Goal: Task Accomplishment & Management: Use online tool/utility

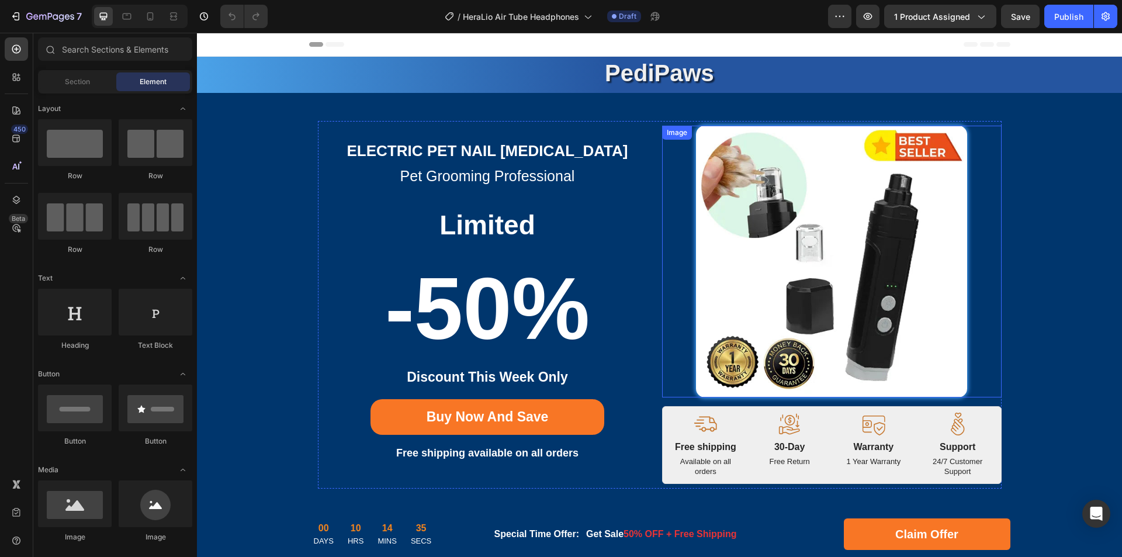
click at [829, 210] on img at bounding box center [832, 262] width 272 height 272
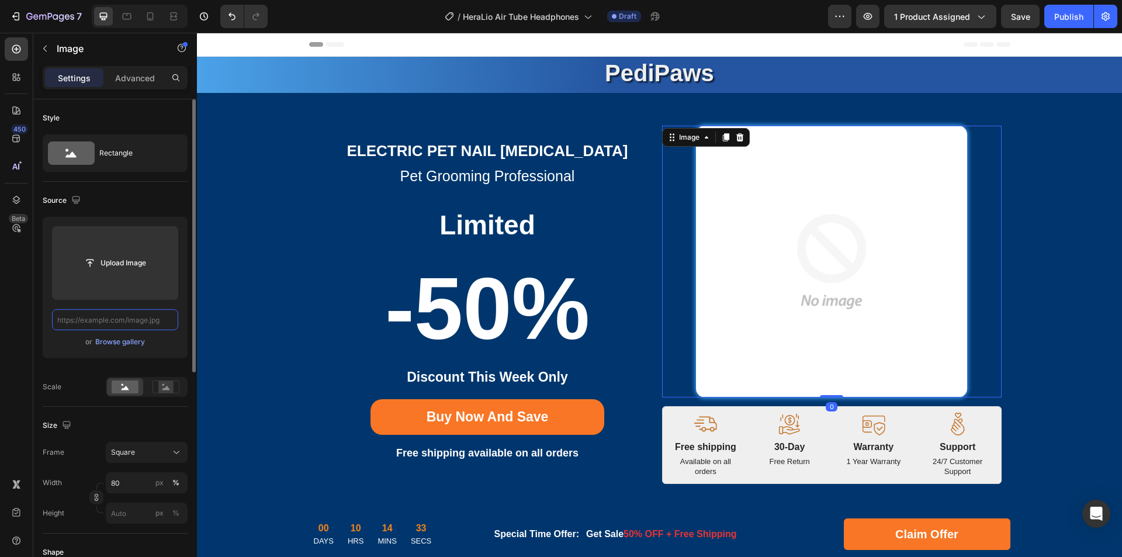
paste input "[URL][DOMAIN_NAME]"
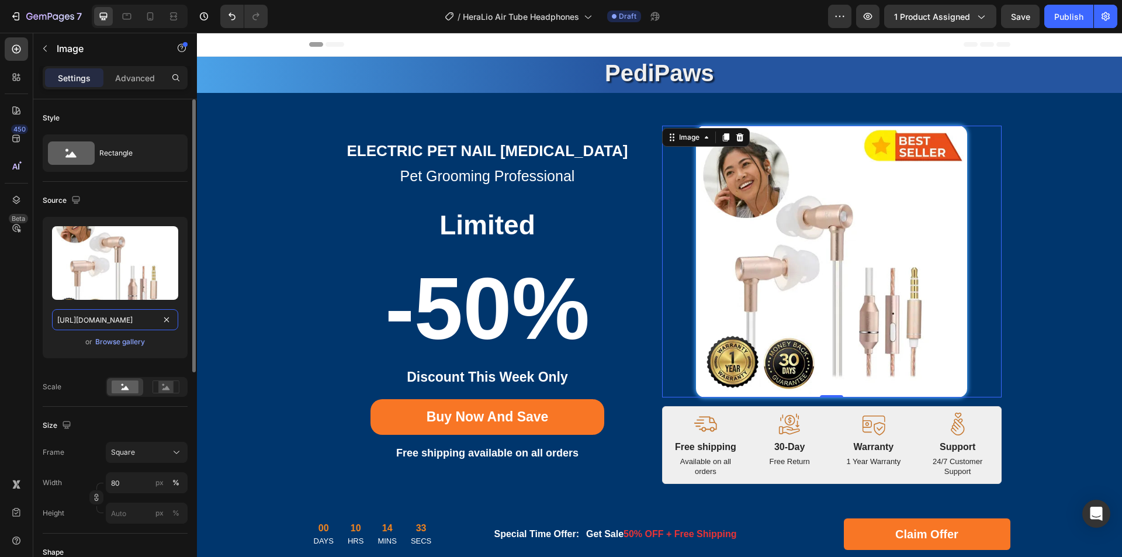
scroll to position [0, 227]
drag, startPoint x: 102, startPoint y: 323, endPoint x: 187, endPoint y: 314, distance: 85.7
click at [186, 314] on div "Upload Image [URL][DOMAIN_NAME] or Browse gallery" at bounding box center [115, 287] width 145 height 141
type input "[URL][DOMAIN_NAME]"
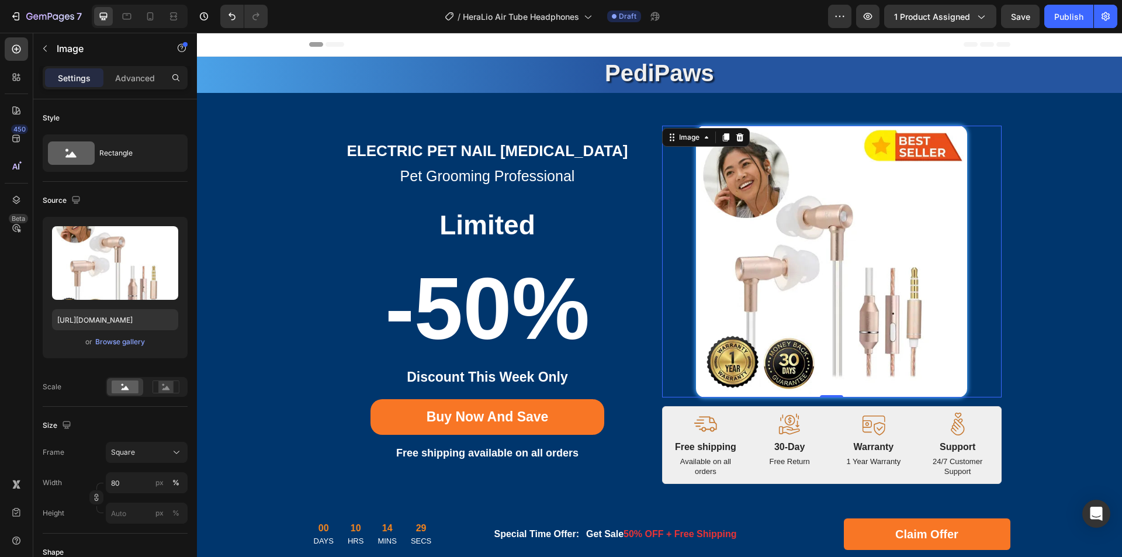
scroll to position [0, 0]
drag, startPoint x: 648, startPoint y: 70, endPoint x: 676, endPoint y: 71, distance: 28.1
click at [648, 70] on strong "PediPaws" at bounding box center [659, 73] width 109 height 26
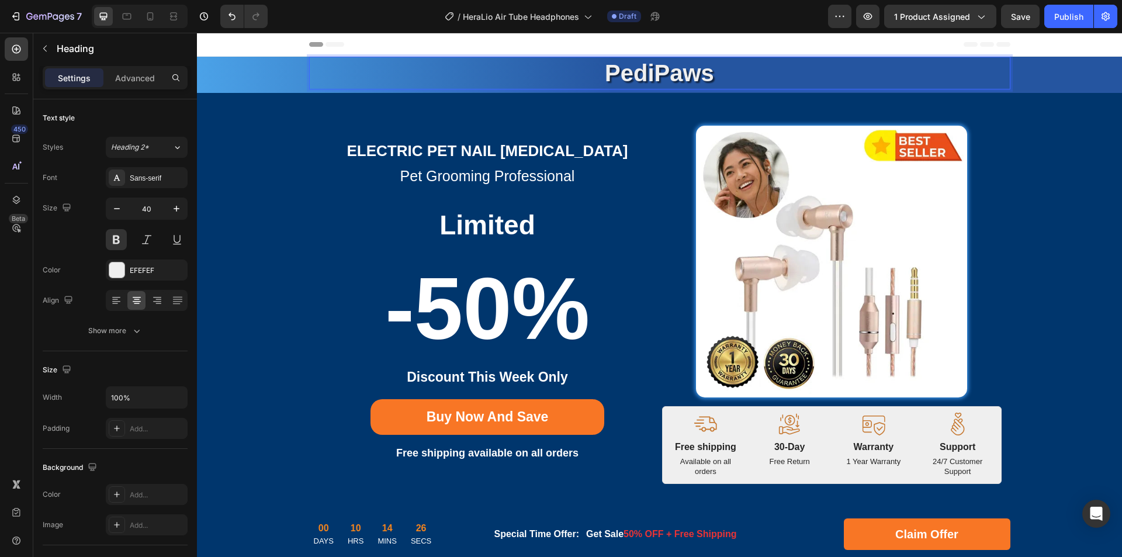
click at [669, 75] on strong "PediPaws" at bounding box center [659, 73] width 109 height 26
click at [476, 157] on strong "Electric Pet Nail [MEDICAL_DATA]" at bounding box center [487, 151] width 281 height 18
click at [554, 147] on strong "Electric Pet Nail [MEDICAL_DATA]" at bounding box center [487, 151] width 281 height 18
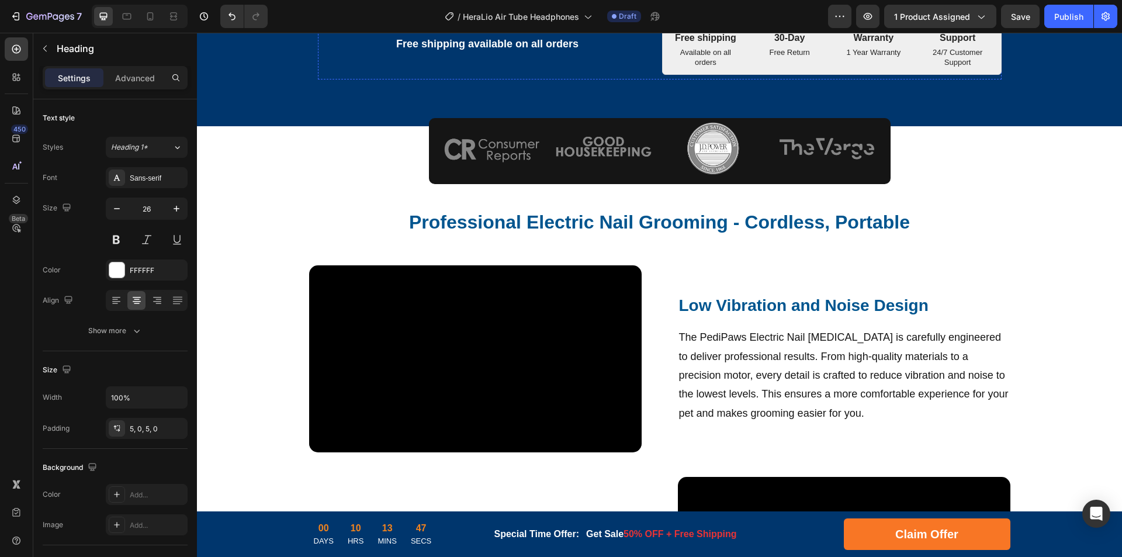
scroll to position [468, 0]
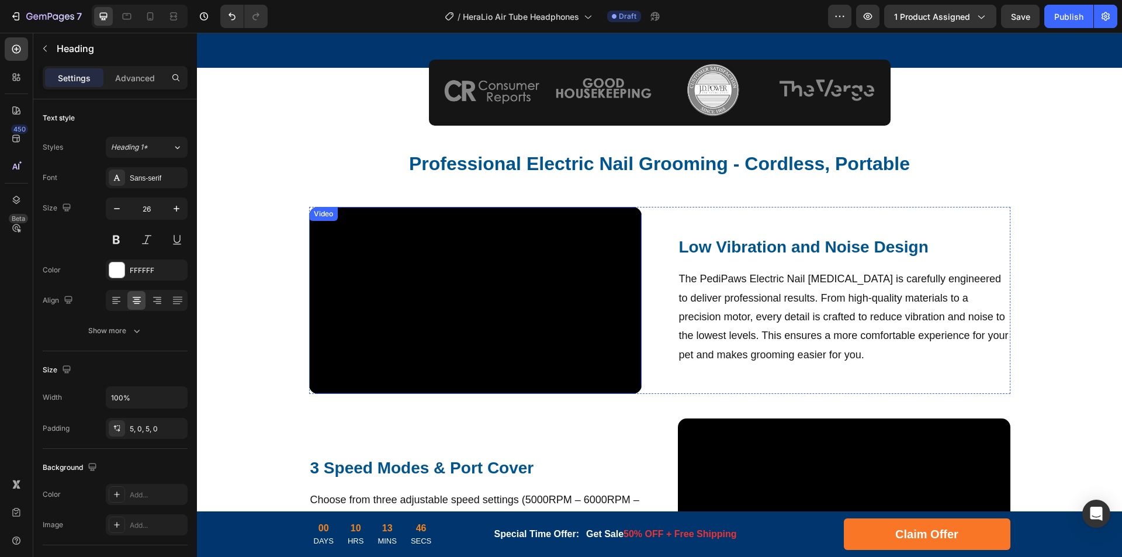
click at [551, 283] on video at bounding box center [475, 300] width 333 height 187
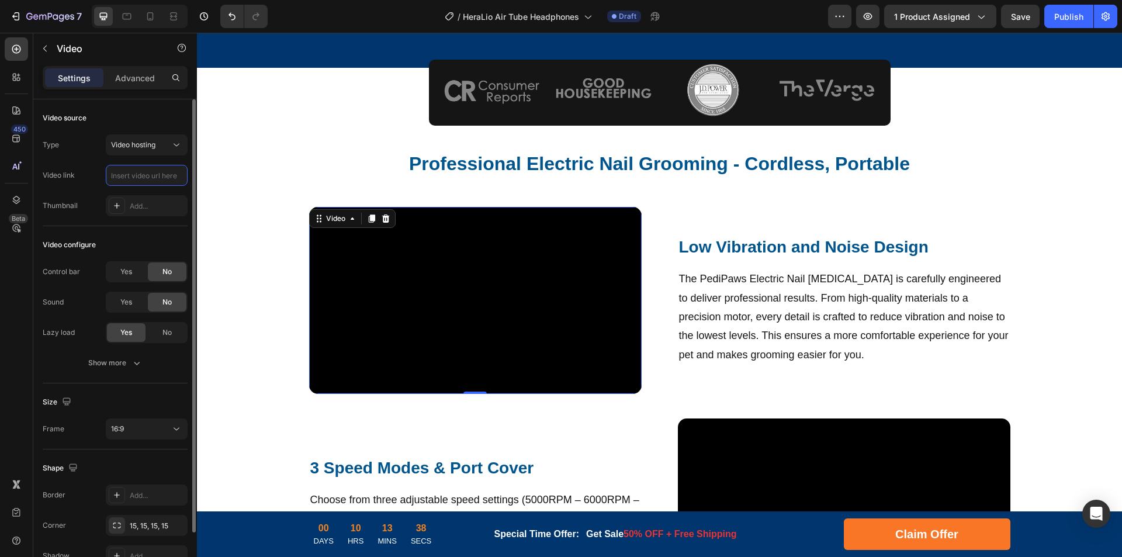
scroll to position [0, 0]
paste input "[URL][DOMAIN_NAME]"
type input "[URL][DOMAIN_NAME]"
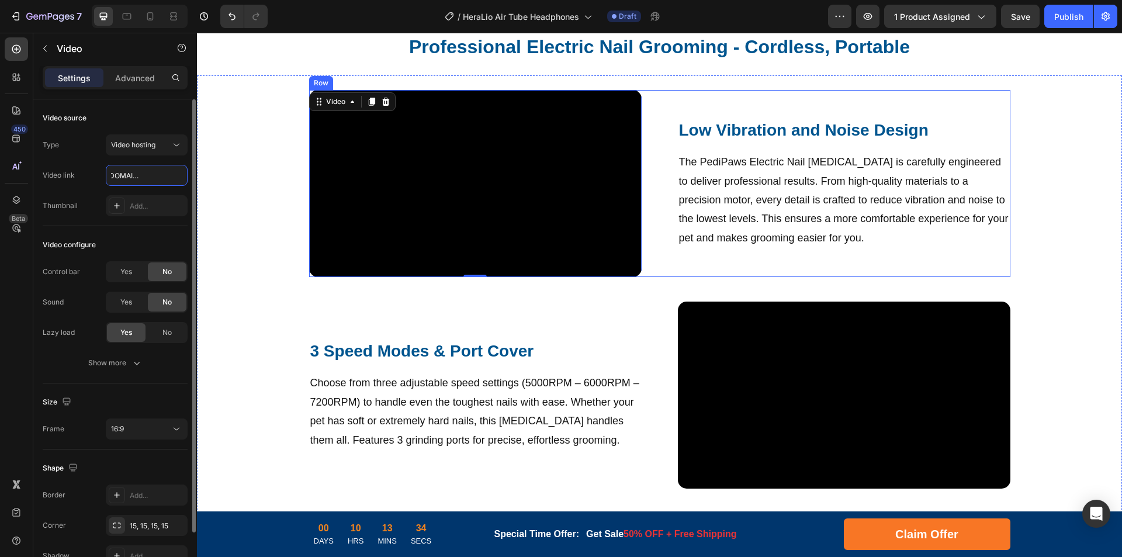
scroll to position [643, 0]
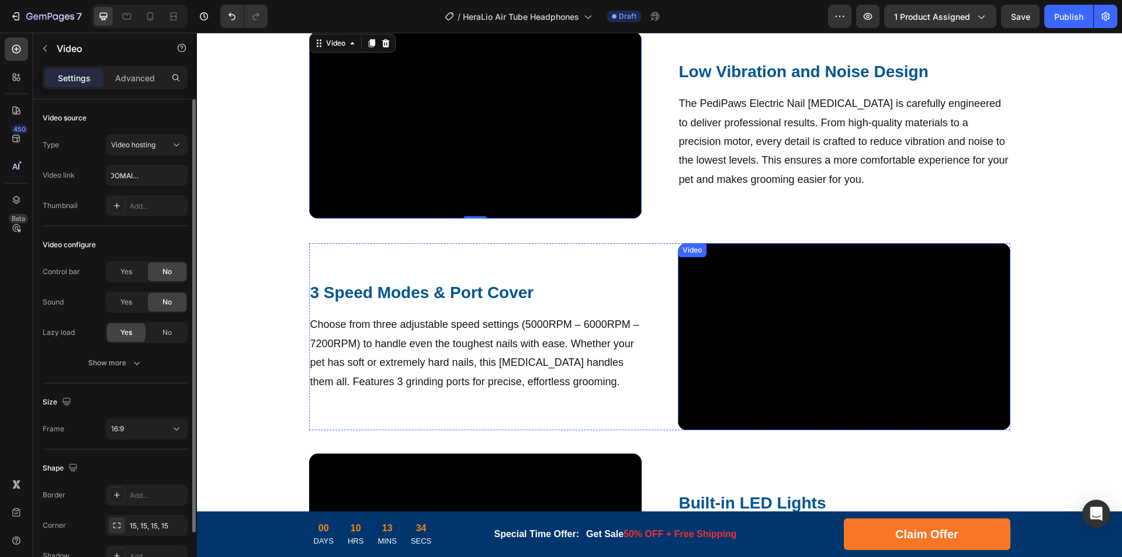
click at [756, 331] on video at bounding box center [844, 336] width 333 height 187
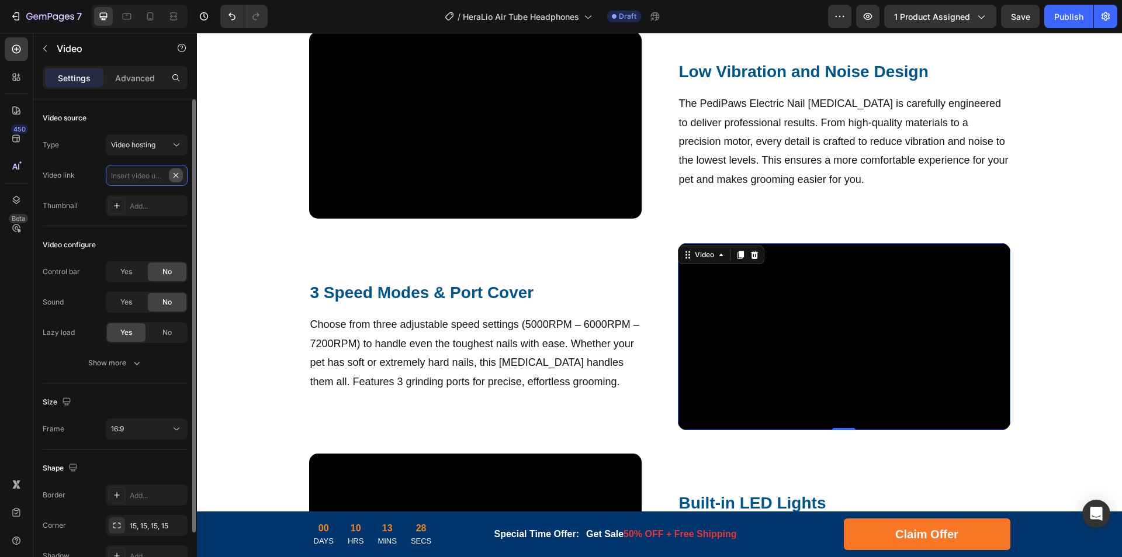
scroll to position [0, 0]
paste input "[URL][DOMAIN_NAME]"
type input "[URL][DOMAIN_NAME]"
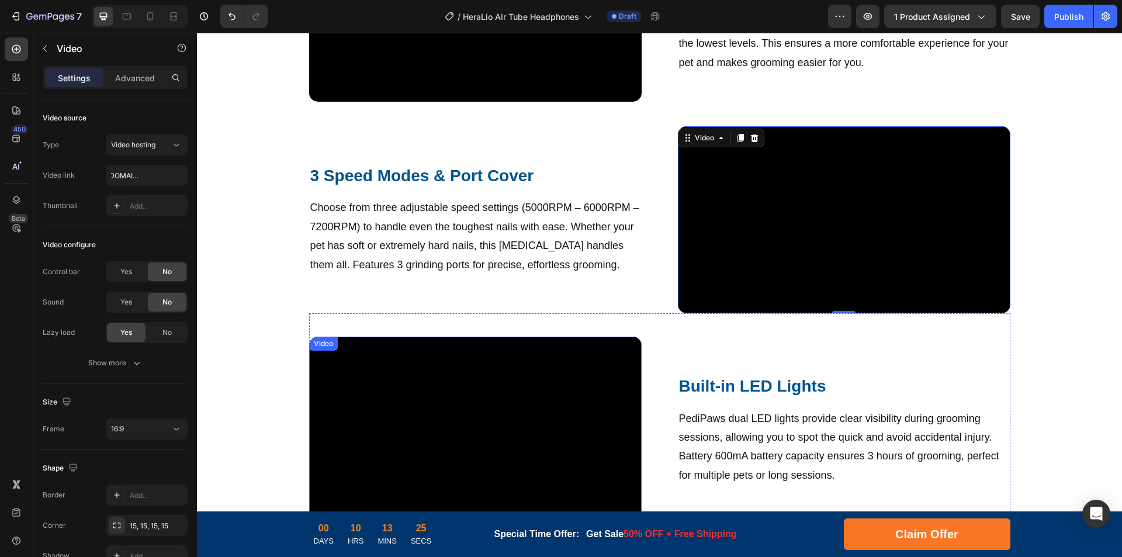
click at [469, 397] on video at bounding box center [475, 430] width 333 height 187
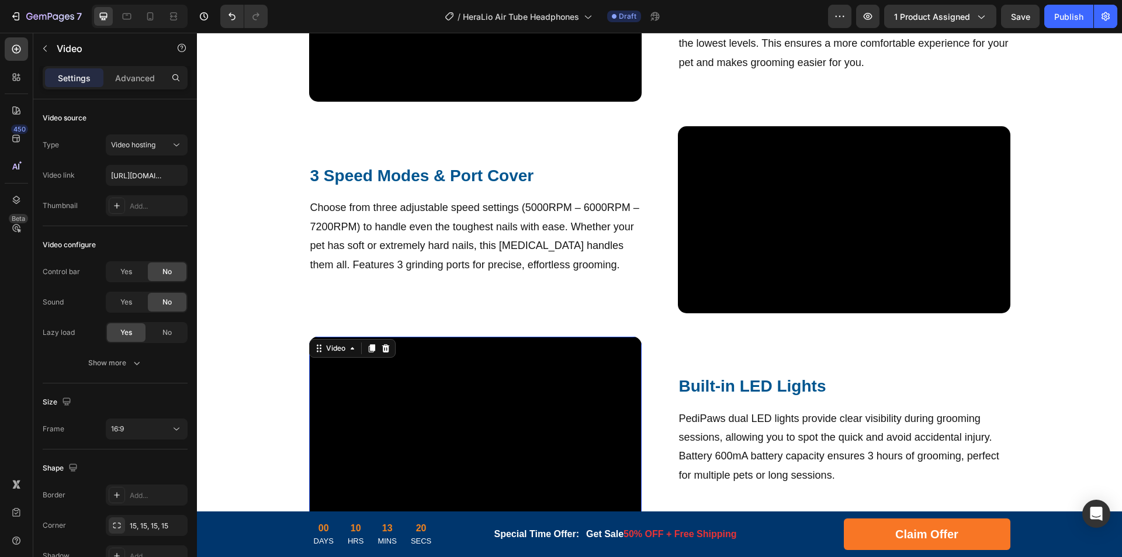
click at [475, 429] on video at bounding box center [475, 430] width 333 height 187
paste input "[URL][DOMAIN_NAME]"
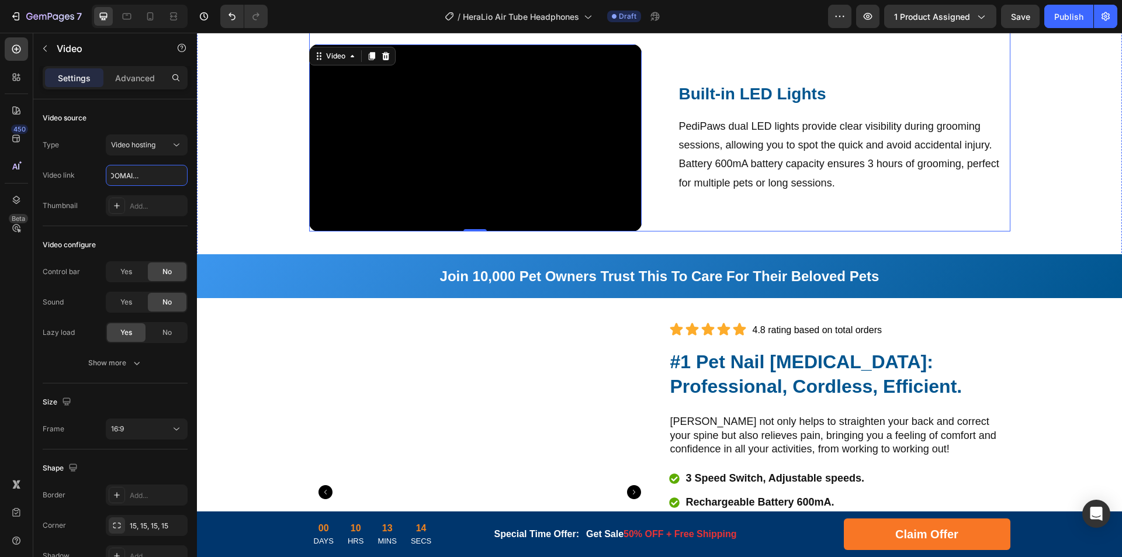
scroll to position [1110, 0]
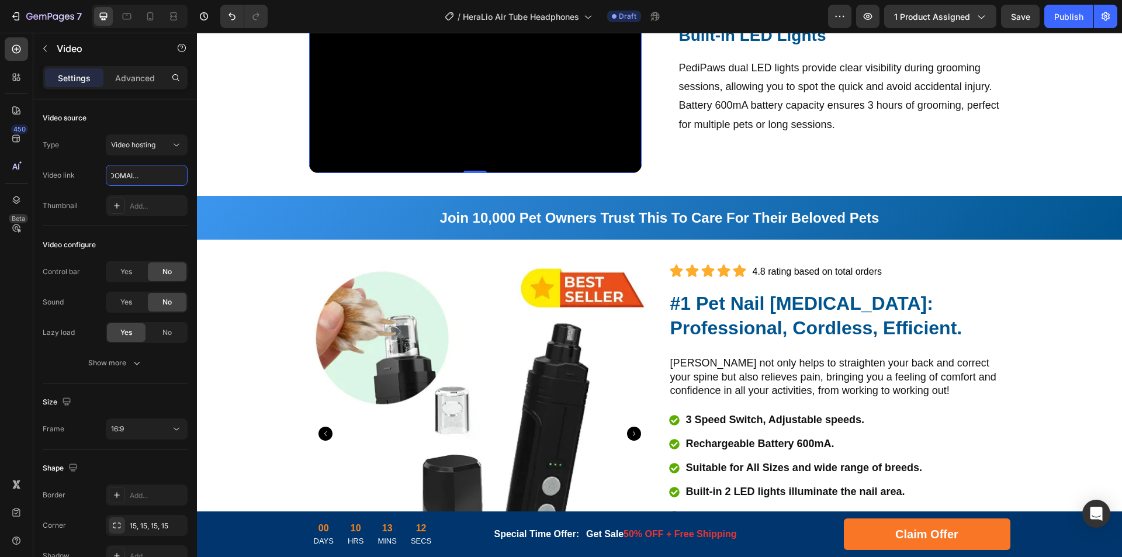
type input "[URL][DOMAIN_NAME]"
click at [722, 300] on strong "#1 Pet Nail [MEDICAL_DATA]: Professional, Cordless, Efficient." at bounding box center [816, 316] width 292 height 46
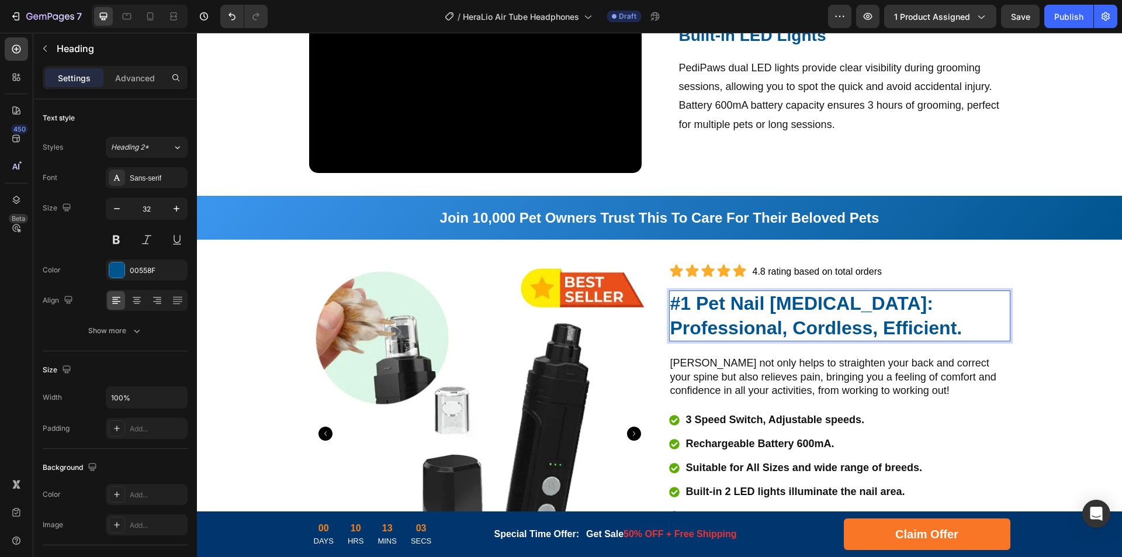
click at [696, 305] on strong "#1 Pet Nail [MEDICAL_DATA]: Professional, Cordless, Efficient." at bounding box center [816, 316] width 292 height 46
drag, startPoint x: 694, startPoint y: 305, endPoint x: 831, endPoint y: 301, distance: 137.4
click at [831, 301] on strong "#1 Pet Nail [MEDICAL_DATA]: Professional, Cordless, Efficient." at bounding box center [816, 316] width 292 height 46
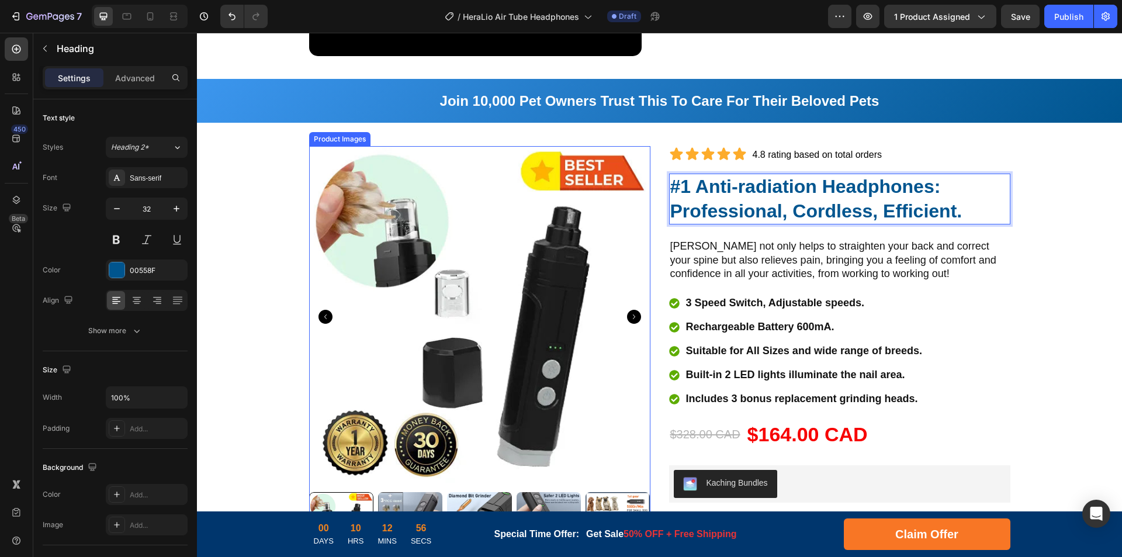
click at [342, 136] on div "Product Images" at bounding box center [340, 139] width 57 height 11
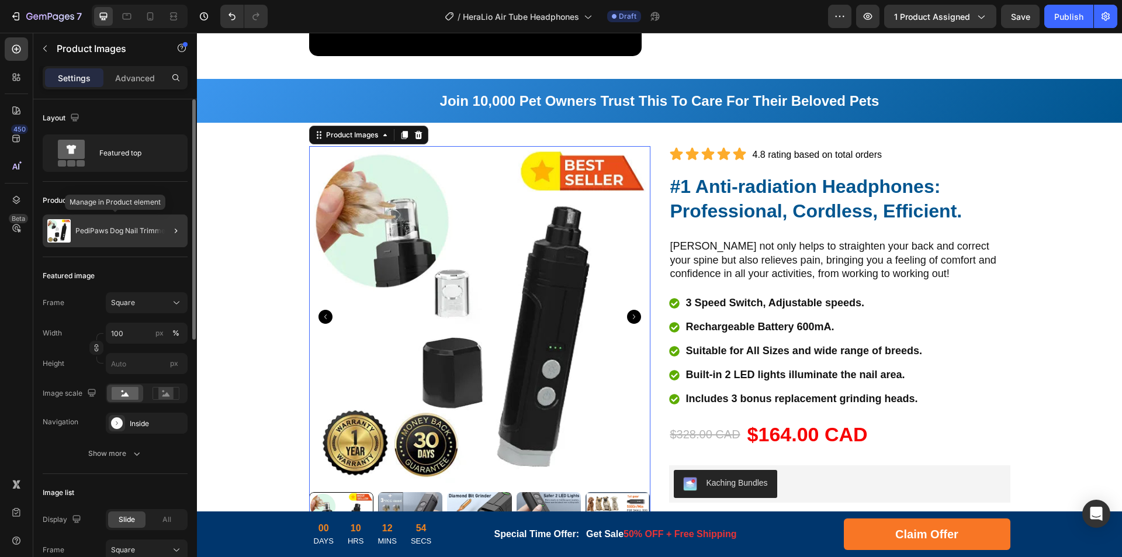
click at [130, 224] on div "PediPaws Dog Nail Trimmer" at bounding box center [115, 230] width 145 height 33
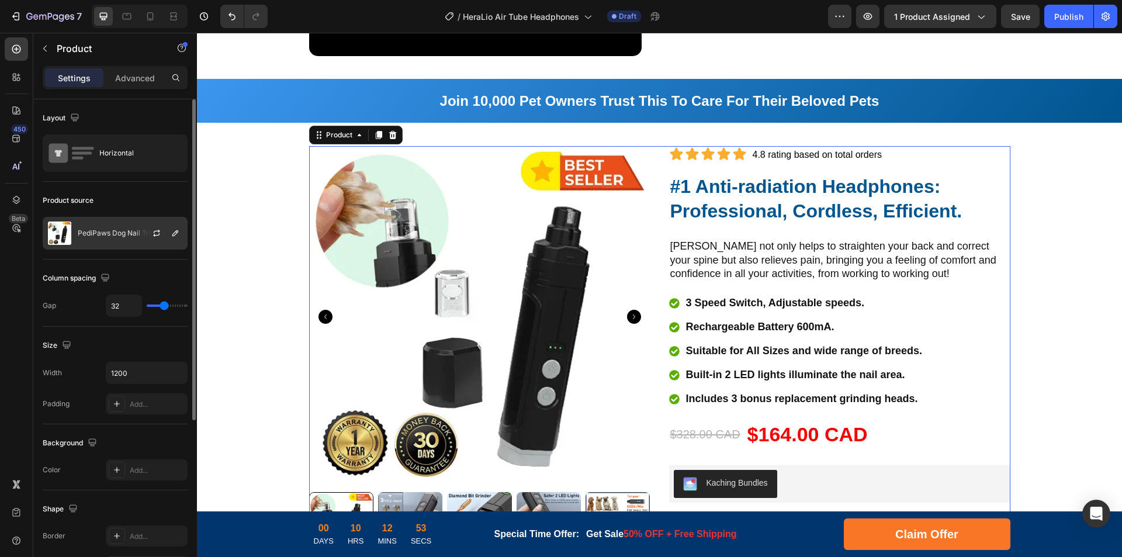
click at [118, 234] on p "PediPaws Dog Nail Trimmer" at bounding box center [124, 233] width 93 height 8
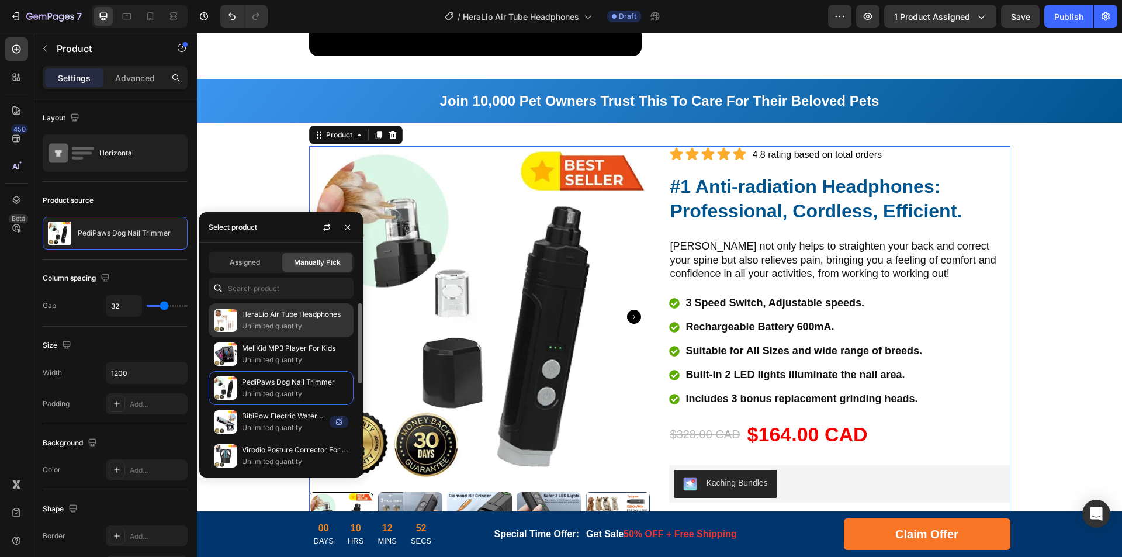
click at [274, 316] on p "HeraLio Air Tube Headphones" at bounding box center [295, 315] width 106 height 12
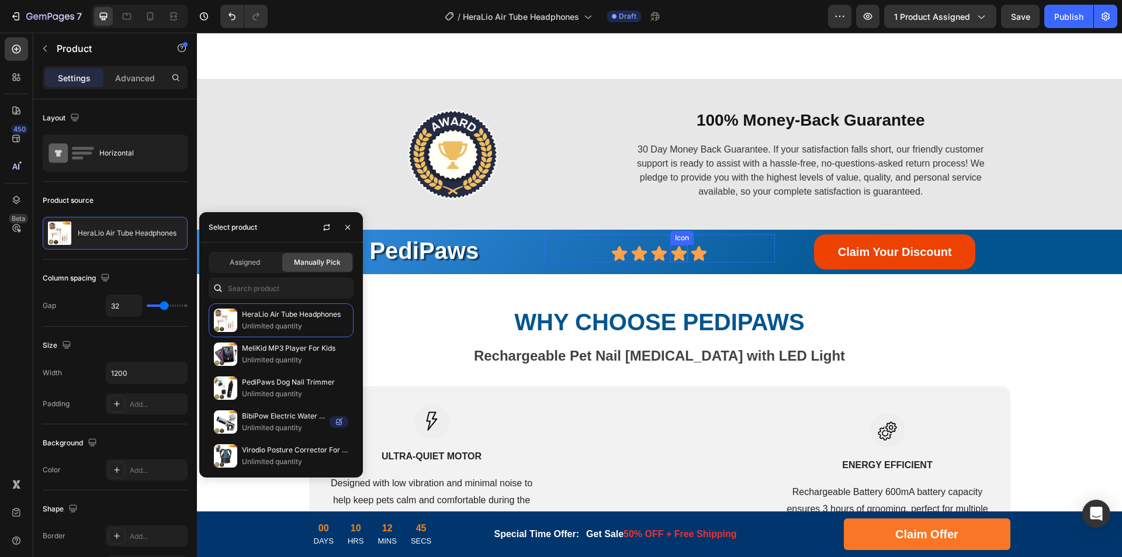
scroll to position [1870, 0]
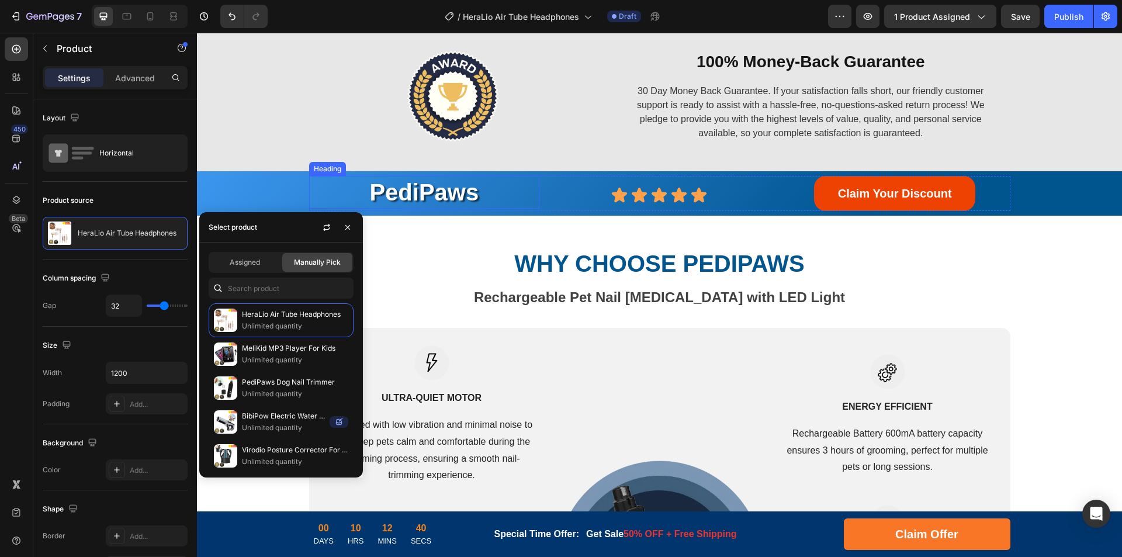
drag, startPoint x: 432, startPoint y: 243, endPoint x: 427, endPoint y: 247, distance: 6.6
click at [432, 209] on h2 "PediPaws" at bounding box center [424, 192] width 231 height 33
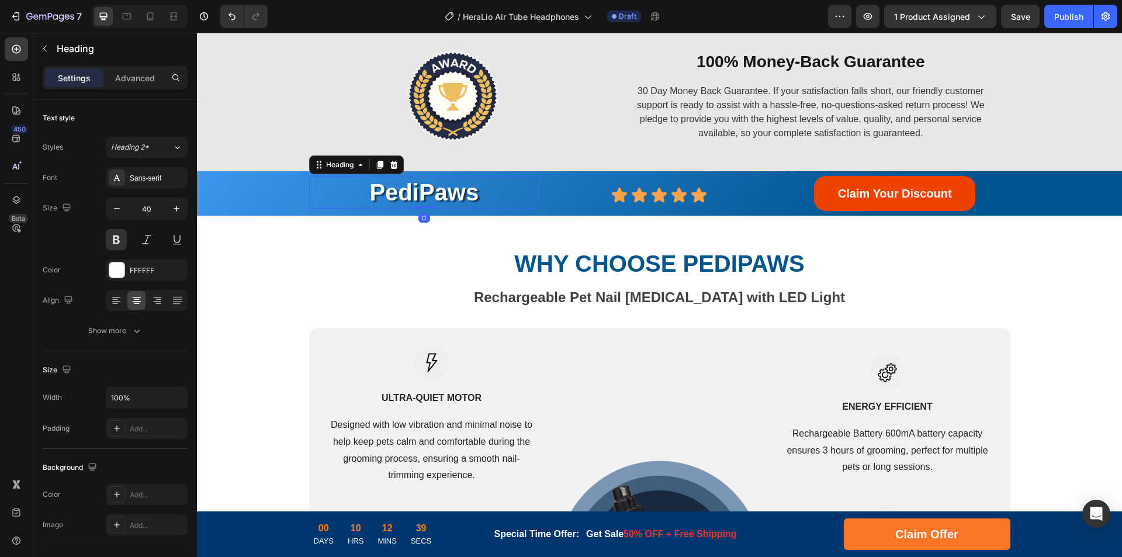
click at [427, 209] on h2 "PediPaws" at bounding box center [424, 192] width 231 height 33
click at [442, 207] on p "PediPaws" at bounding box center [424, 192] width 229 height 30
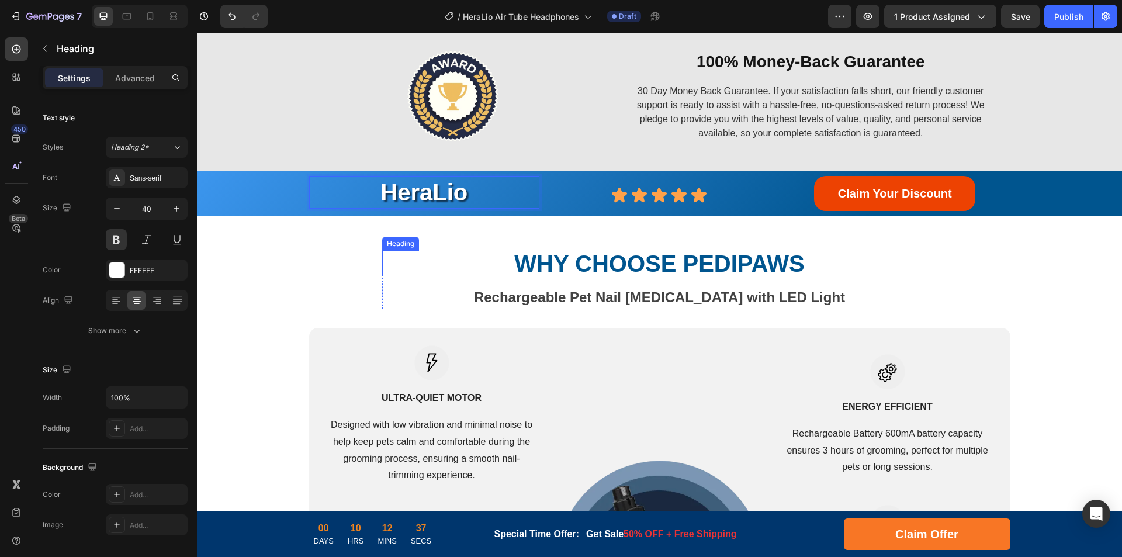
click at [756, 276] on strong "WHY CHOOSE PediPaws" at bounding box center [659, 264] width 290 height 26
click at [687, 276] on strong "WHY CHOOSE PediPaws" at bounding box center [659, 264] width 290 height 26
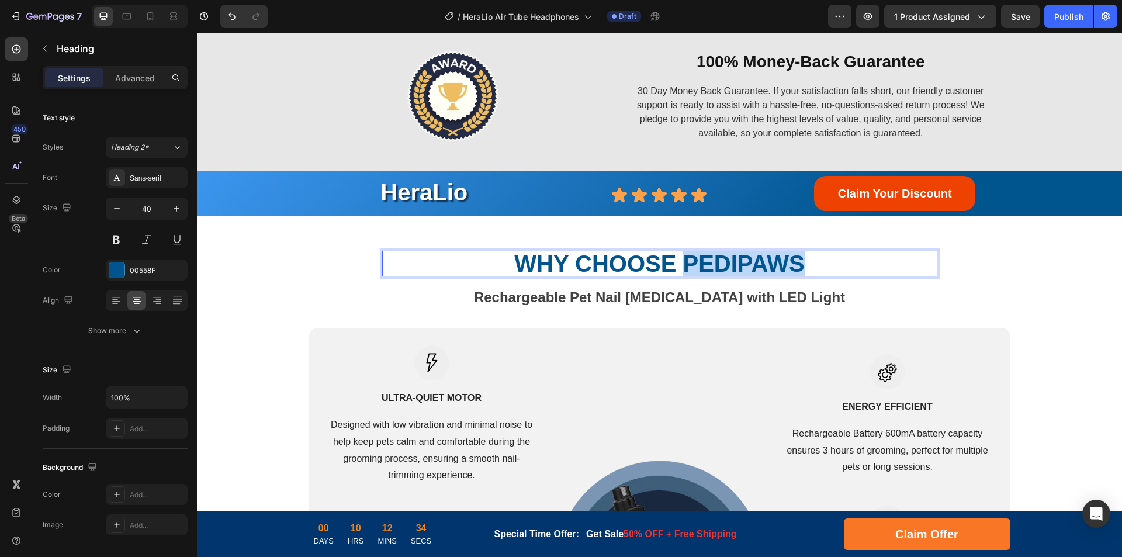
drag, startPoint x: 681, startPoint y: 323, endPoint x: 801, endPoint y: 324, distance: 120.4
click at [801, 275] on p "WHY CHOOSE PediPaws" at bounding box center [659, 263] width 525 height 23
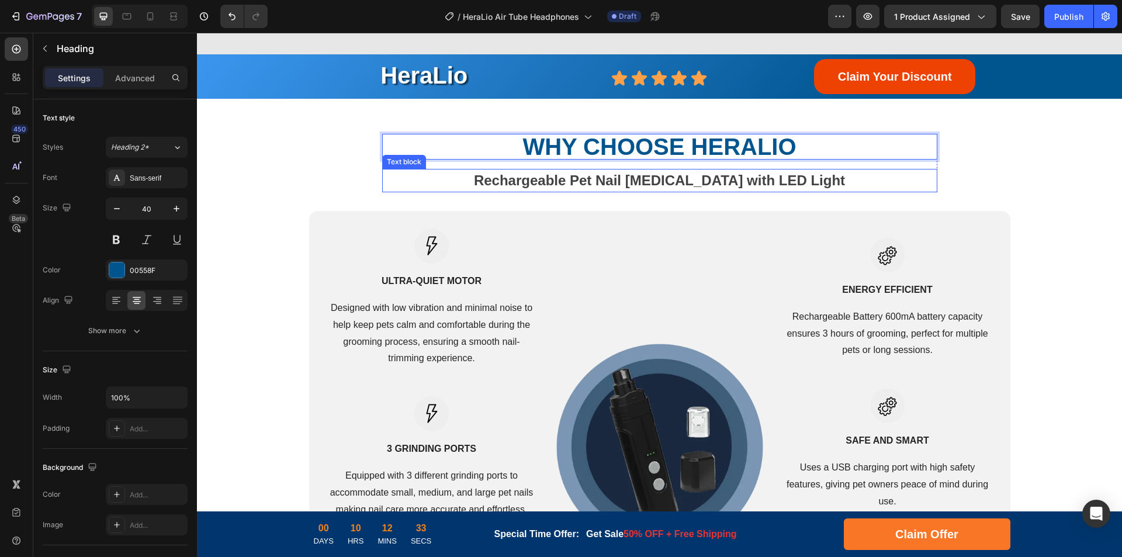
scroll to position [2163, 0]
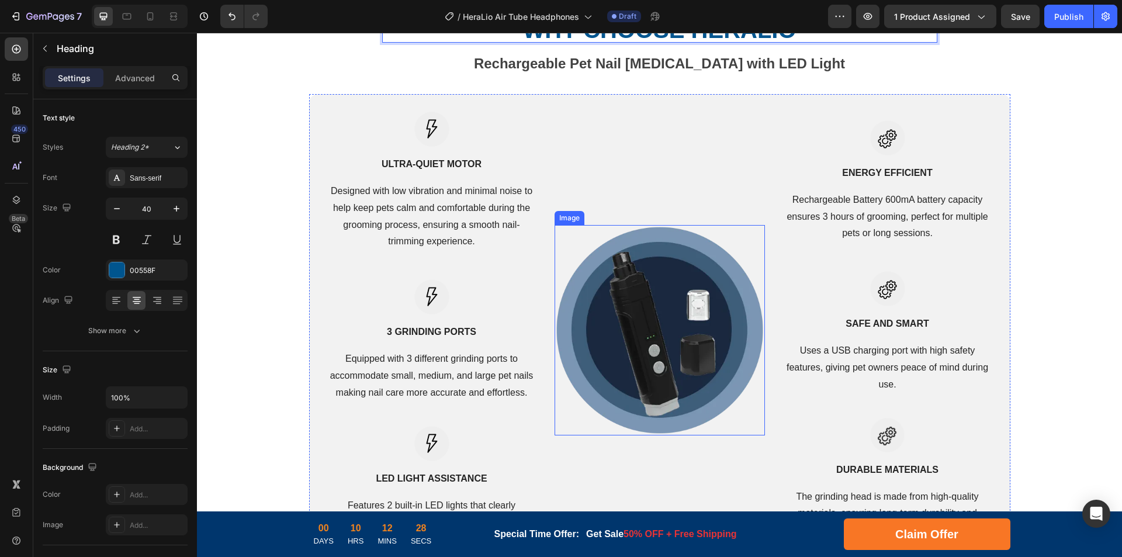
click at [646, 308] on img at bounding box center [660, 330] width 210 height 210
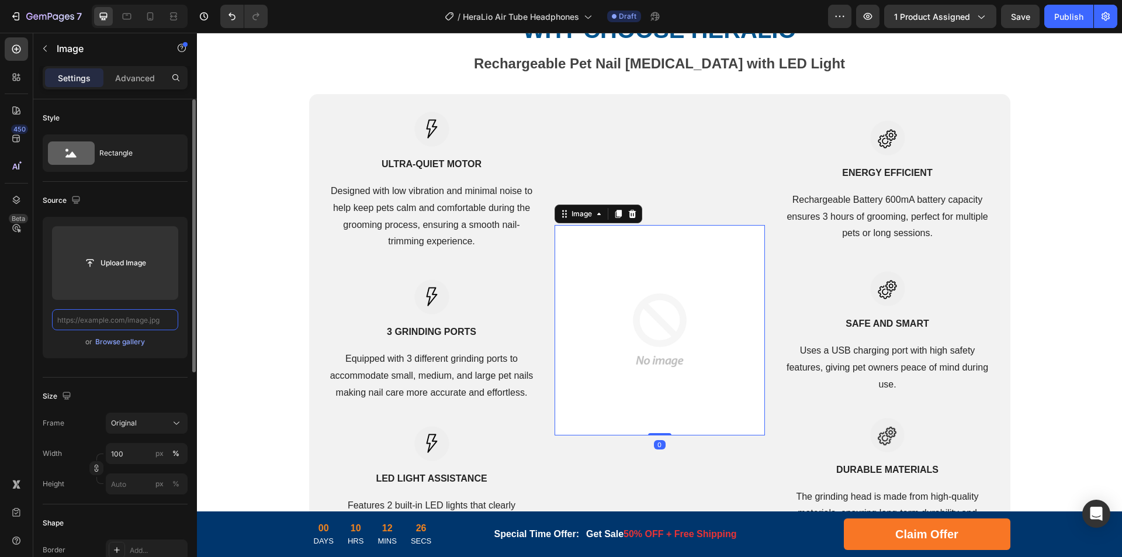
scroll to position [0, 227]
paste input "[URL][DOMAIN_NAME]"
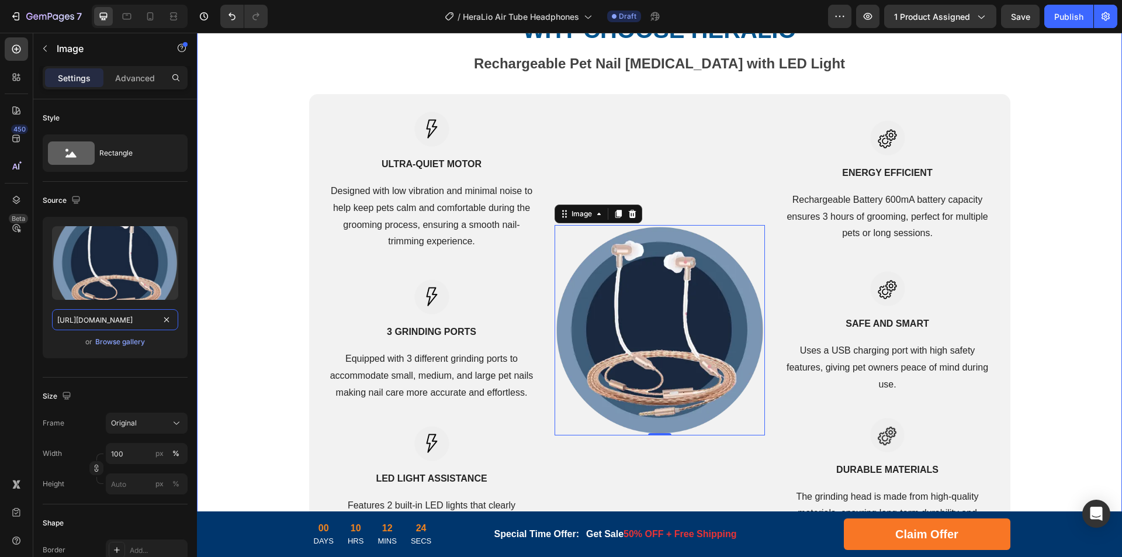
drag, startPoint x: 300, startPoint y: 352, endPoint x: 201, endPoint y: 320, distance: 104.4
type input "[URL][DOMAIN_NAME]"
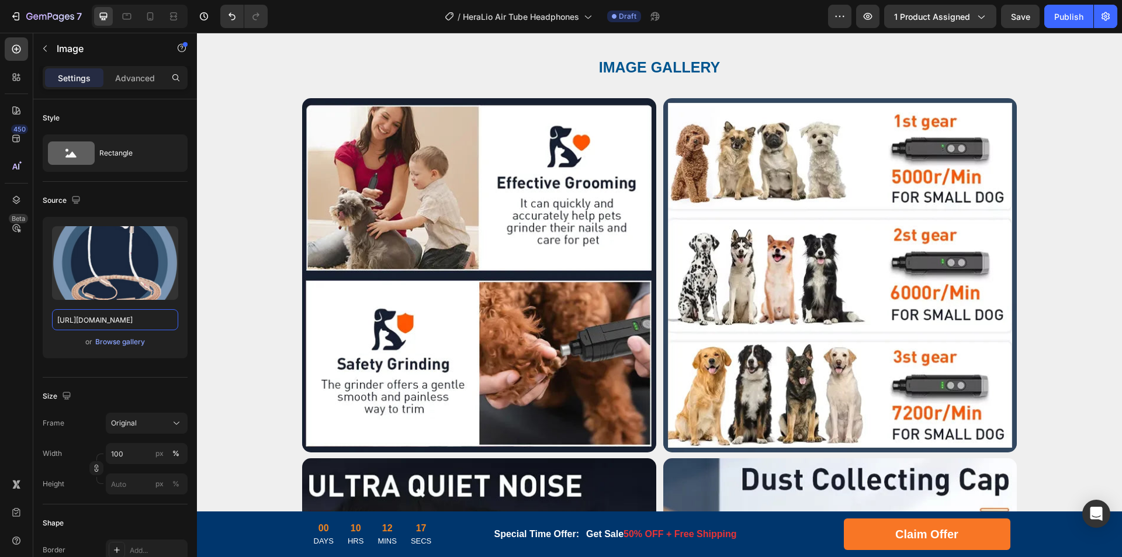
scroll to position [2689, 0]
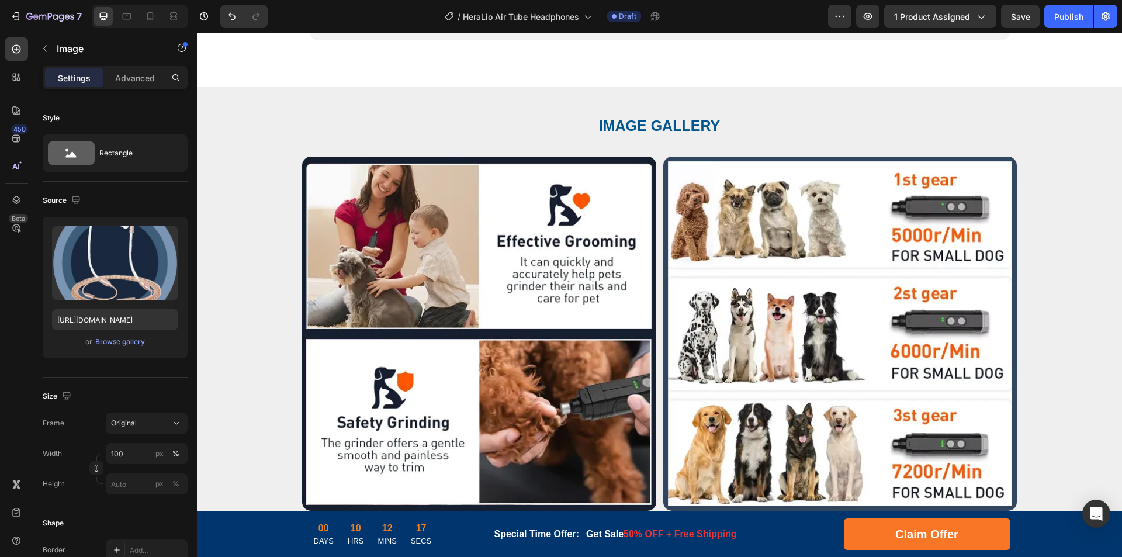
click at [510, 308] on img at bounding box center [479, 334] width 354 height 354
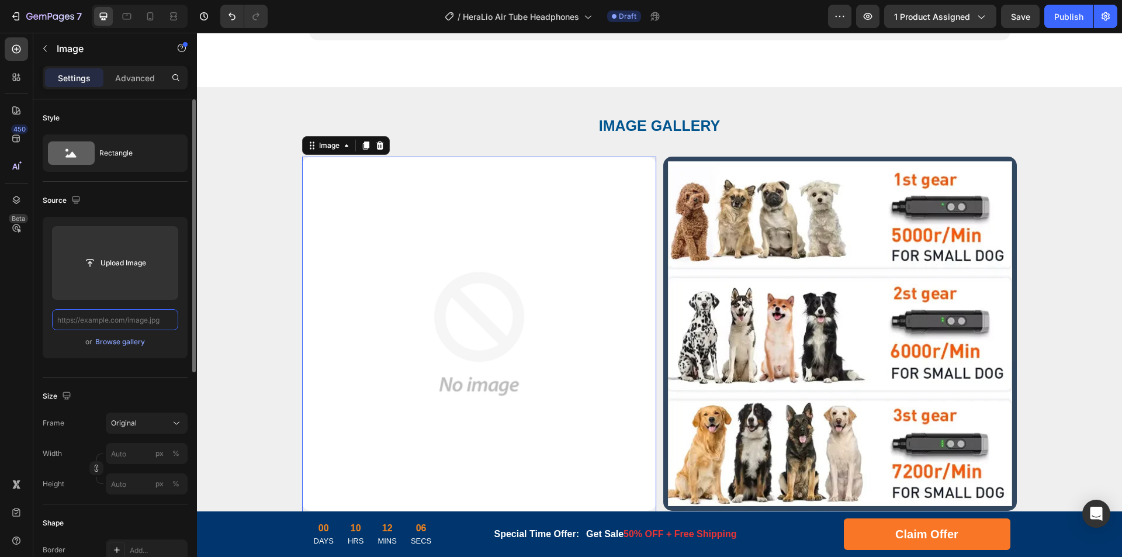
paste input "[URL][DOMAIN_NAME]"
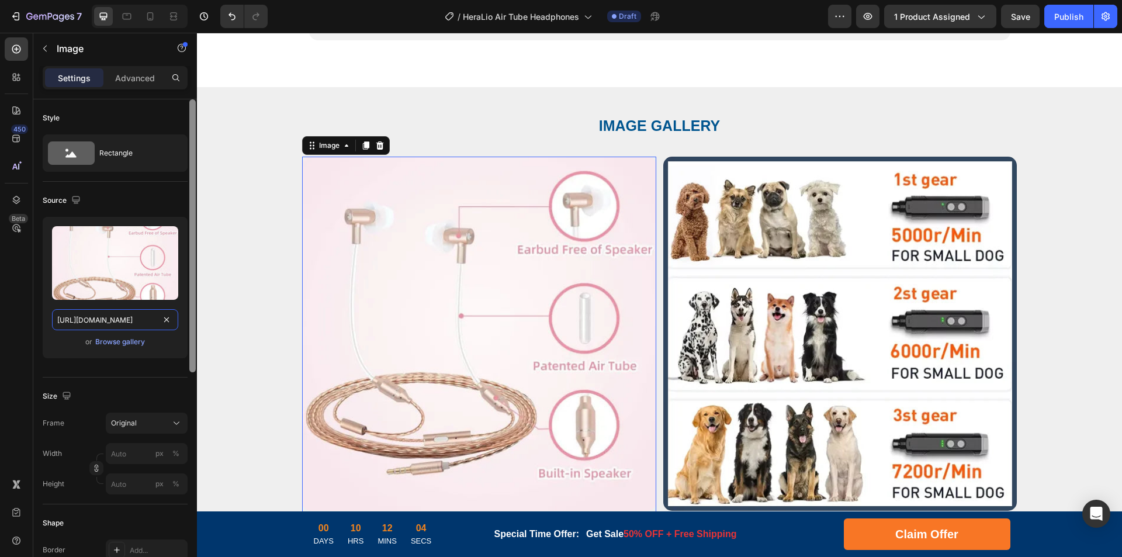
drag, startPoint x: 103, startPoint y: 321, endPoint x: 196, endPoint y: 319, distance: 92.9
click at [193, 318] on div "Style Rectangle Source Upload Image [URL][DOMAIN_NAME] or Browse gallery Size F…" at bounding box center [115, 344] width 164 height 491
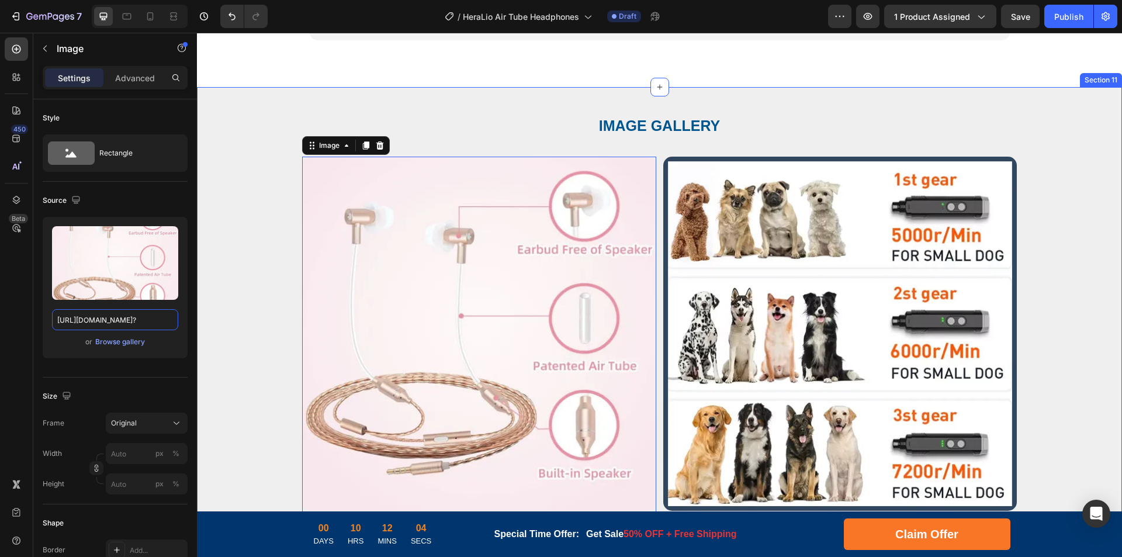
type input "[URL][DOMAIN_NAME]"
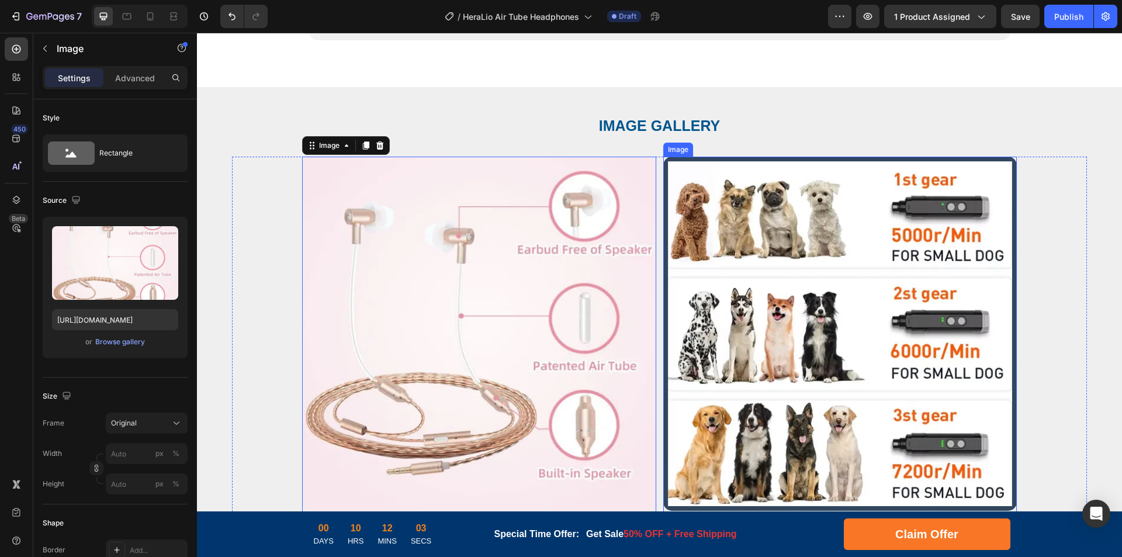
click at [847, 312] on img at bounding box center [840, 334] width 354 height 354
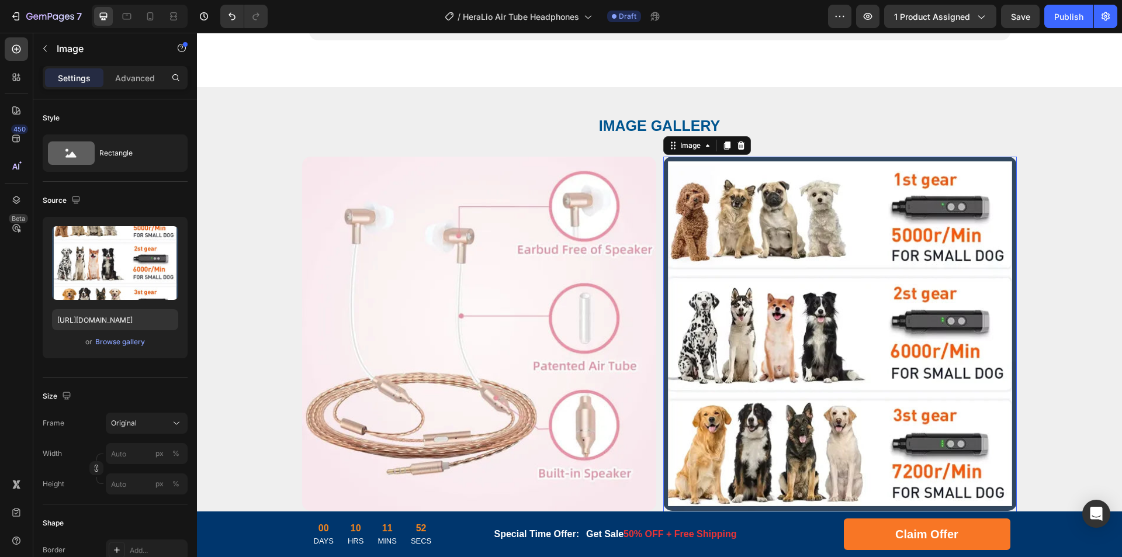
click at [838, 307] on img at bounding box center [840, 334] width 354 height 354
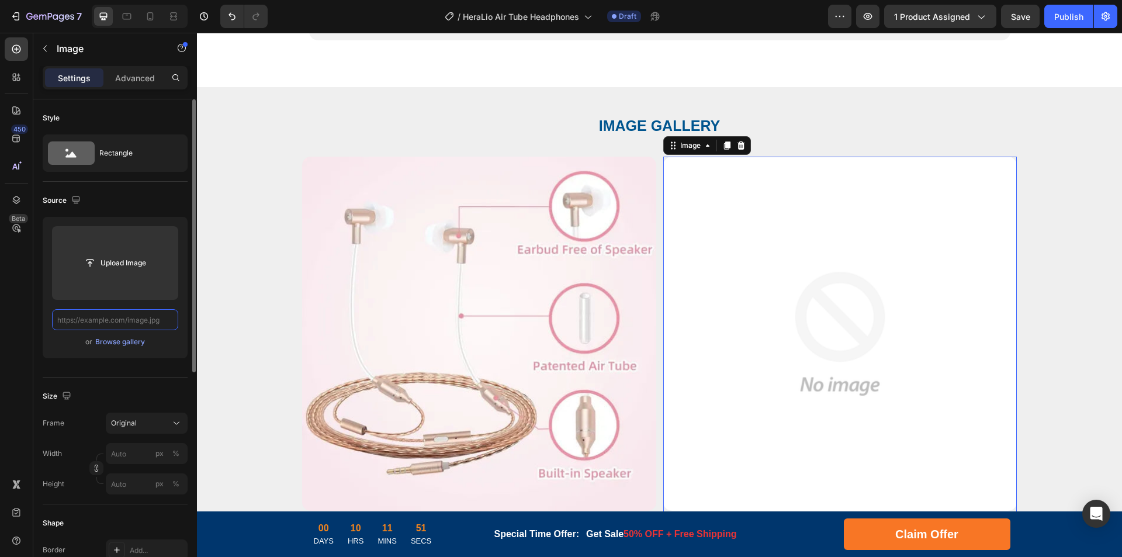
scroll to position [0, 0]
paste input "[URL][DOMAIN_NAME]"
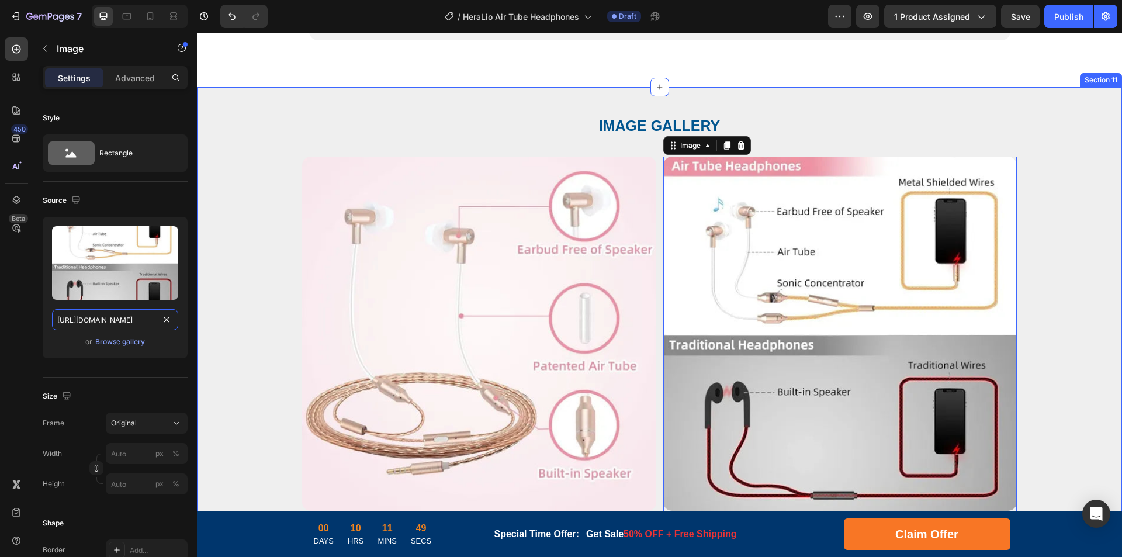
drag, startPoint x: 301, startPoint y: 354, endPoint x: 219, endPoint y: 320, distance: 88.3
type input "[URL][DOMAIN_NAME]"
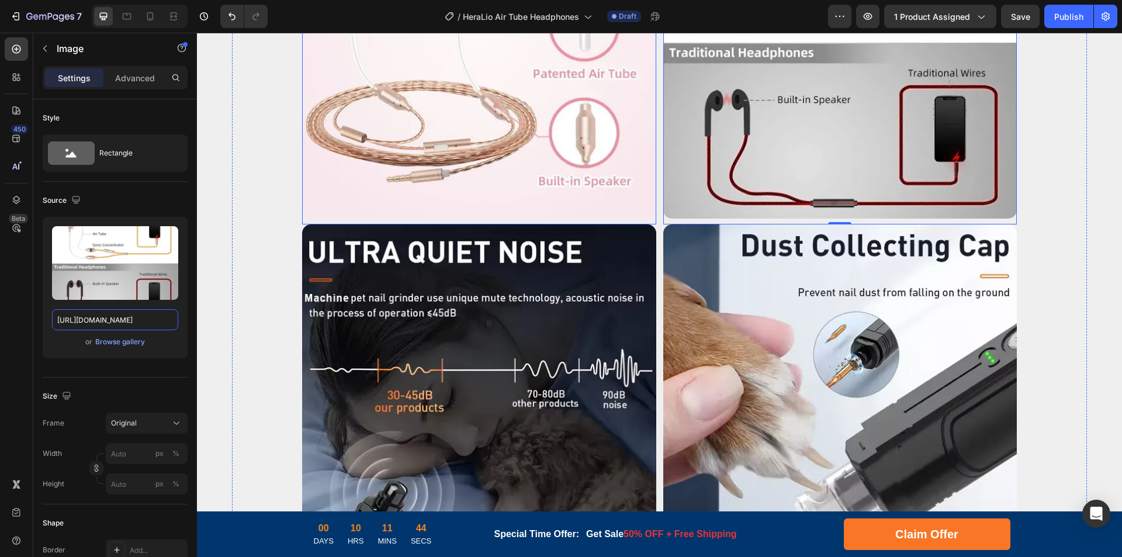
scroll to position [3039, 0]
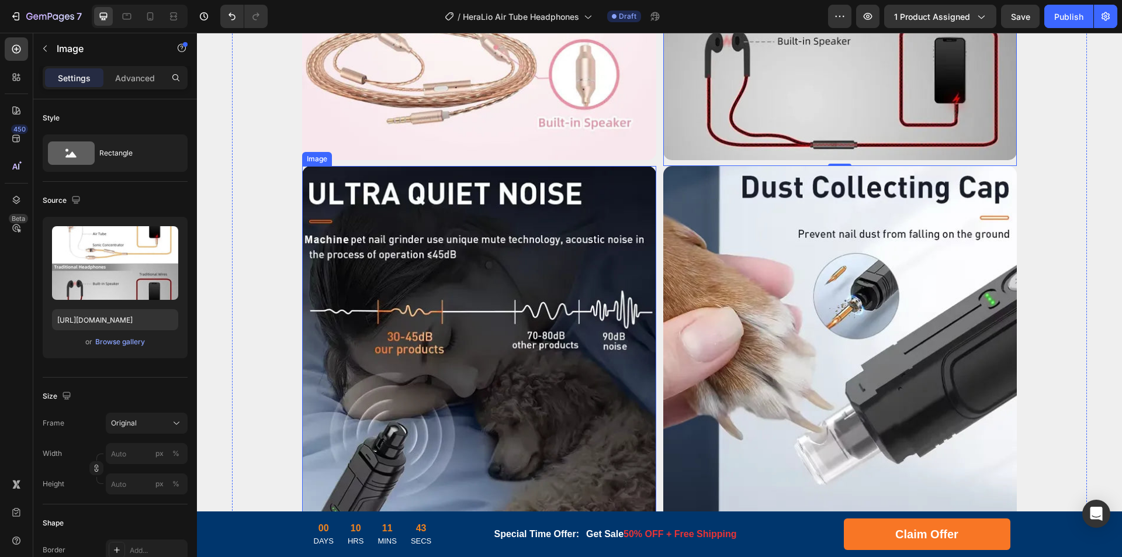
click at [530, 291] on img at bounding box center [479, 343] width 354 height 354
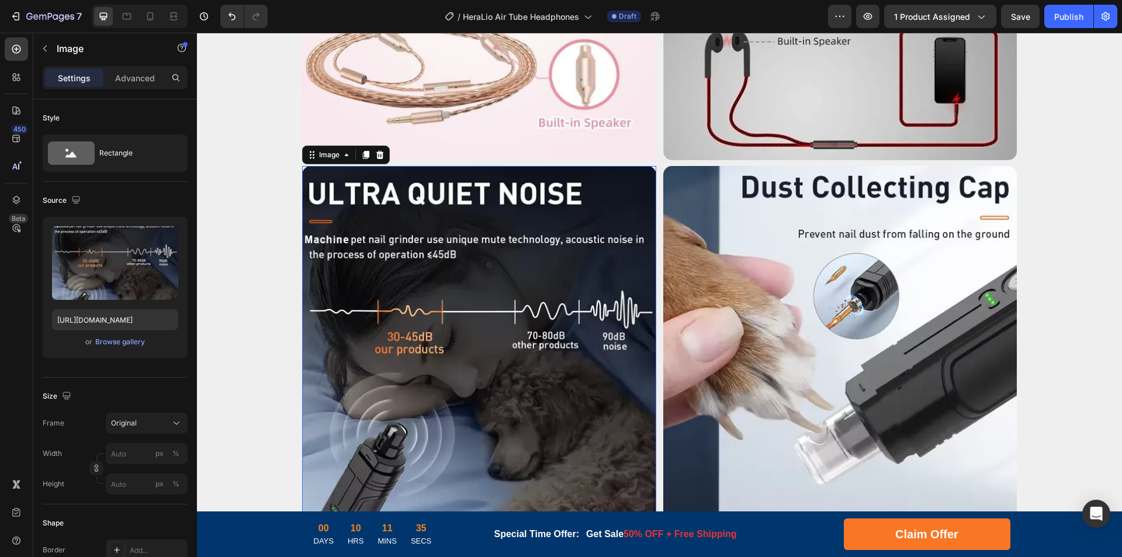
click at [517, 303] on img at bounding box center [479, 343] width 354 height 354
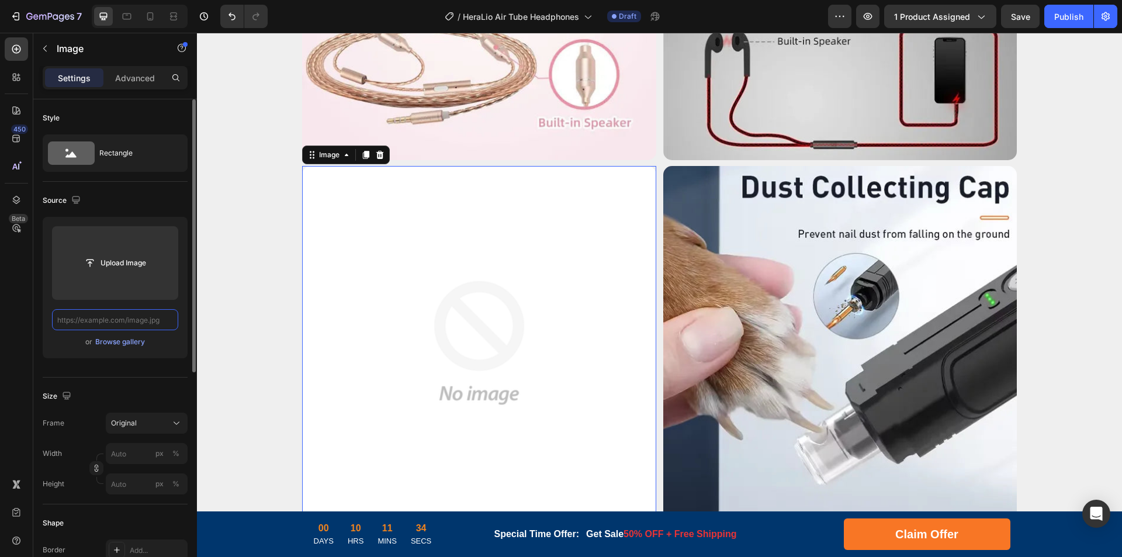
scroll to position [0, 0]
paste input "[URL][DOMAIN_NAME]"
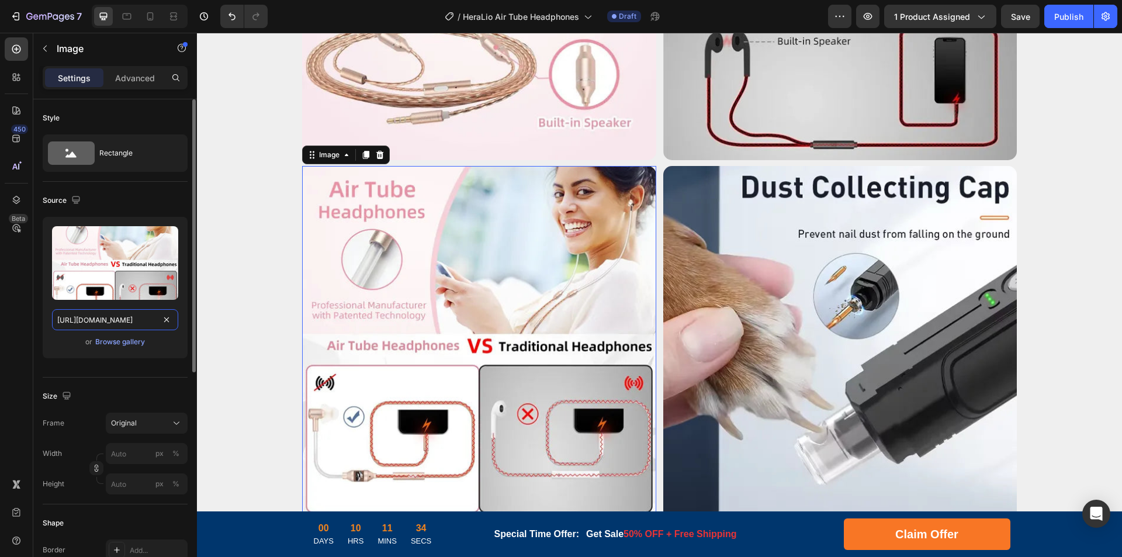
scroll to position [0, 229]
drag, startPoint x: 302, startPoint y: 355, endPoint x: 206, endPoint y: 319, distance: 103.2
type input "[URL][DOMAIN_NAME]"
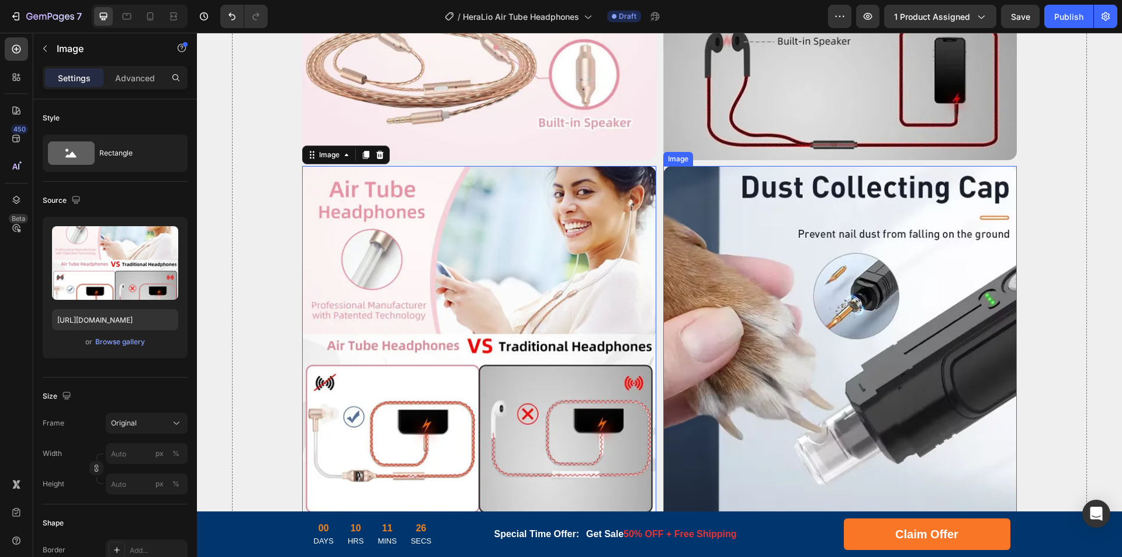
click at [801, 305] on img at bounding box center [840, 343] width 354 height 354
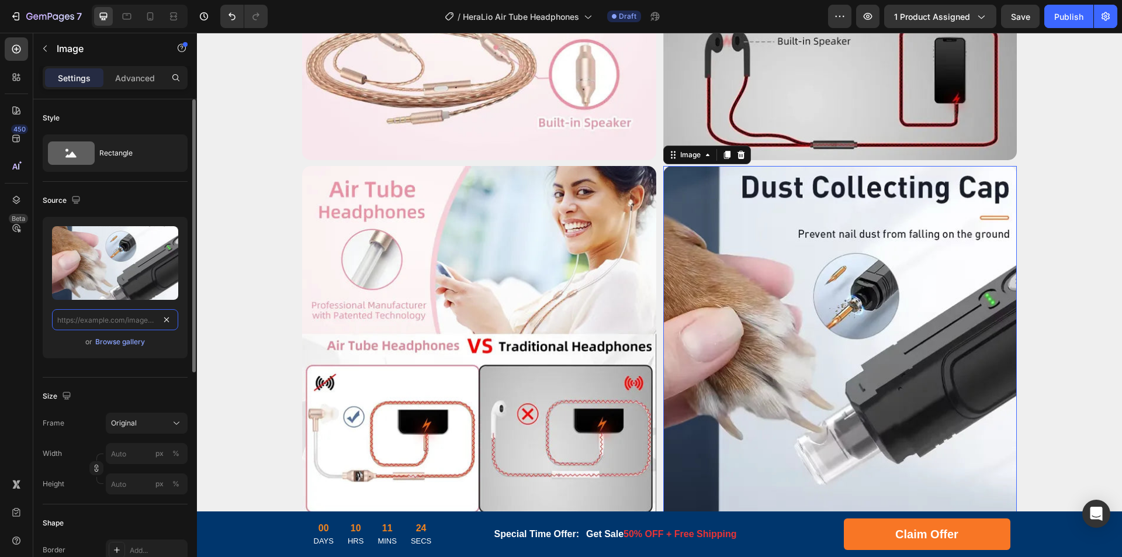
paste input "[URL][DOMAIN_NAME]"
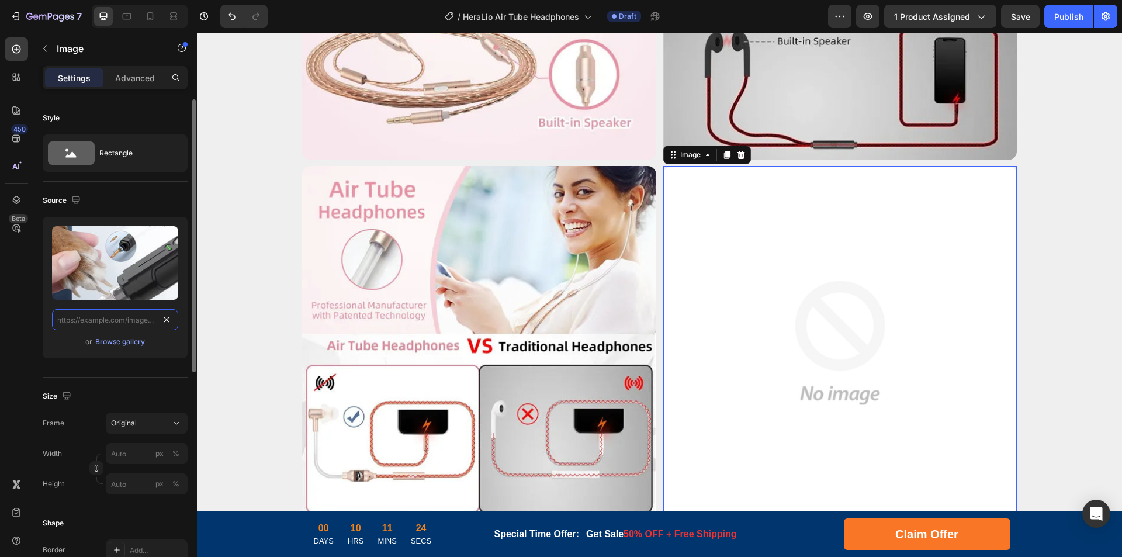
scroll to position [0, 227]
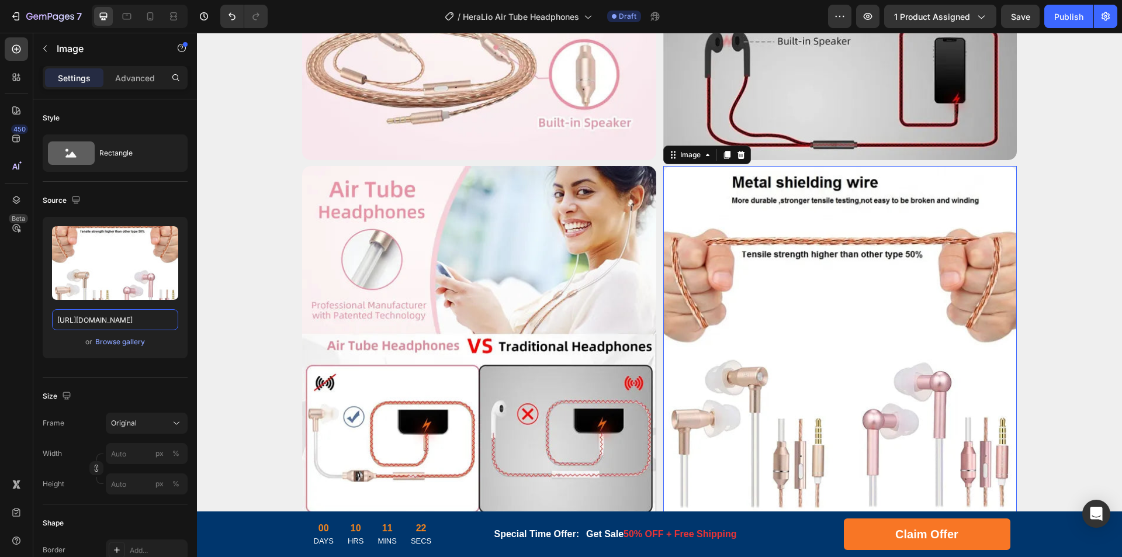
drag, startPoint x: 299, startPoint y: 354, endPoint x: 217, endPoint y: 321, distance: 88.3
type input "[URL][DOMAIN_NAME]"
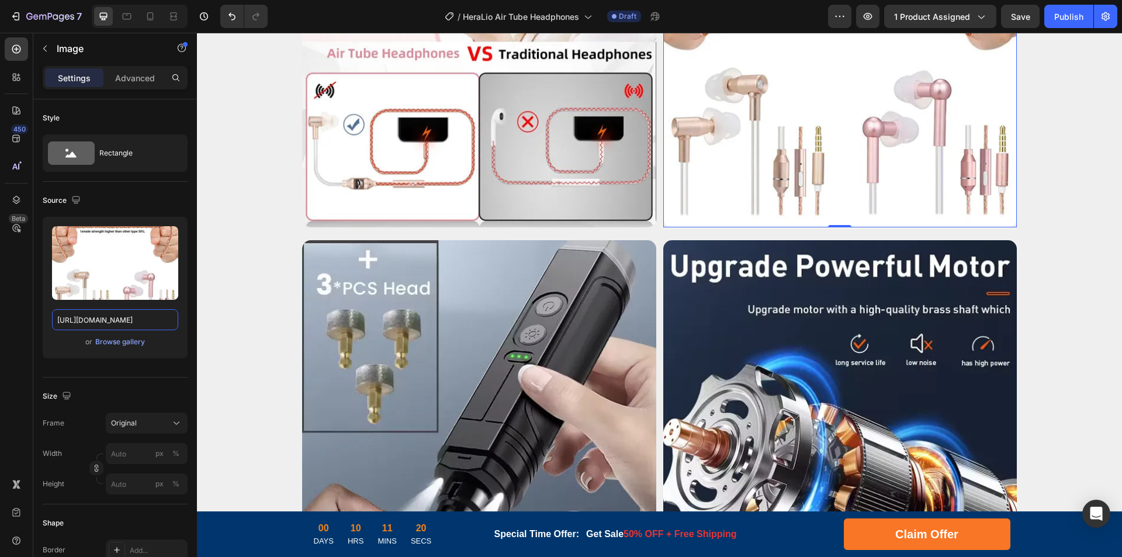
scroll to position [3390, 0]
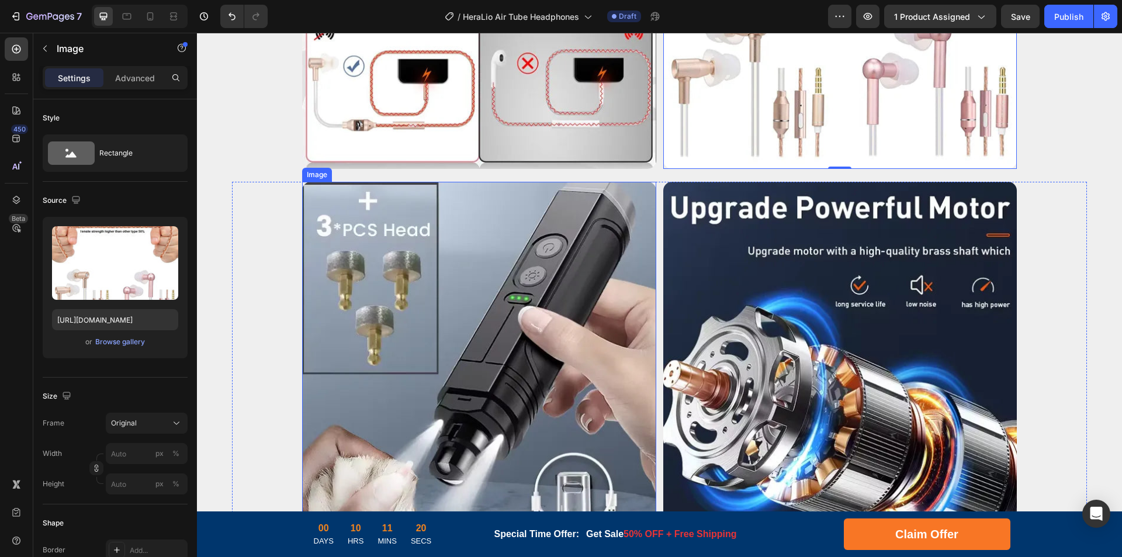
click at [493, 323] on img at bounding box center [479, 359] width 354 height 354
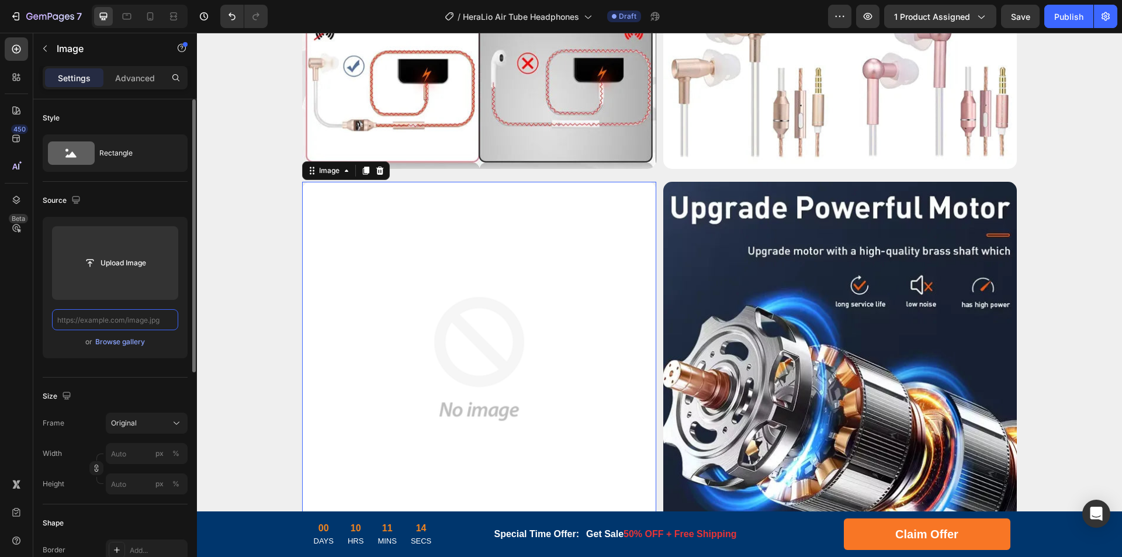
paste input "[URL][DOMAIN_NAME]"
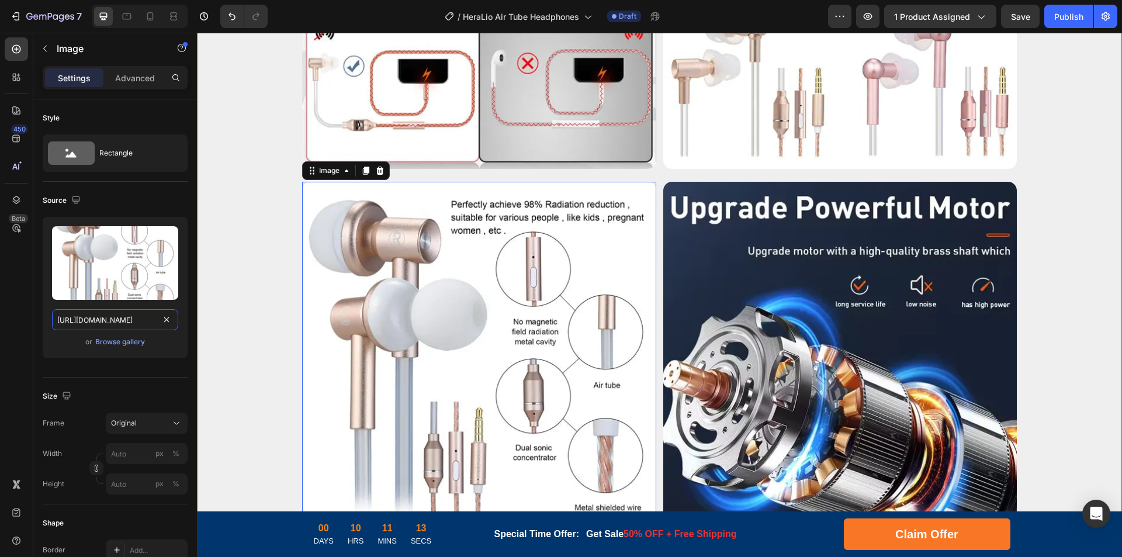
drag, startPoint x: 300, startPoint y: 354, endPoint x: 226, endPoint y: 324, distance: 80.5
type input "[URL][DOMAIN_NAME]"
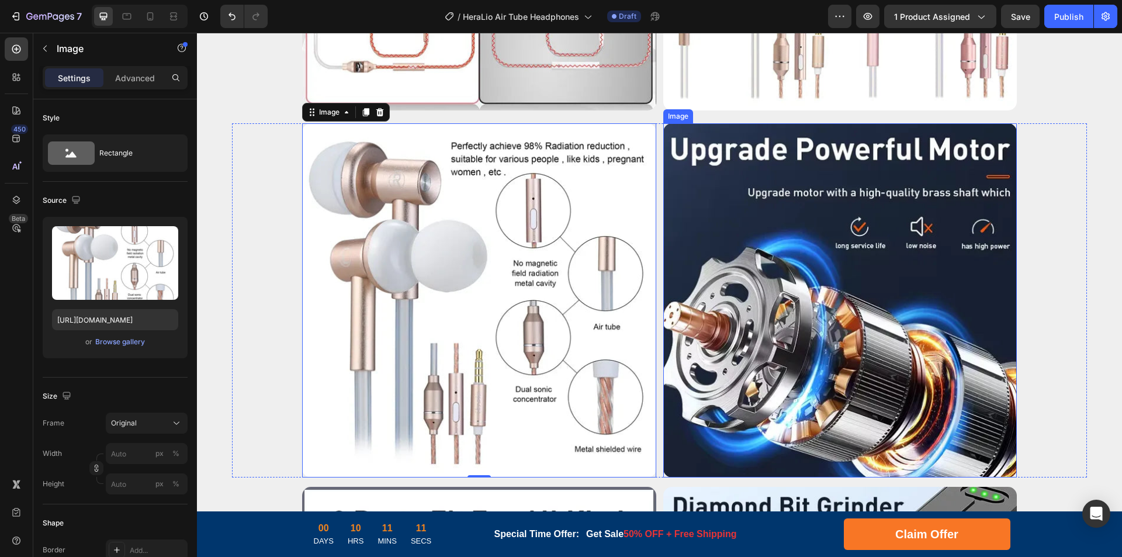
click at [759, 297] on img at bounding box center [840, 300] width 354 height 354
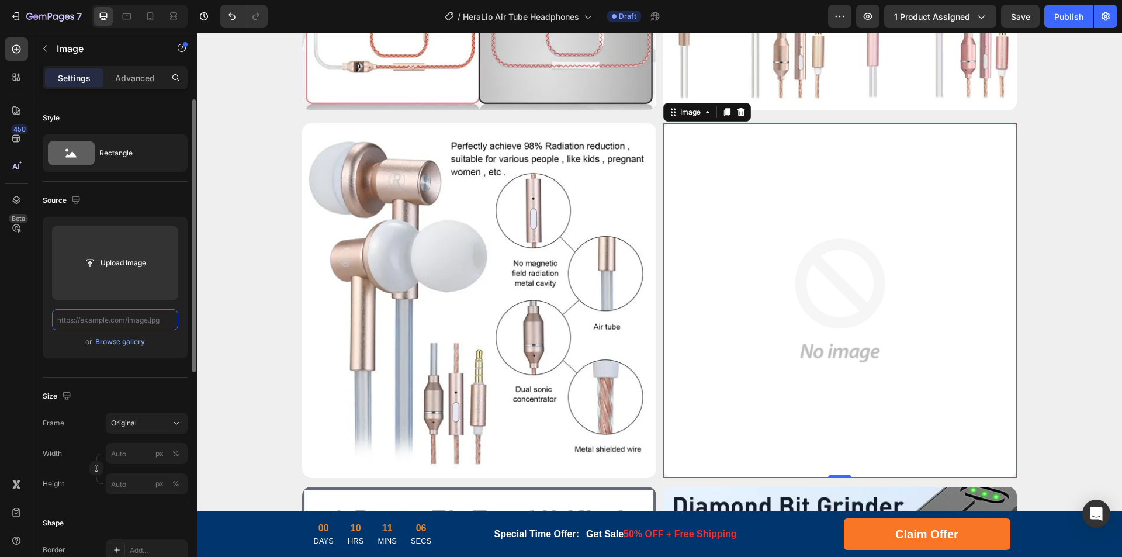
scroll to position [0, 0]
paste input "[URL][DOMAIN_NAME]"
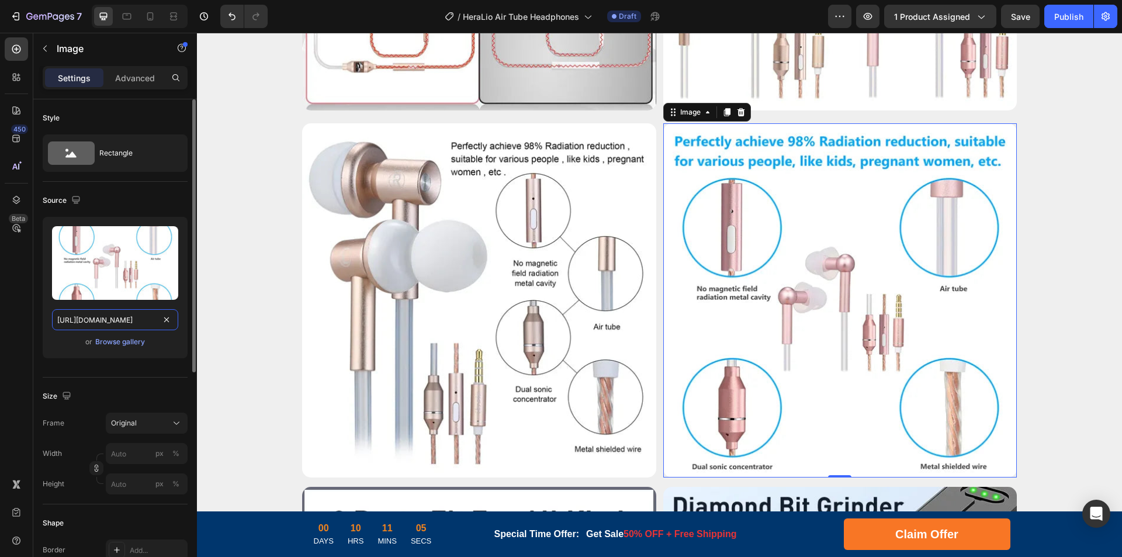
scroll to position [0, 231]
drag, startPoint x: 102, startPoint y: 321, endPoint x: 190, endPoint y: 320, distance: 88.3
click at [189, 320] on div "Style Rectangle Source Upload Image [URL][DOMAIN_NAME] or Browse gallery Size F…" at bounding box center [115, 344] width 164 height 491
type input "[URL][DOMAIN_NAME]"
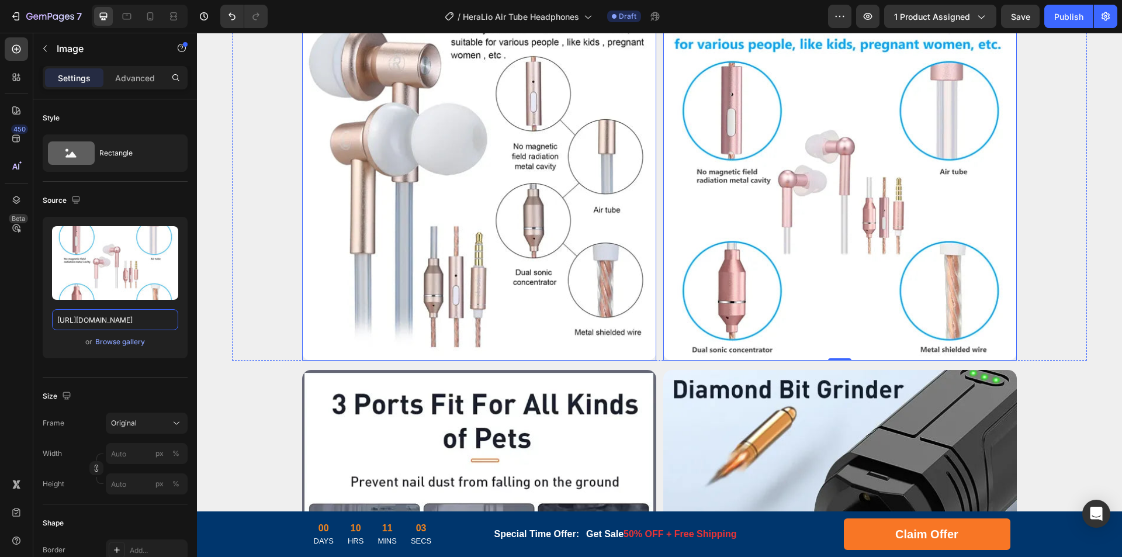
scroll to position [3624, 0]
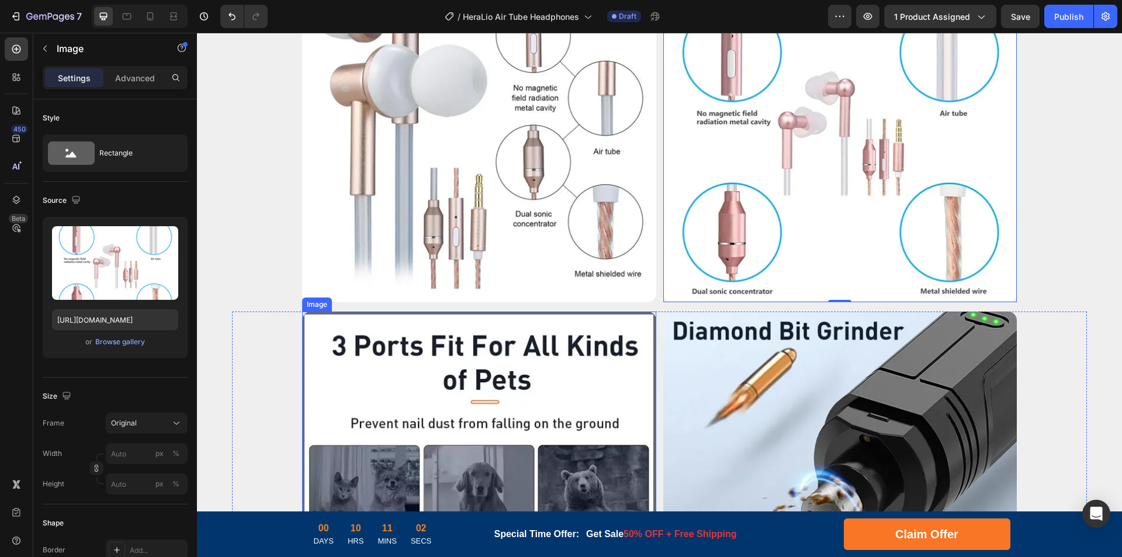
click at [545, 364] on img at bounding box center [479, 489] width 354 height 354
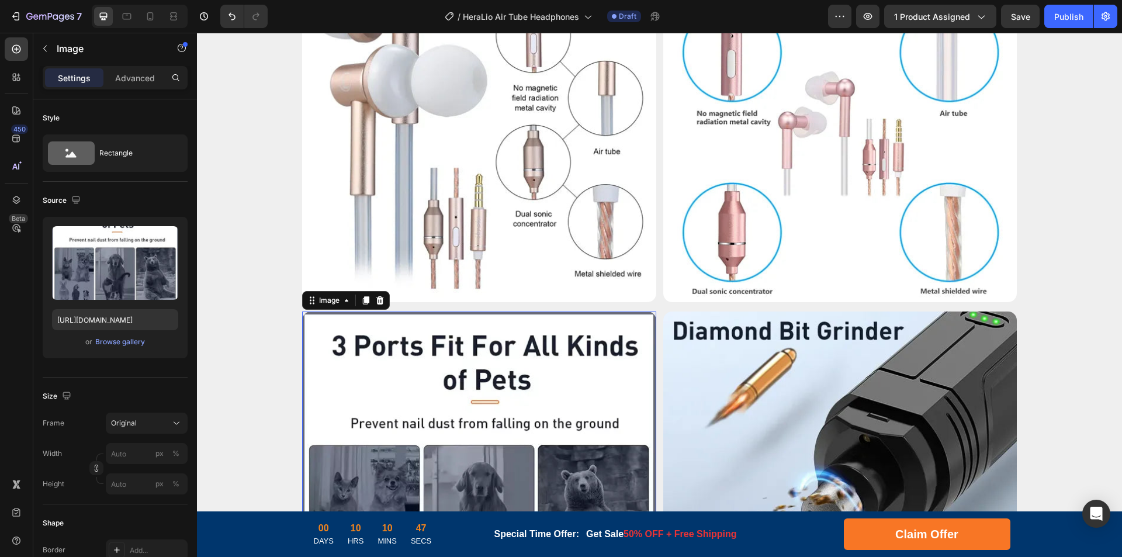
click at [438, 381] on img at bounding box center [479, 489] width 354 height 354
paste input "[URL][DOMAIN_NAME]"
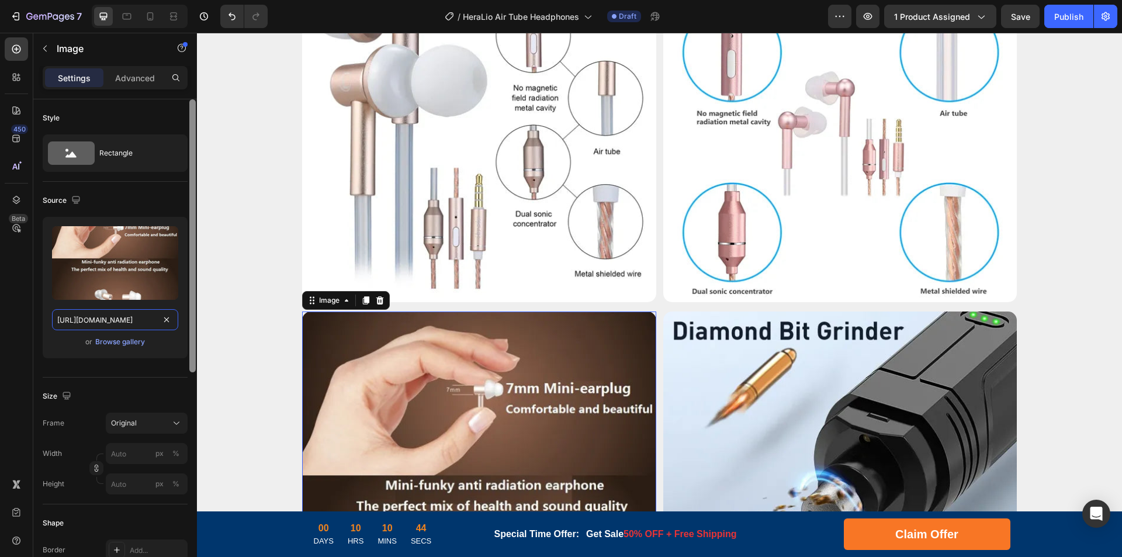
drag, startPoint x: 102, startPoint y: 319, endPoint x: 195, endPoint y: 318, distance: 92.9
click at [195, 318] on div "Style Rectangle Source Upload Image [URL][DOMAIN_NAME] or Browse gallery Size F…" at bounding box center [115, 344] width 164 height 491
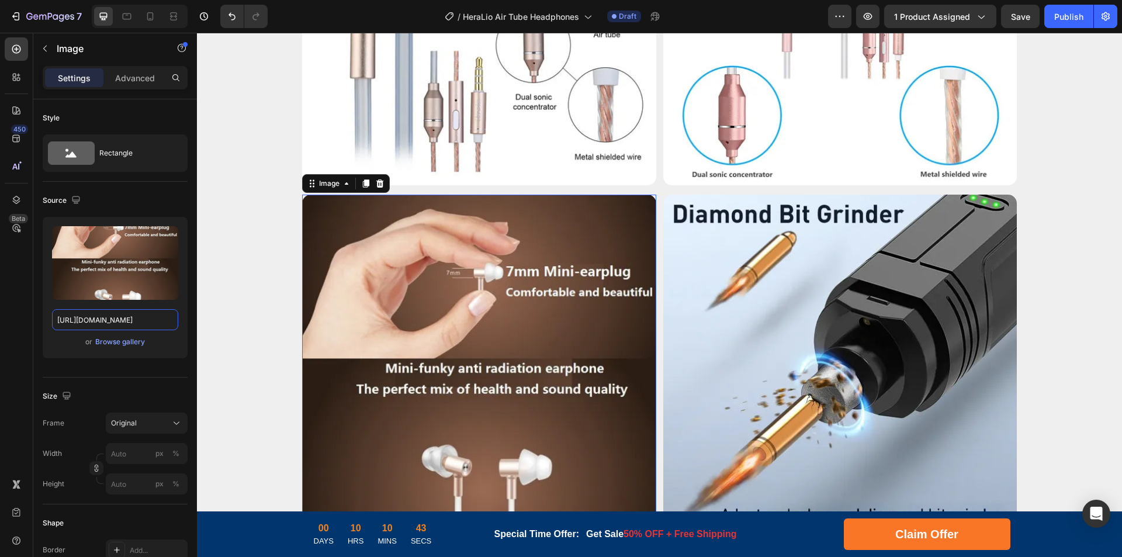
scroll to position [3857, 0]
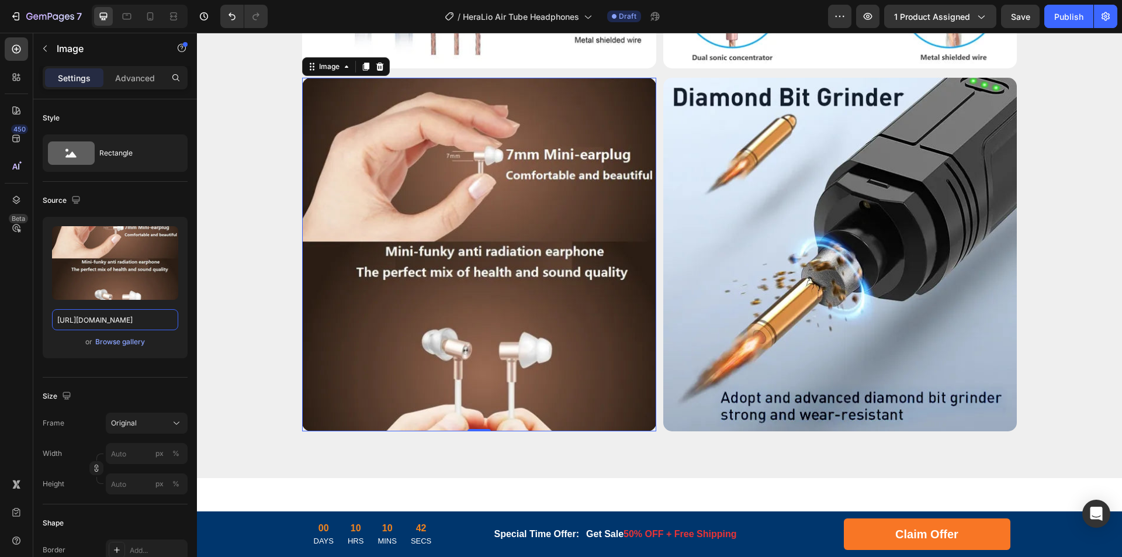
type input "[URL][DOMAIN_NAME]"
click at [795, 276] on img at bounding box center [840, 255] width 354 height 354
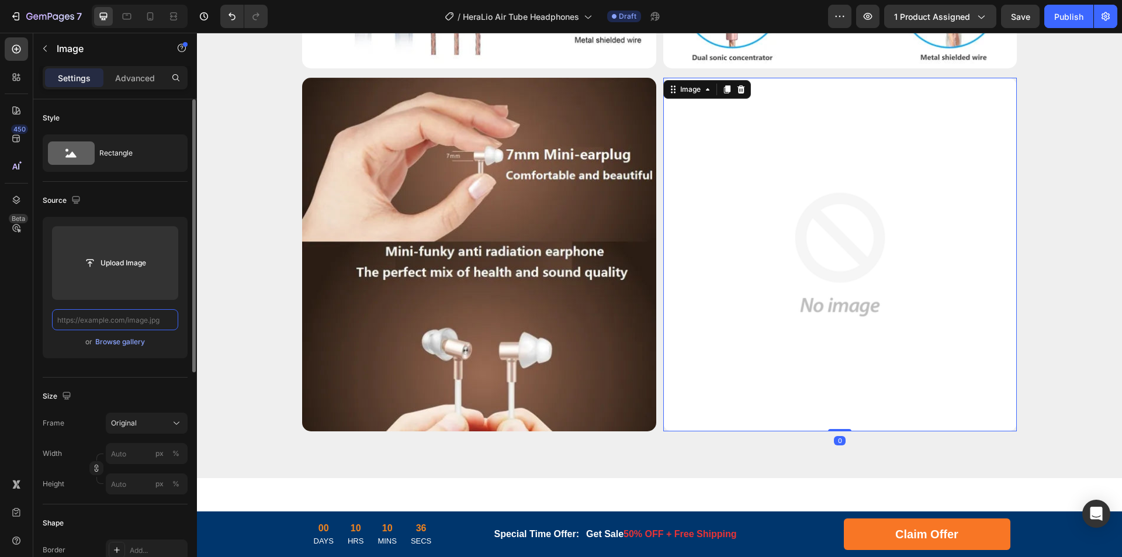
paste input "[URL][DOMAIN_NAME]"
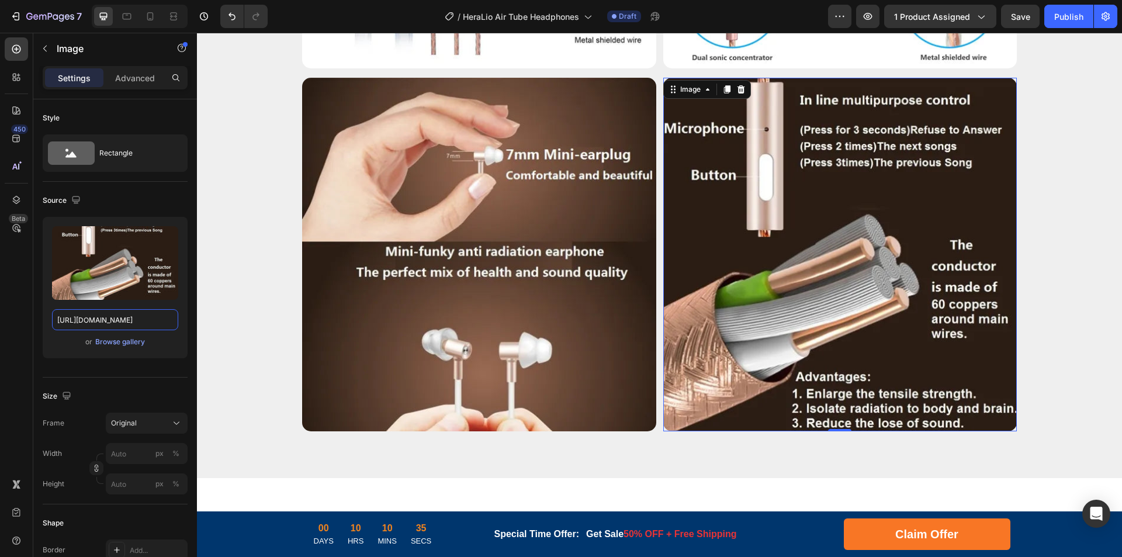
drag, startPoint x: 302, startPoint y: 354, endPoint x: 225, endPoint y: 321, distance: 83.0
type input "[URL][DOMAIN_NAME]"
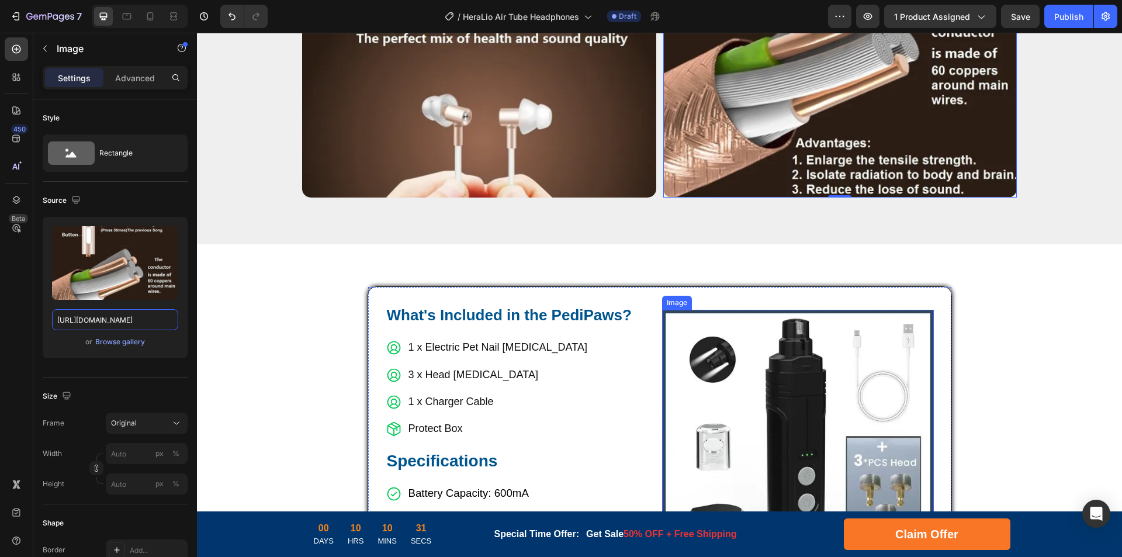
scroll to position [4208, 0]
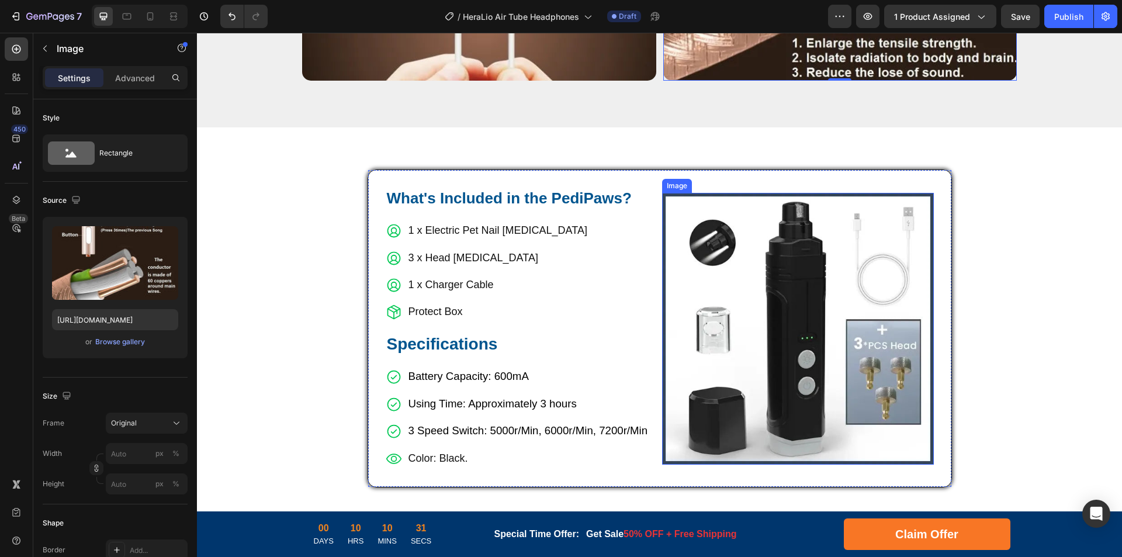
click at [731, 311] on img at bounding box center [798, 329] width 272 height 272
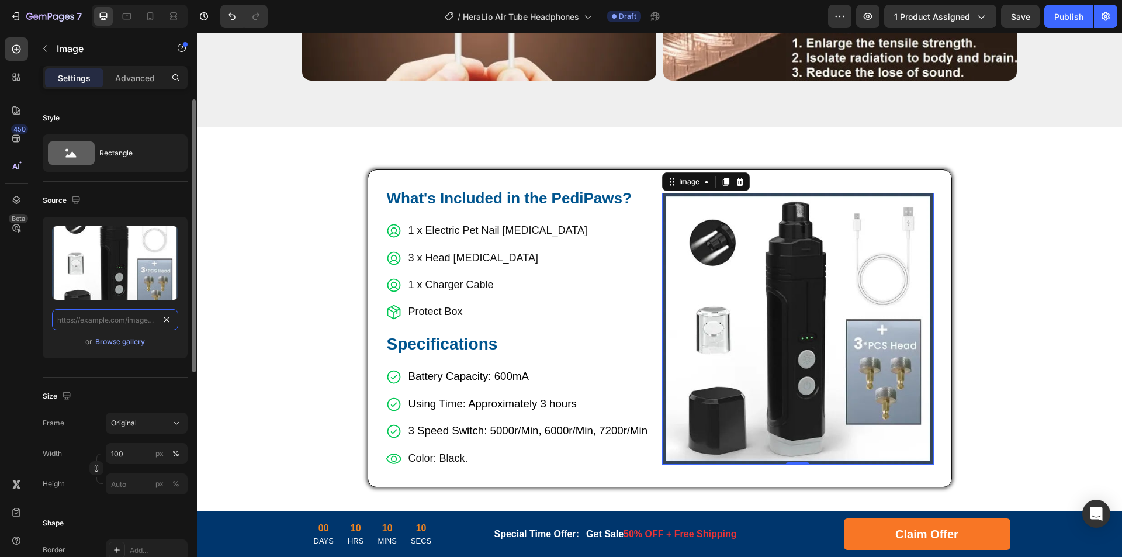
paste input "[URL][DOMAIN_NAME]"
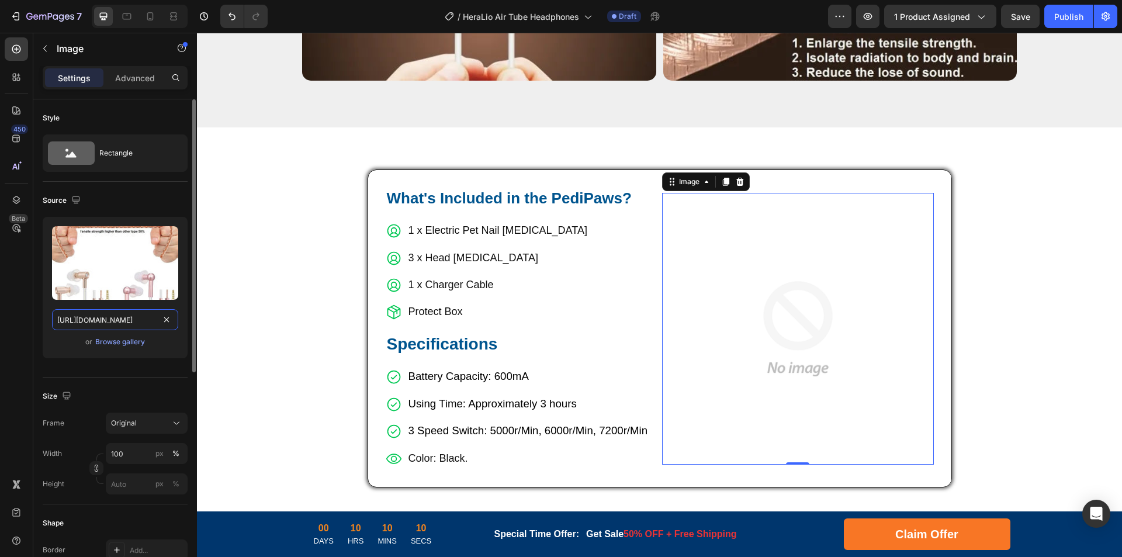
scroll to position [0, 227]
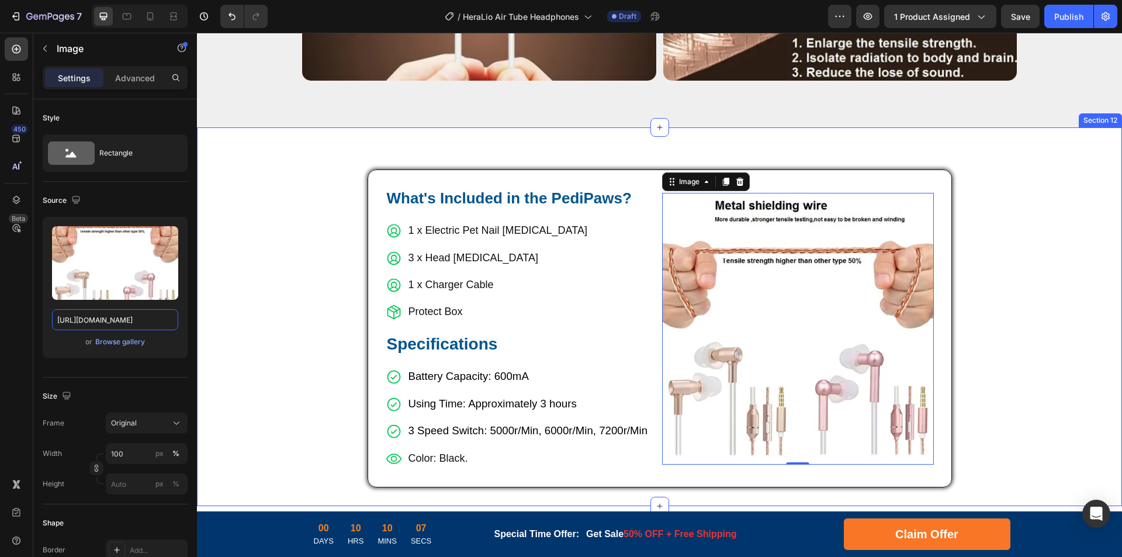
drag, startPoint x: 300, startPoint y: 353, endPoint x: 298, endPoint y: 330, distance: 22.9
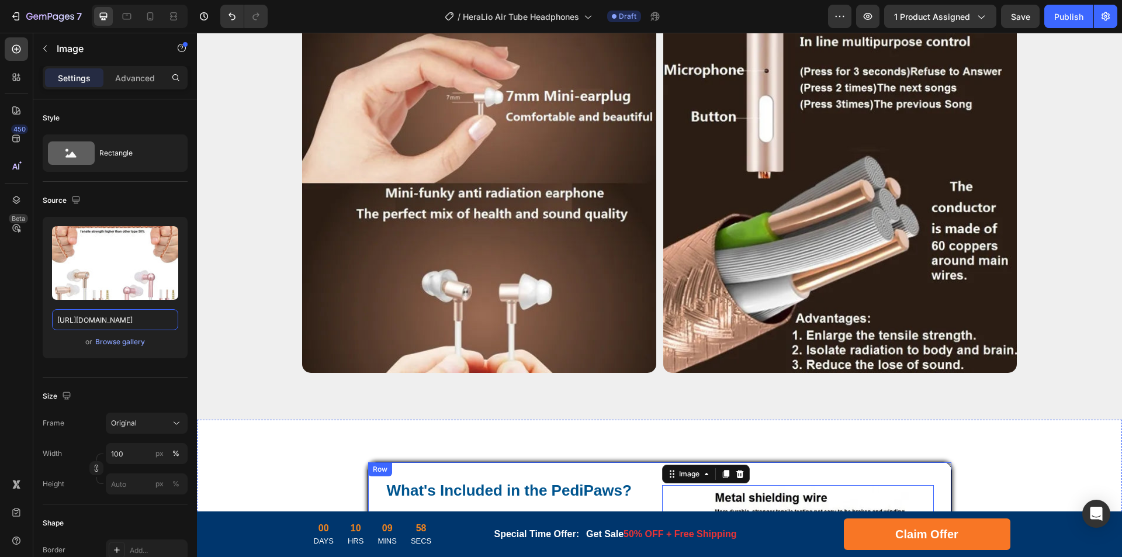
scroll to position [4033, 0]
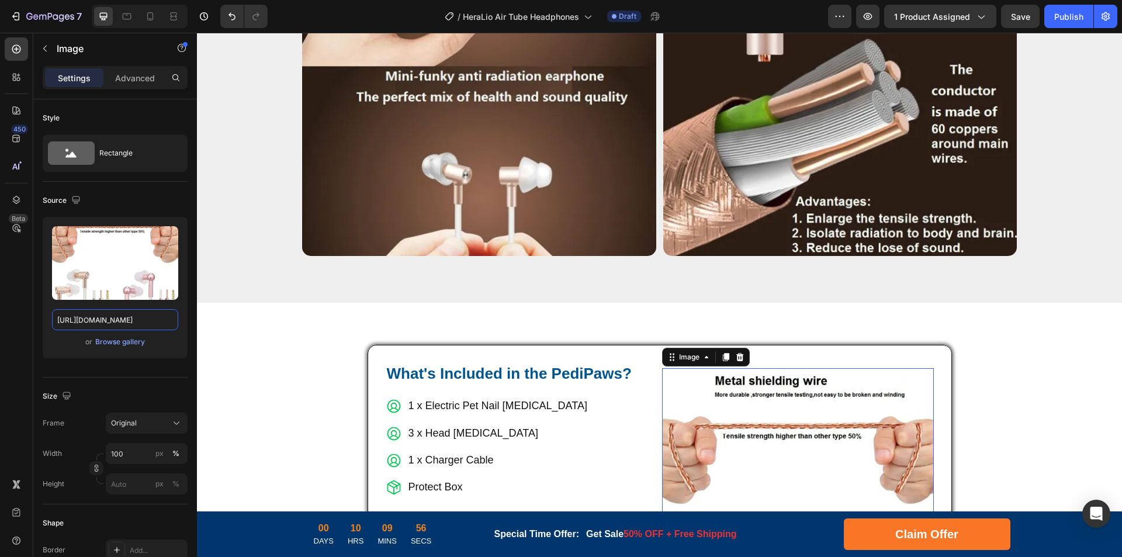
type input "[URL][DOMAIN_NAME]"
drag, startPoint x: 578, startPoint y: 352, endPoint x: 555, endPoint y: 362, distance: 24.9
click at [578, 363] on h2 "What's Included in the PediPaws?" at bounding box center [522, 374] width 272 height 22
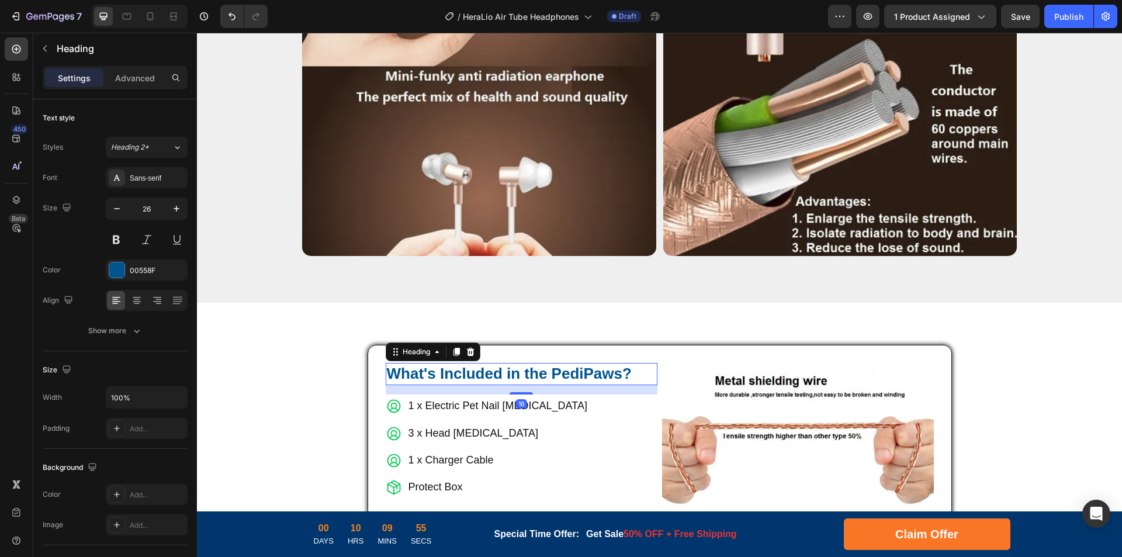
click at [555, 363] on h2 "What's Included in the PediPaws?" at bounding box center [522, 374] width 272 height 22
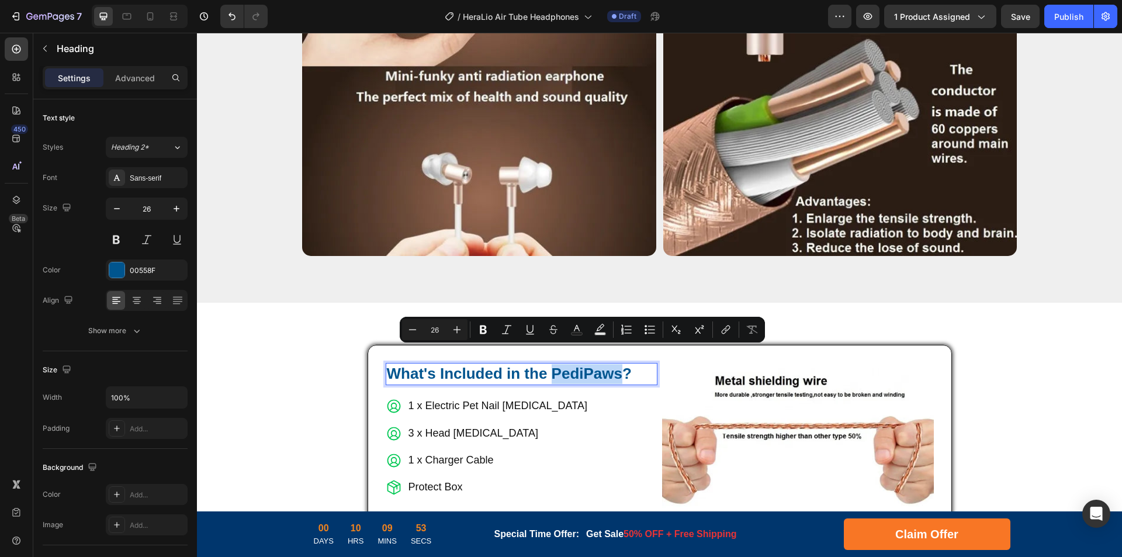
drag, startPoint x: 551, startPoint y: 358, endPoint x: 621, endPoint y: 356, distance: 70.2
click at [621, 364] on p "What's Included in the PediPaws?" at bounding box center [521, 374] width 269 height 20
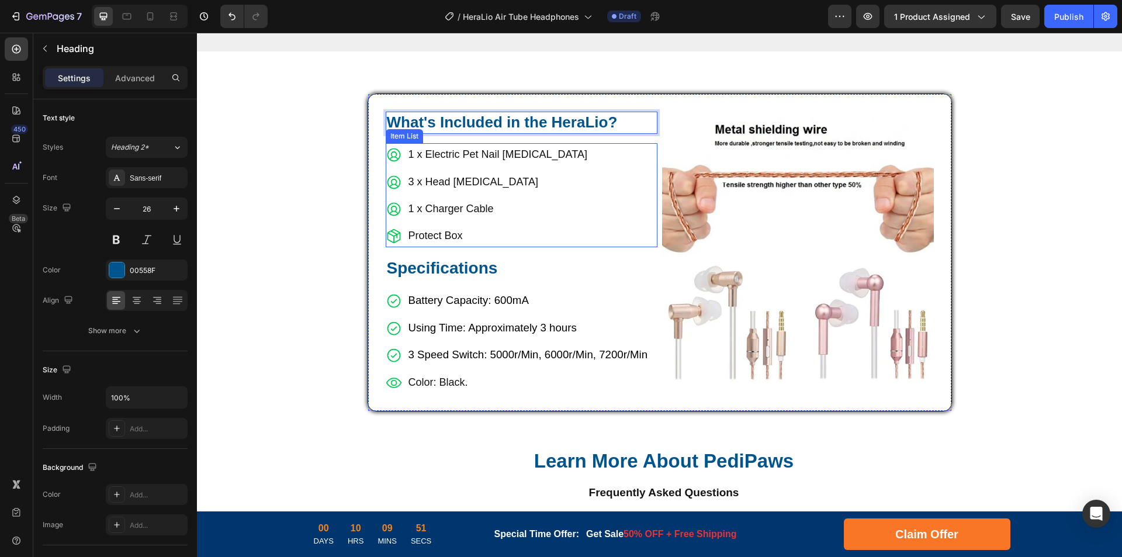
scroll to position [4325, 0]
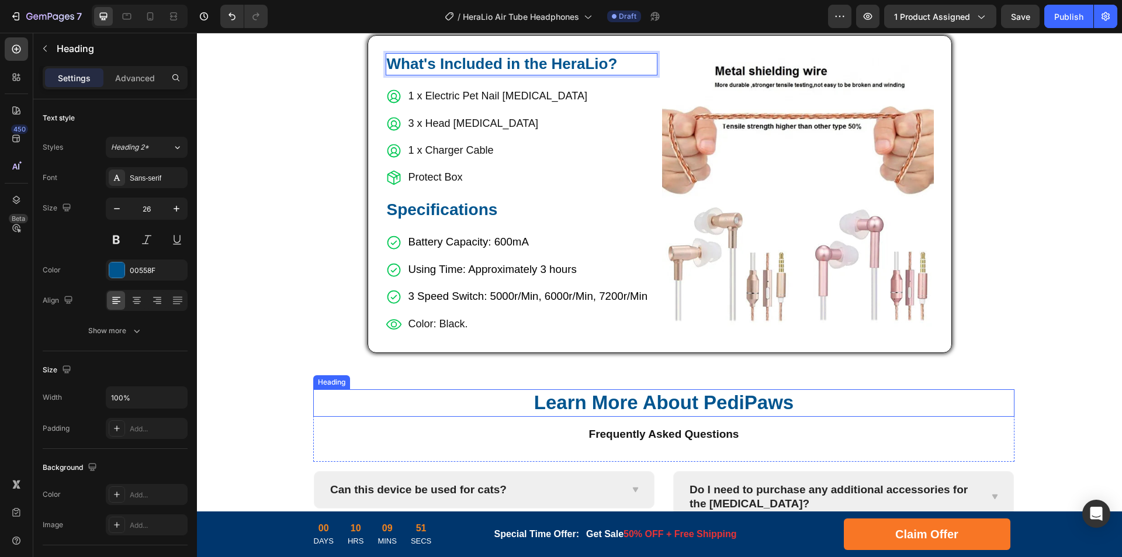
click at [707, 400] on h2 "Learn More About PediPaws" at bounding box center [663, 402] width 701 height 27
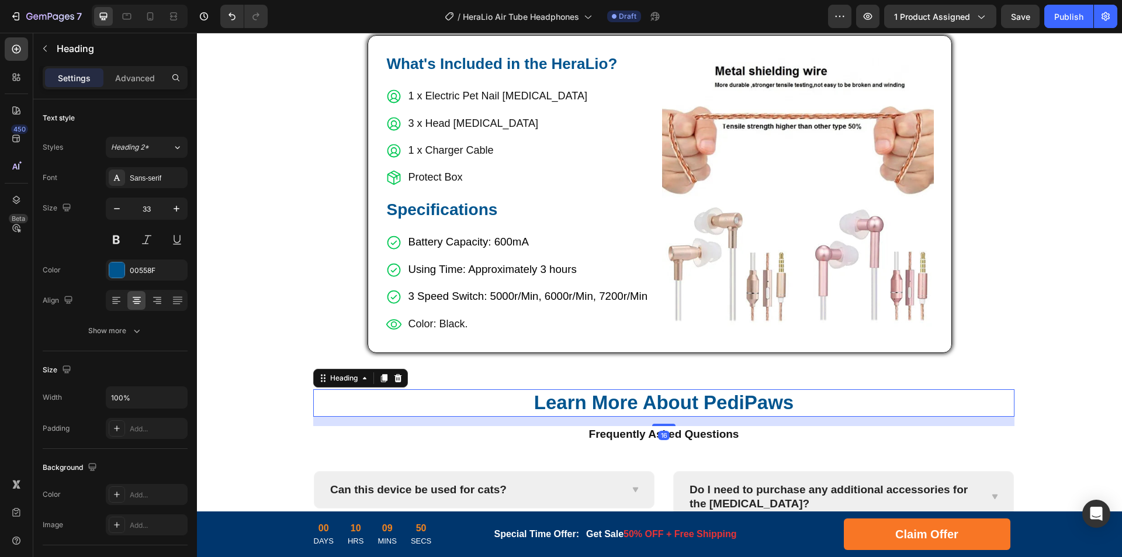
click at [698, 406] on h2 "Learn More About PediPaws" at bounding box center [663, 402] width 701 height 27
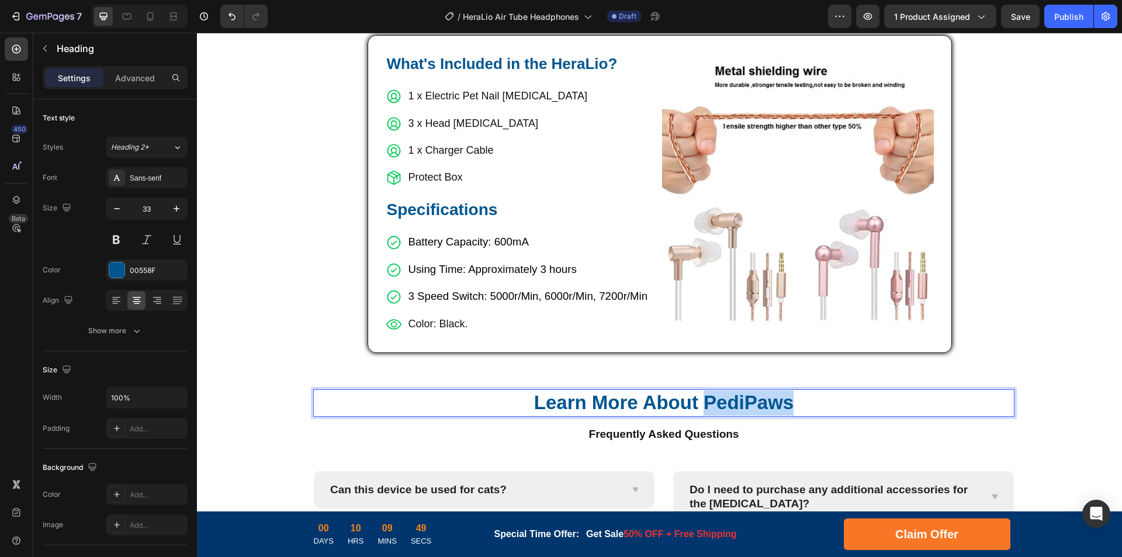
drag, startPoint x: 702, startPoint y: 406, endPoint x: 802, endPoint y: 406, distance: 99.9
click at [802, 406] on p "Learn More About PediPaws" at bounding box center [663, 402] width 699 height 25
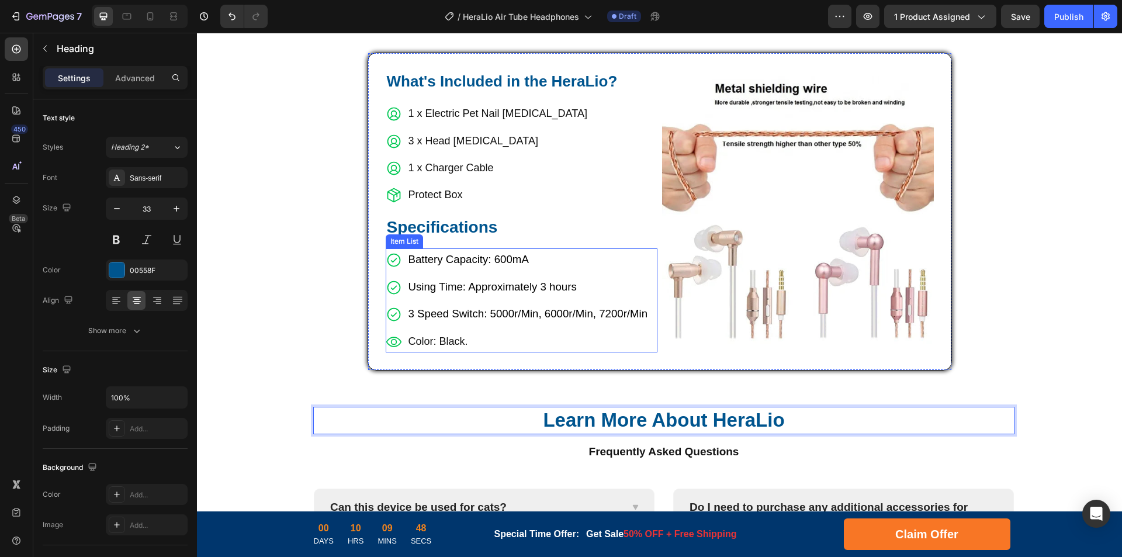
scroll to position [4267, 0]
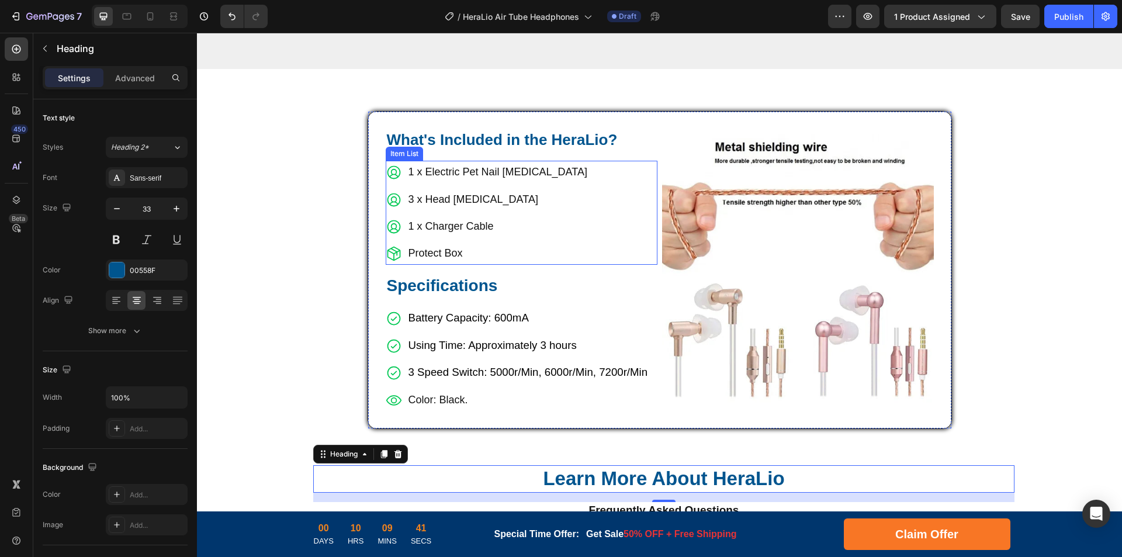
drag, startPoint x: 448, startPoint y: 155, endPoint x: 475, endPoint y: 155, distance: 26.9
click at [448, 162] on p "1 x Electric Pet Nail [MEDICAL_DATA]" at bounding box center [498, 171] width 179 height 19
click at [471, 162] on p "1 x Electric Pet Nail [MEDICAL_DATA]" at bounding box center [498, 171] width 179 height 19
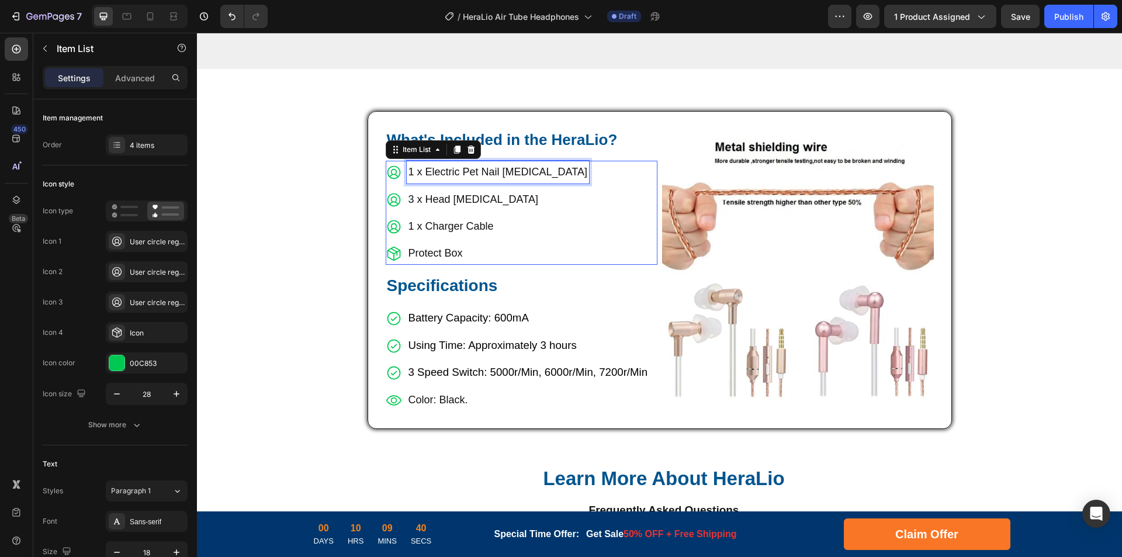
click at [502, 162] on p "1 x Electric Pet Nail [MEDICAL_DATA]" at bounding box center [498, 171] width 179 height 19
click at [409, 162] on p "Air Tube Headphones" at bounding box center [474, 171] width 130 height 19
click at [427, 190] on p "3 x Head [MEDICAL_DATA]" at bounding box center [474, 199] width 130 height 19
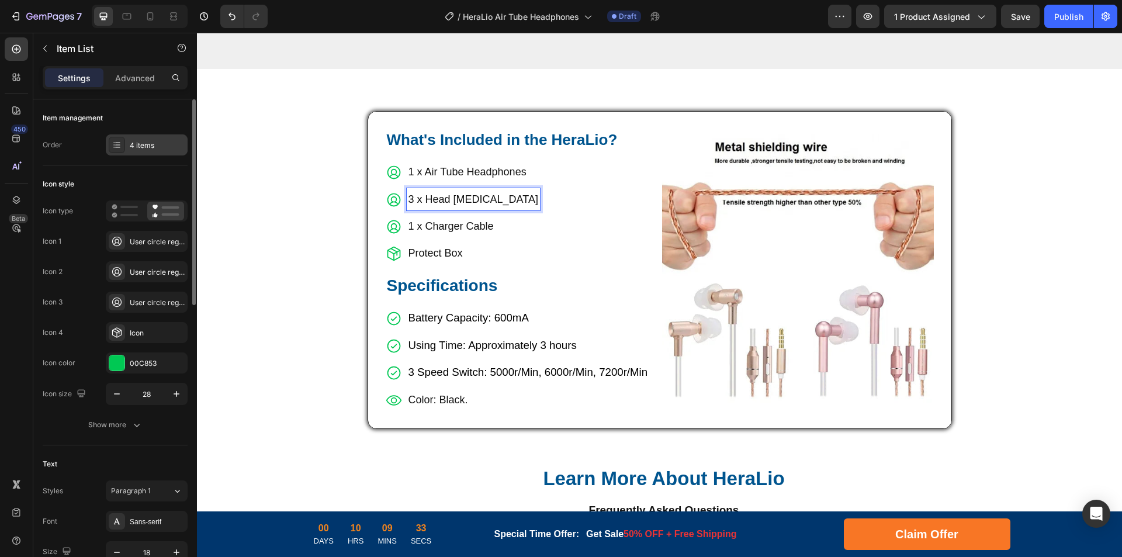
click at [131, 150] on div "4 items" at bounding box center [157, 145] width 55 height 11
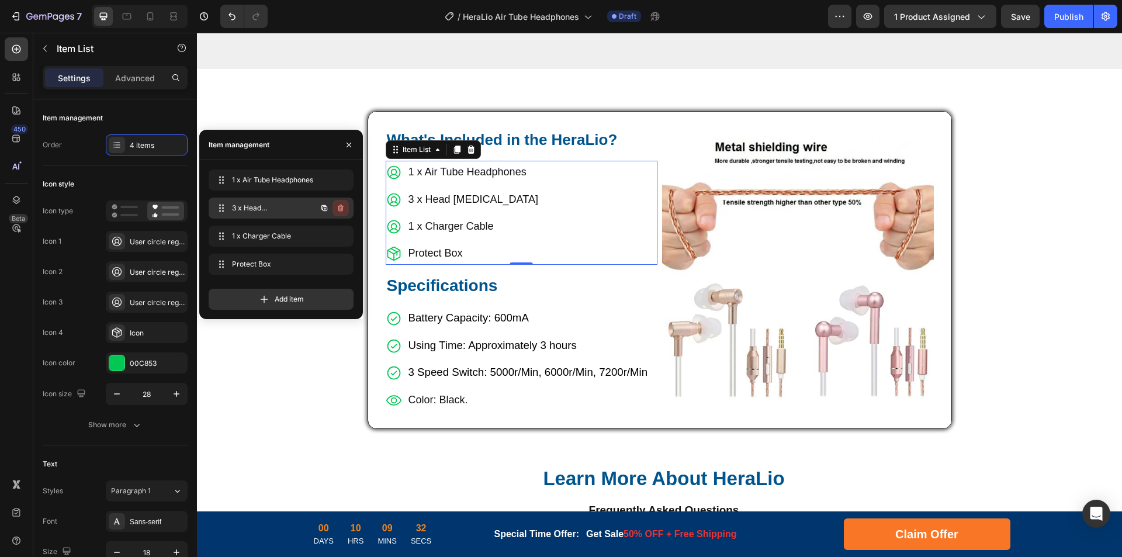
click at [341, 205] on icon "button" at bounding box center [340, 207] width 9 height 9
click at [340, 207] on div "Delete" at bounding box center [333, 208] width 22 height 11
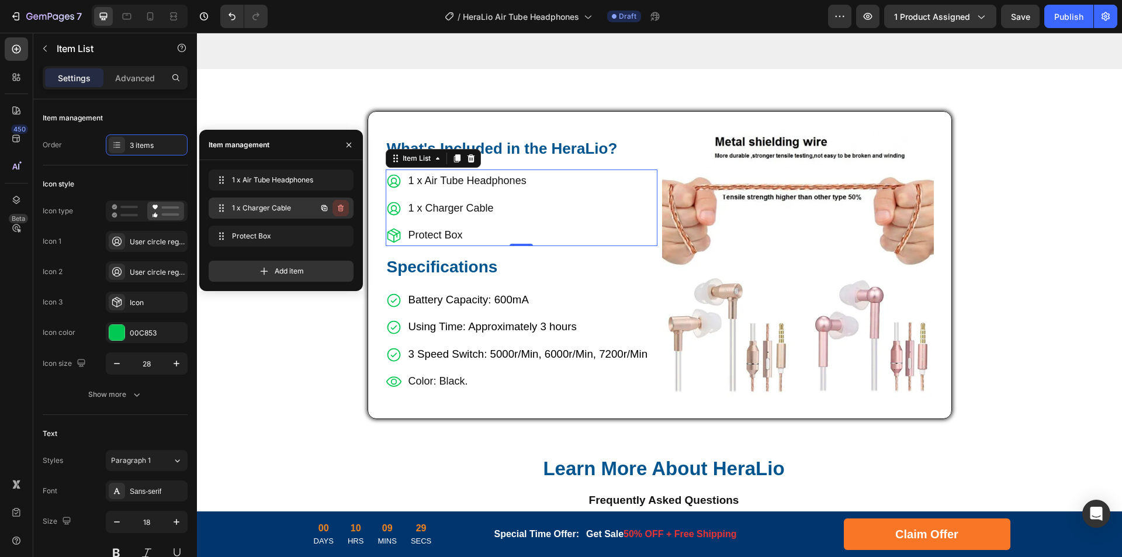
click at [337, 207] on icon "button" at bounding box center [340, 207] width 9 height 9
click at [337, 207] on div "Delete" at bounding box center [333, 208] width 22 height 11
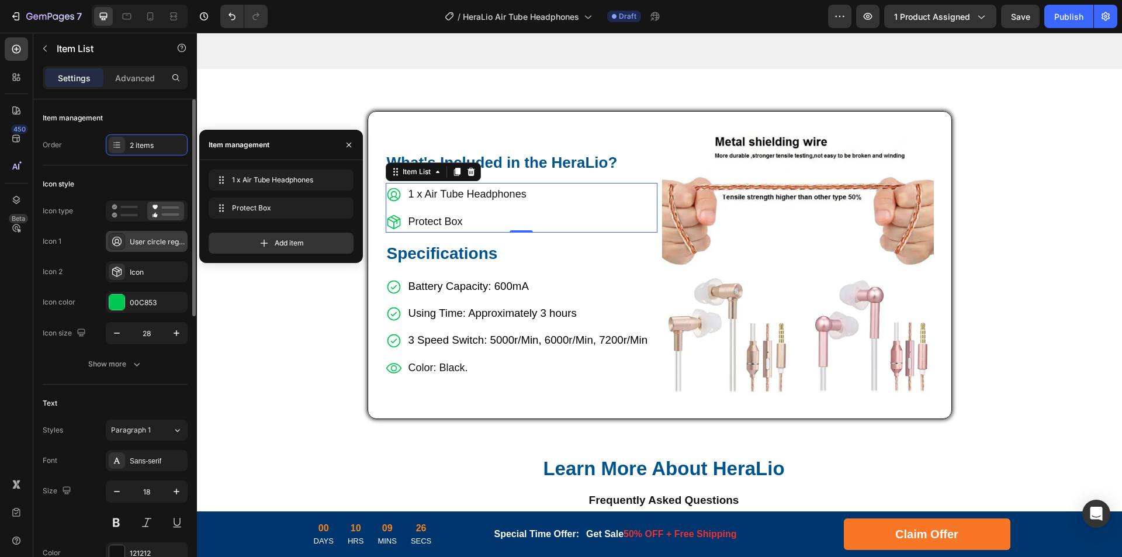
click at [142, 245] on div "User circle regular" at bounding box center [157, 242] width 55 height 11
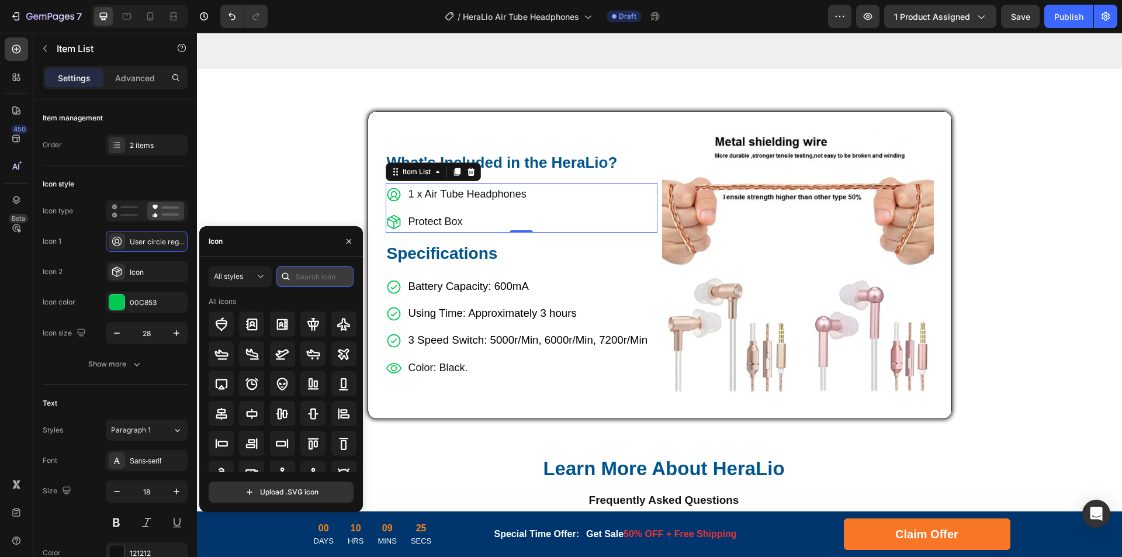
click at [331, 283] on input "text" at bounding box center [314, 276] width 77 height 21
click at [248, 279] on div "All styles" at bounding box center [234, 276] width 41 height 11
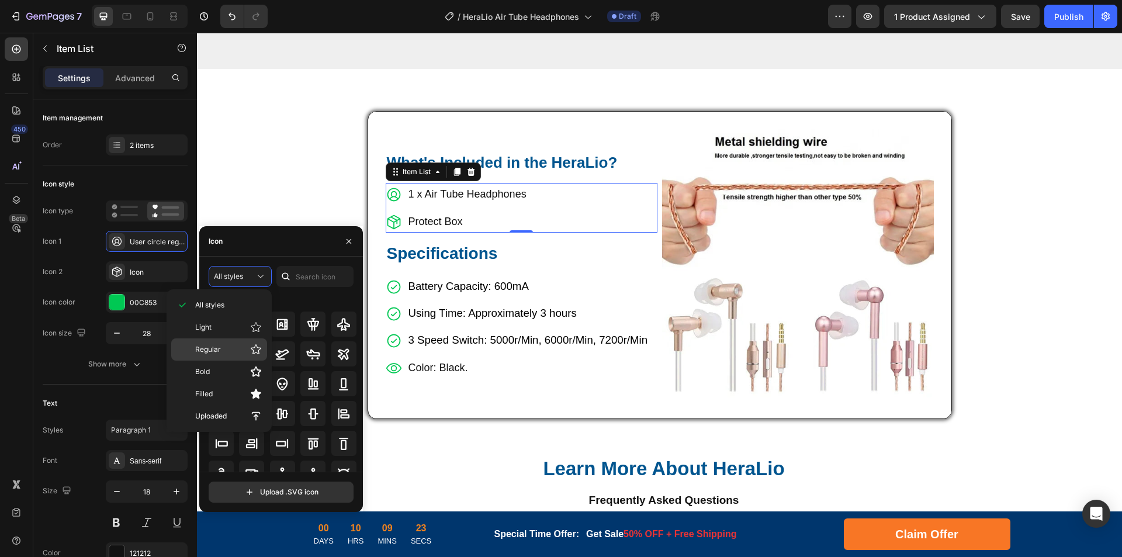
click at [214, 344] on p "Regular" at bounding box center [228, 350] width 67 height 12
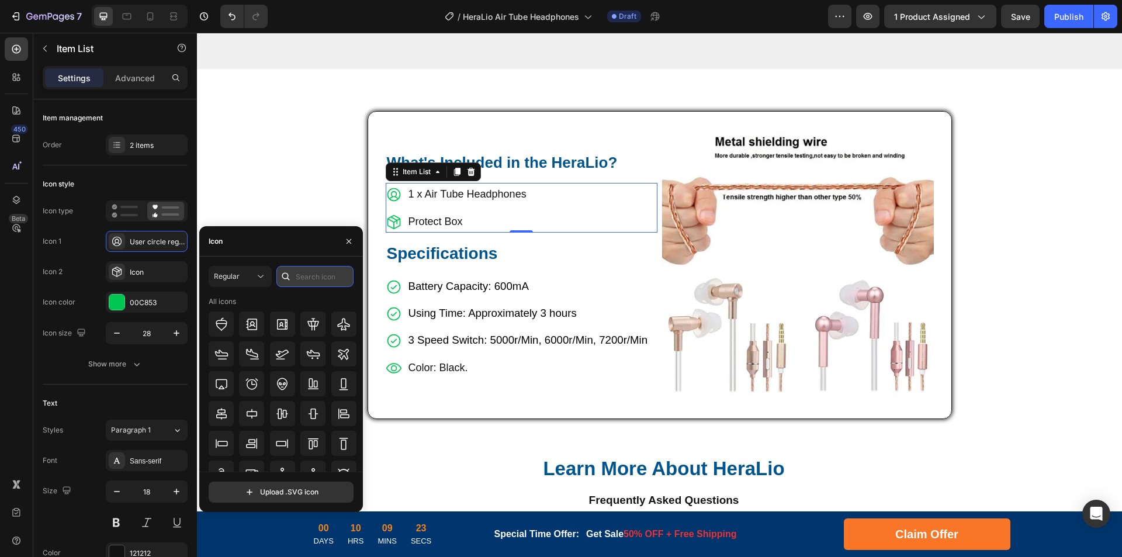
click at [314, 281] on input "text" at bounding box center [314, 276] width 77 height 21
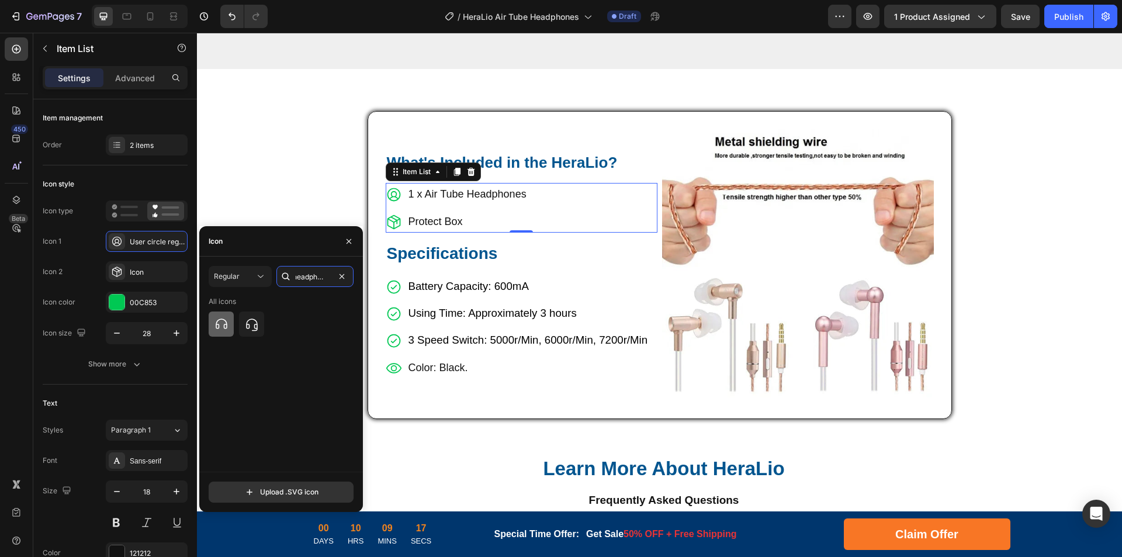
type input "headphone"
click at [220, 327] on icon at bounding box center [221, 324] width 14 height 14
click at [466, 280] on span "Battery Capacity: 600mA" at bounding box center [469, 286] width 120 height 12
click at [513, 280] on span "Battery Capacity: 600mA" at bounding box center [469, 286] width 120 height 12
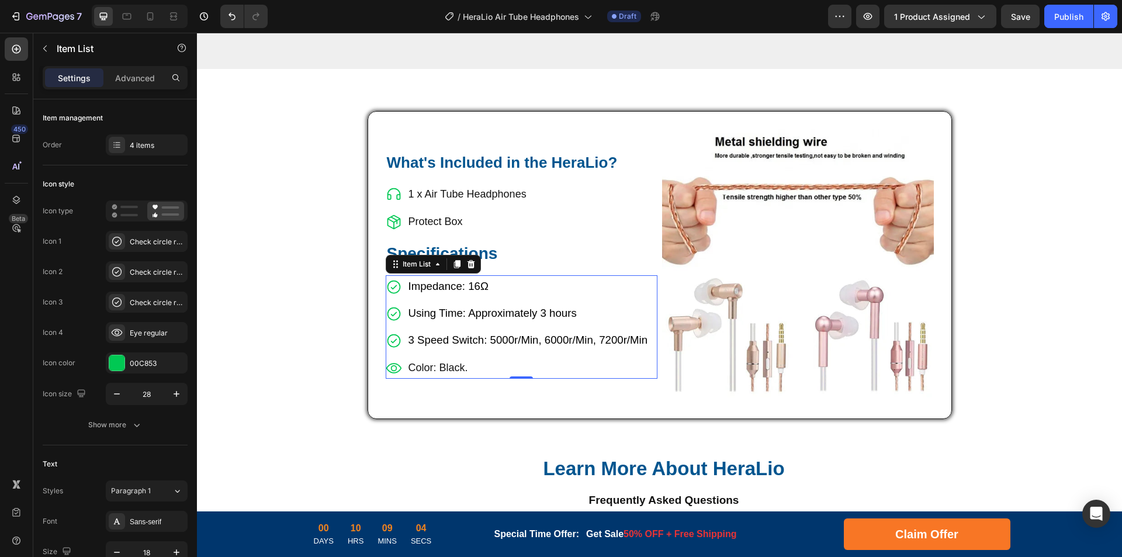
click at [440, 307] on span "Using Time: Approximately 3 hours" at bounding box center [493, 313] width 168 height 12
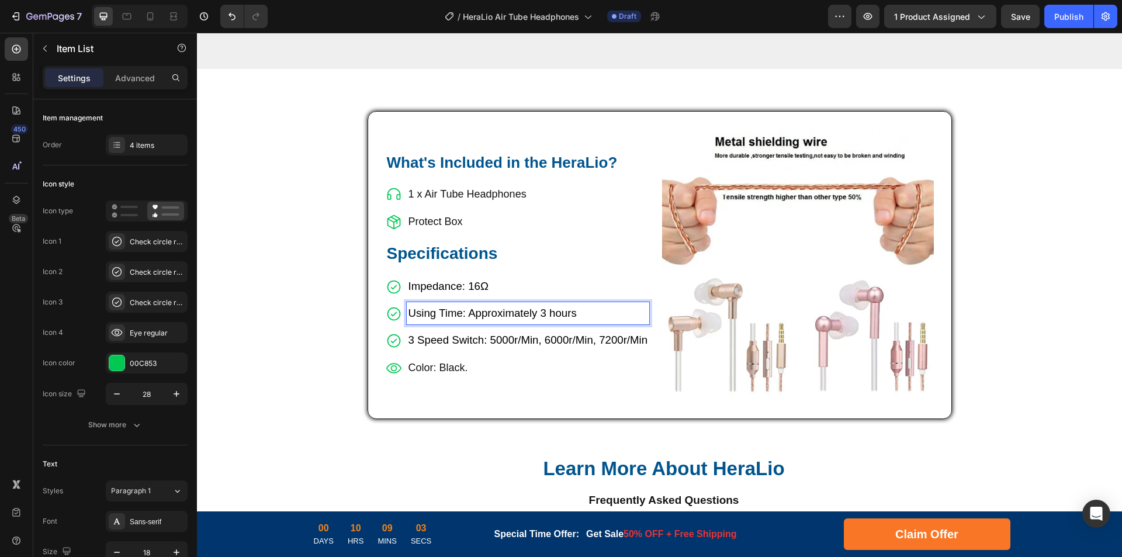
click at [469, 307] on span "Using Time: Approximately 3 hours" at bounding box center [493, 313] width 168 height 12
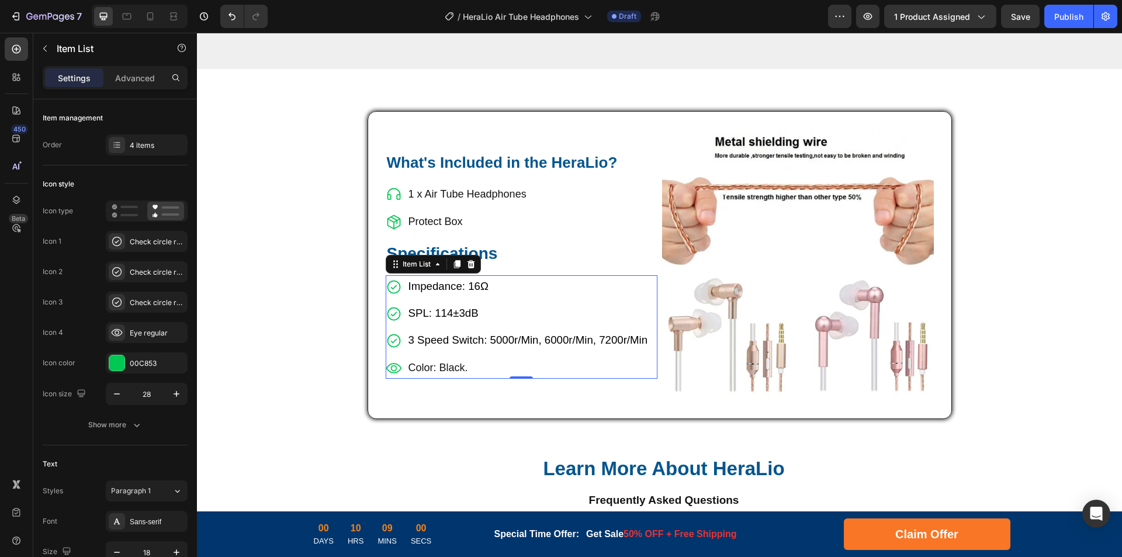
click at [465, 334] on span "3 Speed Switch: 5000r/Min, 6000r/Min, 7200r/Min" at bounding box center [529, 340] width 240 height 12
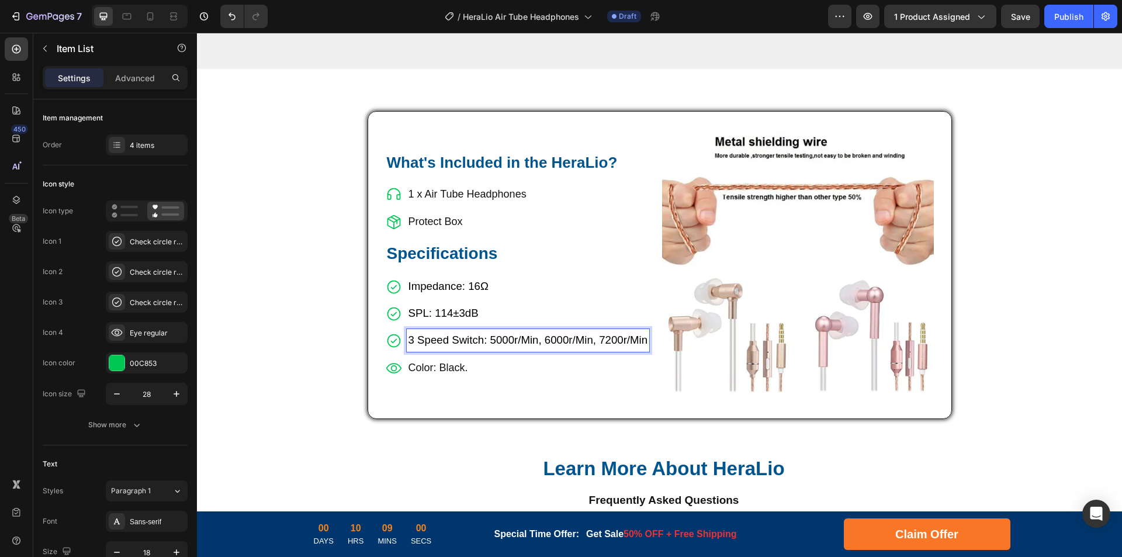
click at [555, 331] on p "3 Speed Switch: 5000r/Min, 6000r/Min, 7200r/Min" at bounding box center [529, 340] width 240 height 19
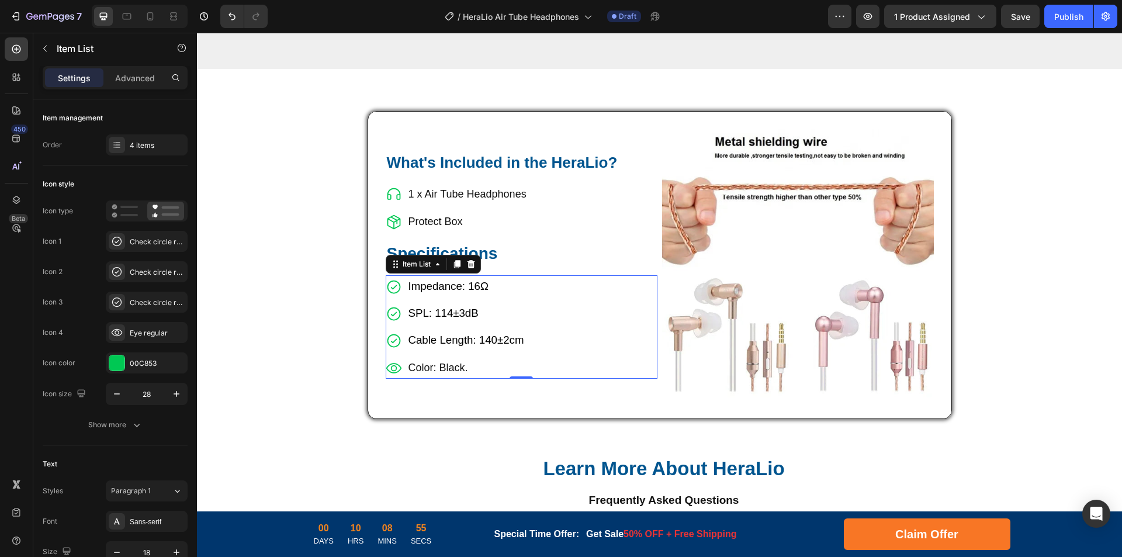
click at [426, 358] on p "Color: Black." at bounding box center [467, 367] width 116 height 19
click at [442, 358] on p "Color: Black." at bounding box center [467, 367] width 116 height 19
click at [448, 280] on span "Impedance: 16Ω" at bounding box center [449, 286] width 80 height 12
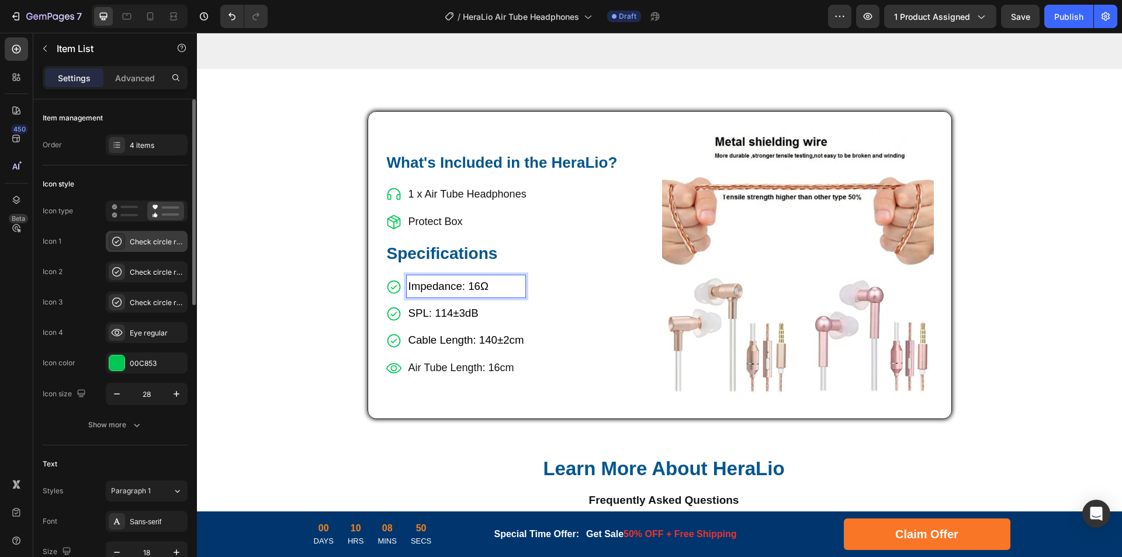
click at [136, 240] on div "Check circle regular" at bounding box center [157, 242] width 55 height 11
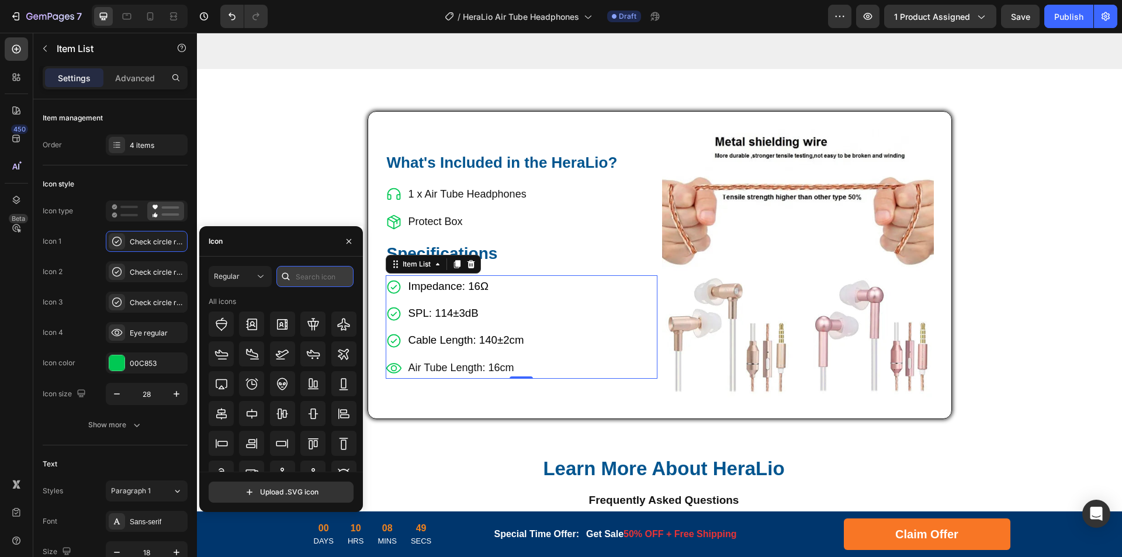
click at [315, 276] on input "text" at bounding box center [314, 276] width 77 height 21
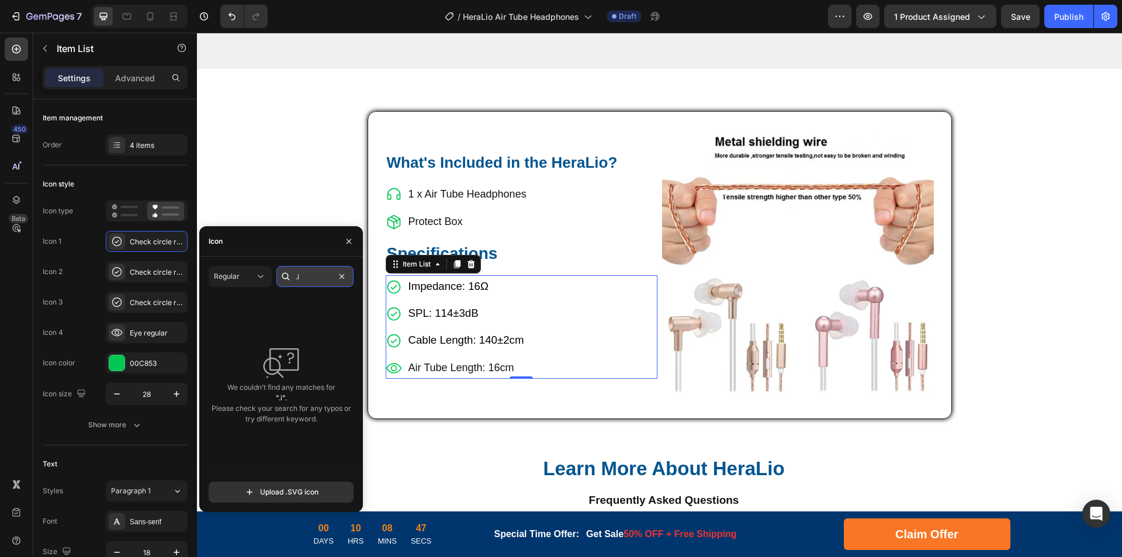
type input "."
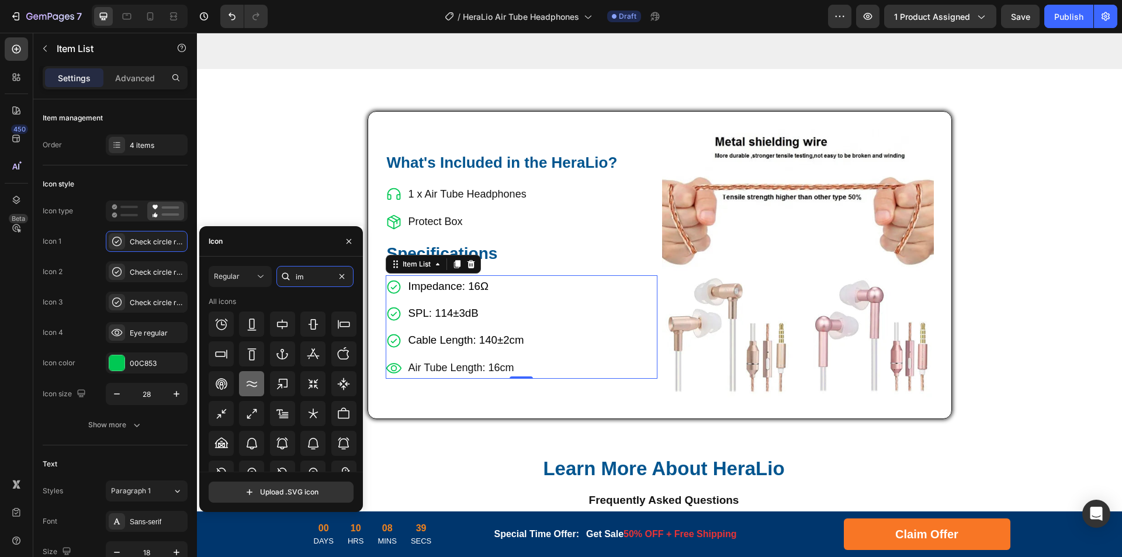
type input "im"
click at [252, 385] on icon at bounding box center [252, 384] width 14 height 14
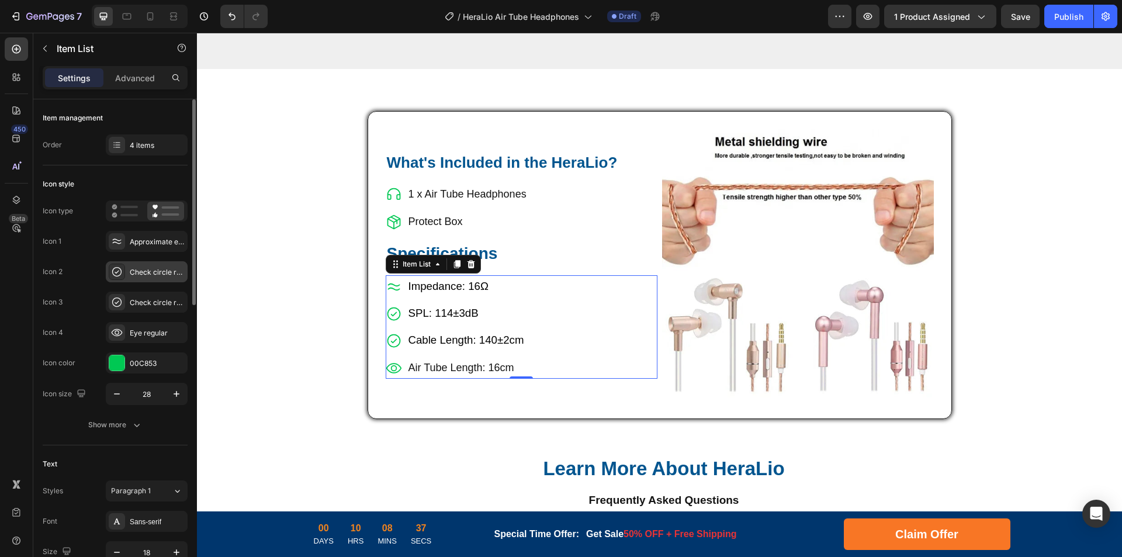
click at [151, 276] on div "Check circle regular" at bounding box center [157, 272] width 55 height 11
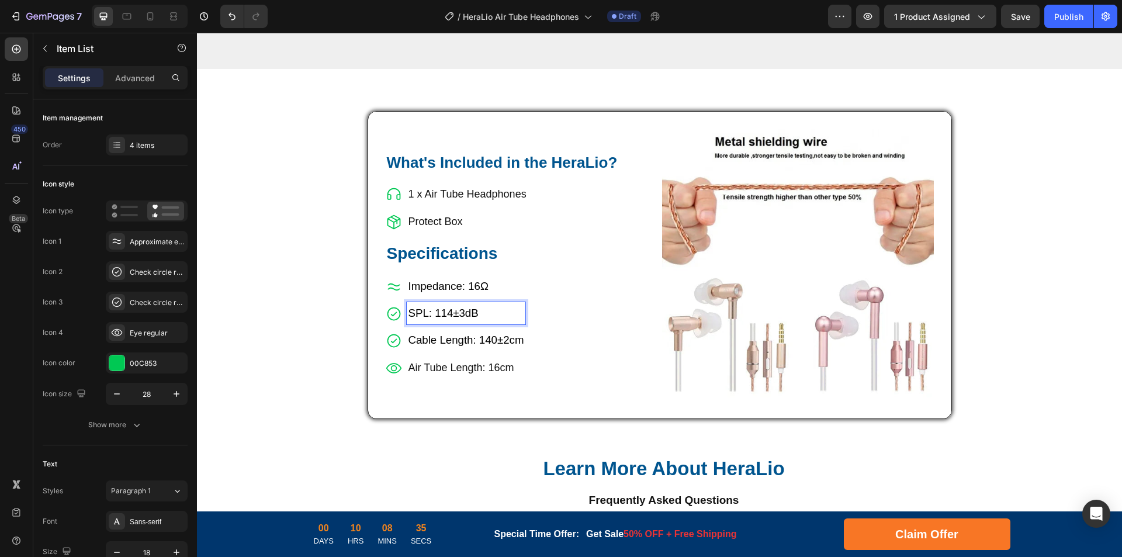
click at [419, 307] on span "SPL: 114±3dB" at bounding box center [444, 313] width 70 height 12
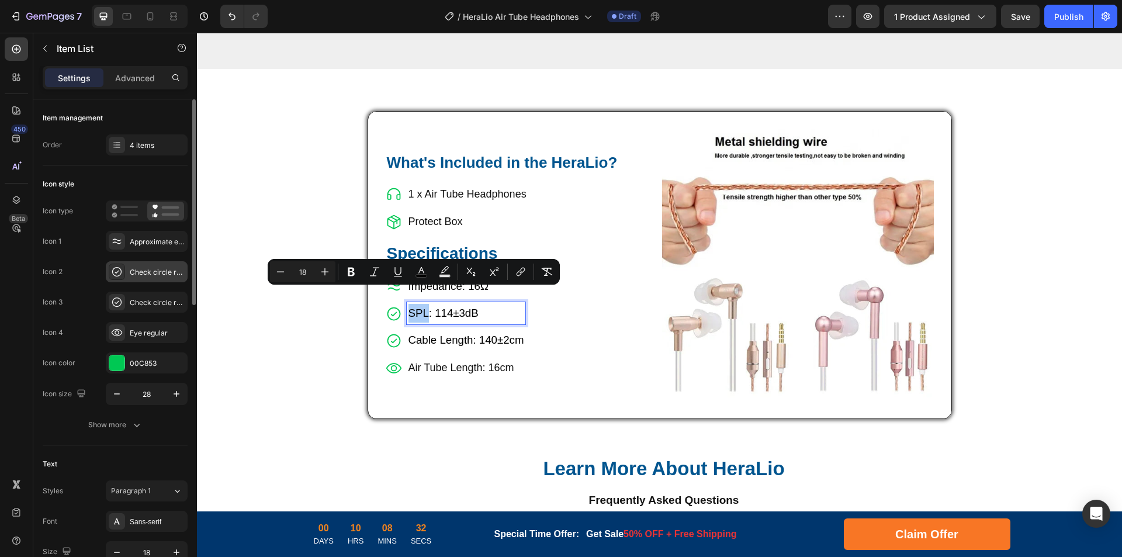
click at [137, 266] on div "Check circle regular" at bounding box center [147, 271] width 82 height 21
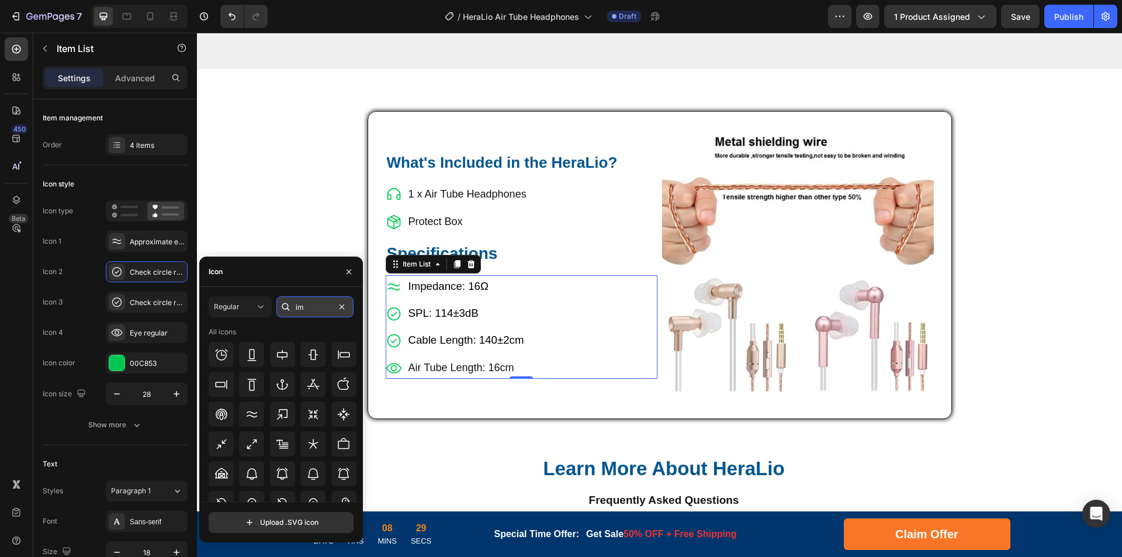
click at [310, 308] on input "im" at bounding box center [314, 306] width 77 height 21
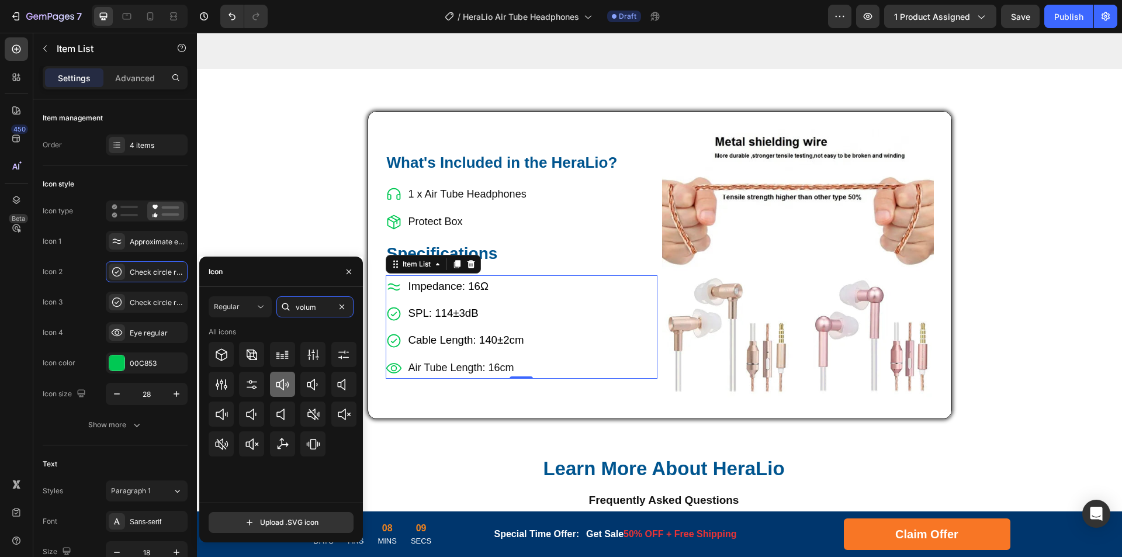
type input "volum"
click at [285, 389] on icon at bounding box center [282, 385] width 14 height 14
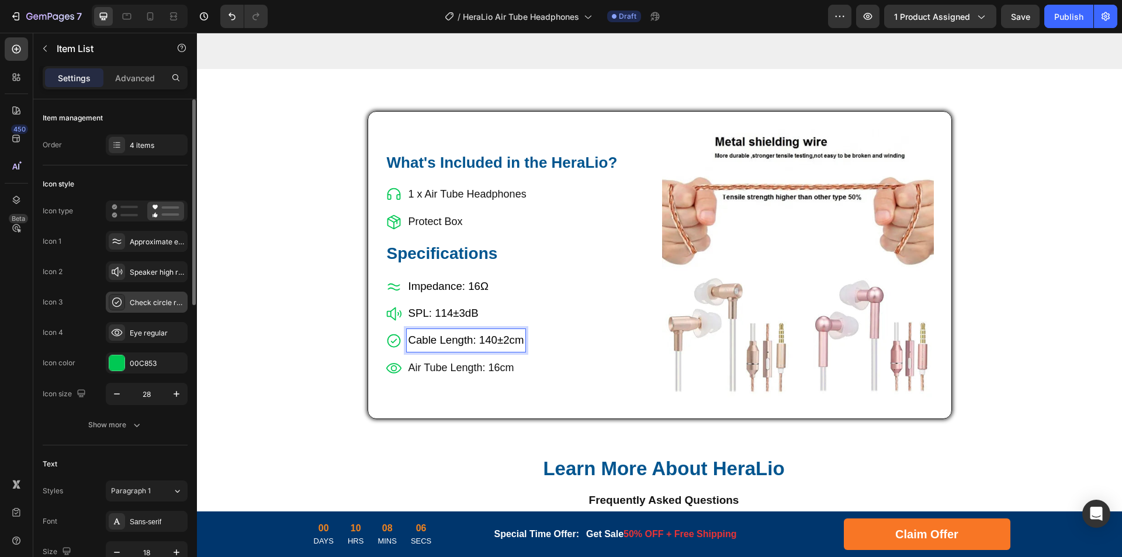
click at [132, 297] on div "Check circle regular" at bounding box center [157, 302] width 55 height 11
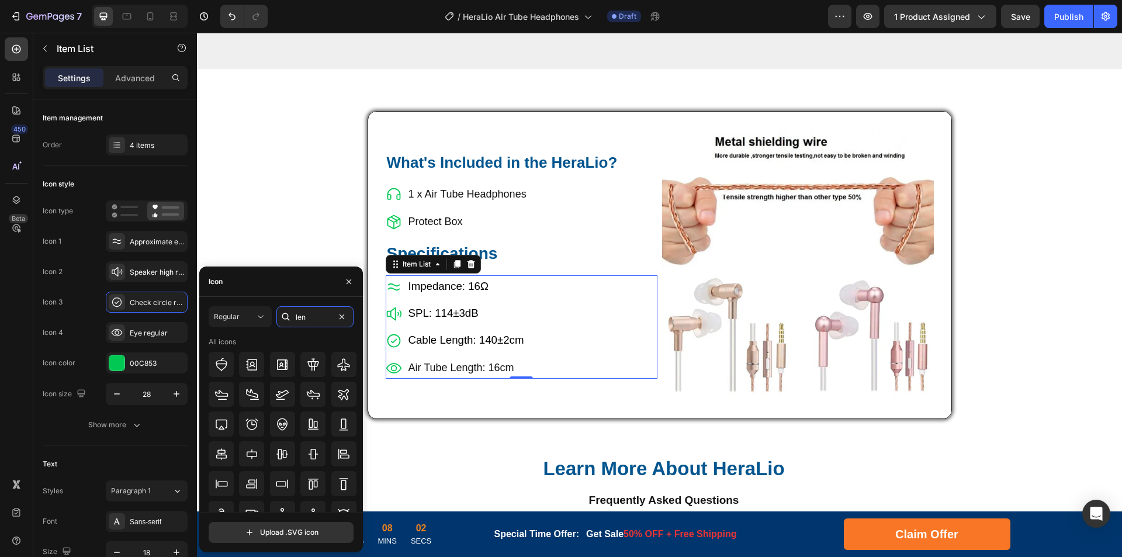
type input "leng"
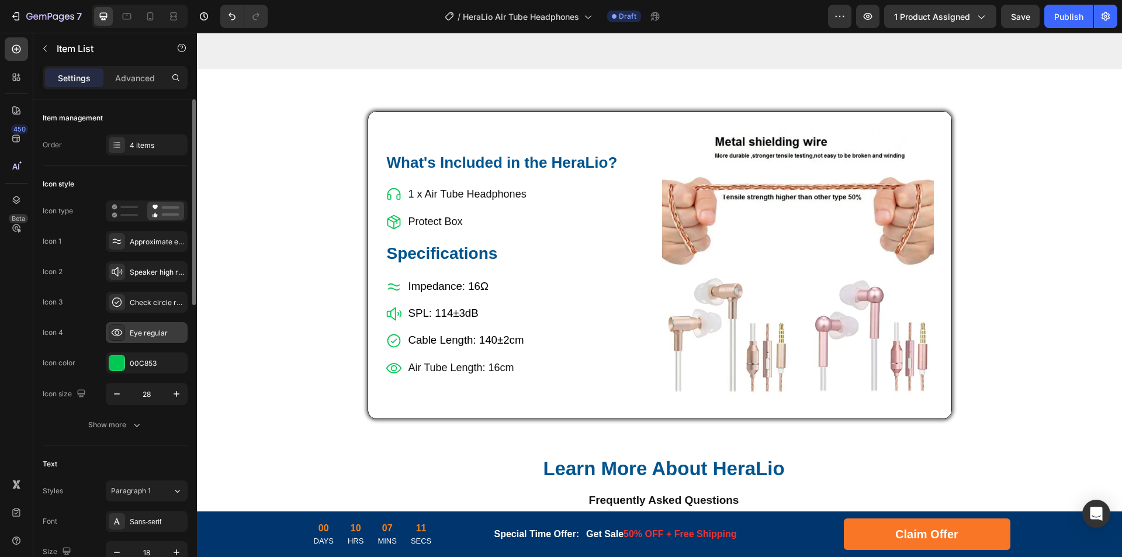
click at [135, 329] on div "Eye regular" at bounding box center [157, 333] width 55 height 11
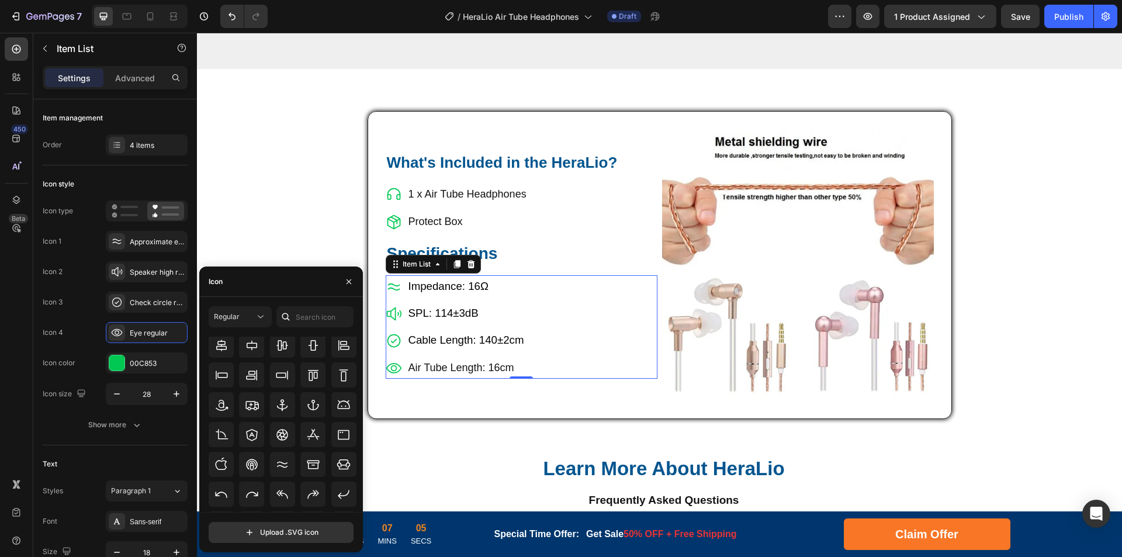
scroll to position [175, 0]
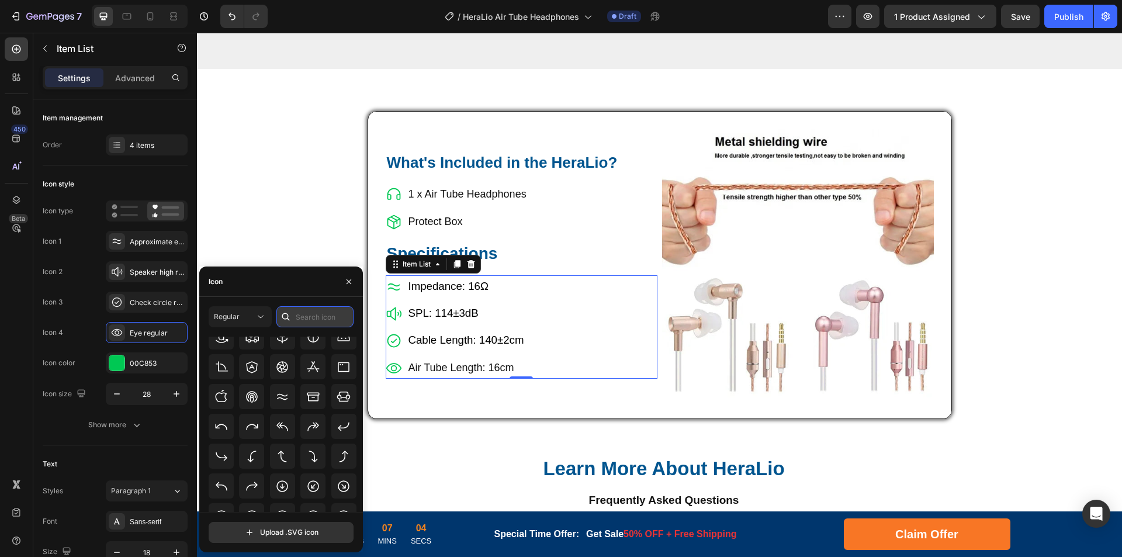
click at [324, 313] on input "text" at bounding box center [314, 316] width 77 height 21
type input "air"
click at [220, 427] on icon at bounding box center [221, 424] width 14 height 14
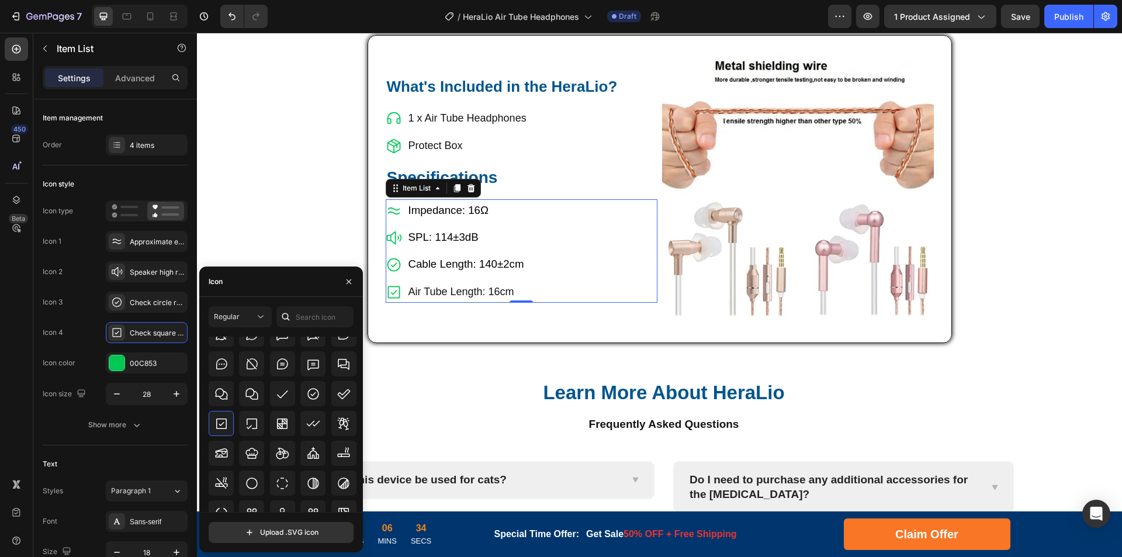
scroll to position [4384, 0]
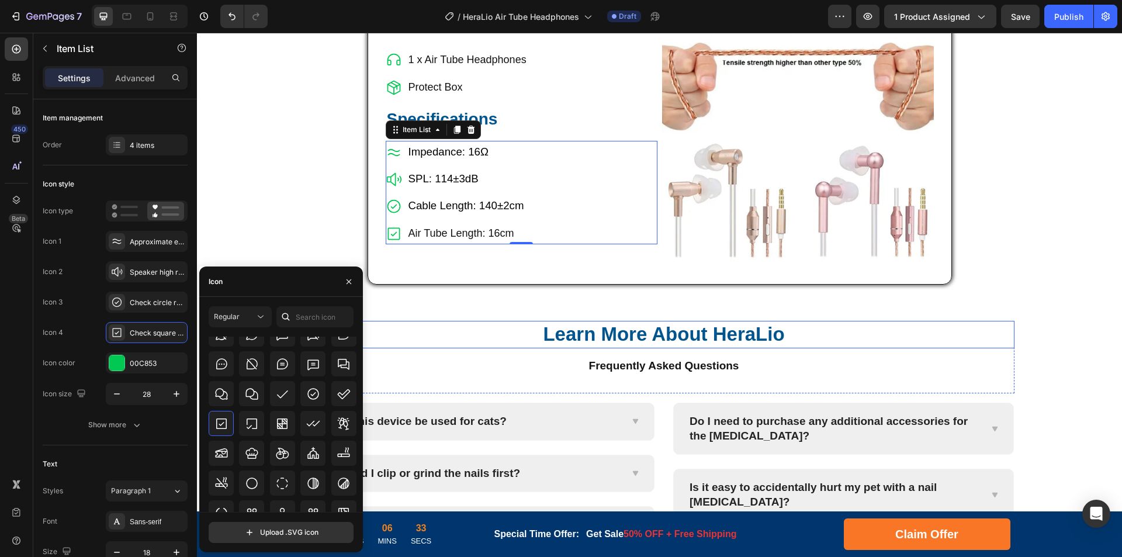
click at [737, 334] on p "Learn More About HeraLio" at bounding box center [663, 334] width 699 height 25
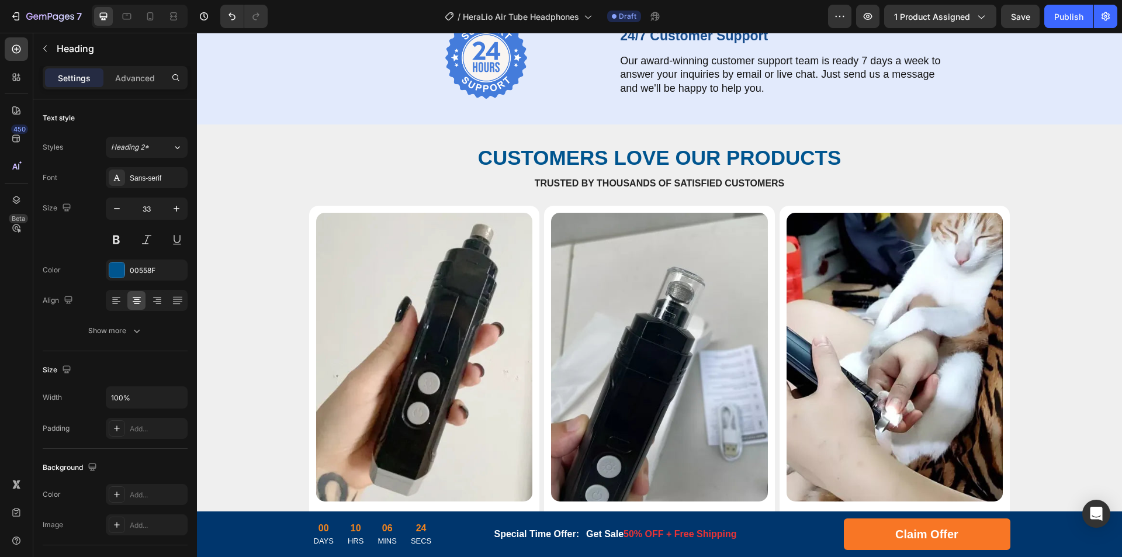
scroll to position [4208, 0]
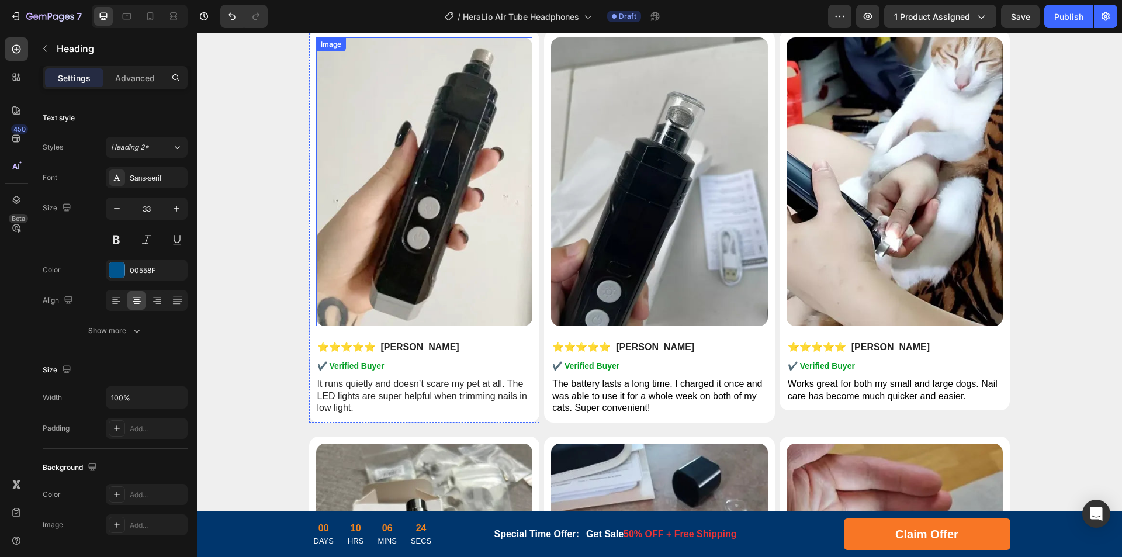
click at [455, 250] on img at bounding box center [424, 181] width 217 height 289
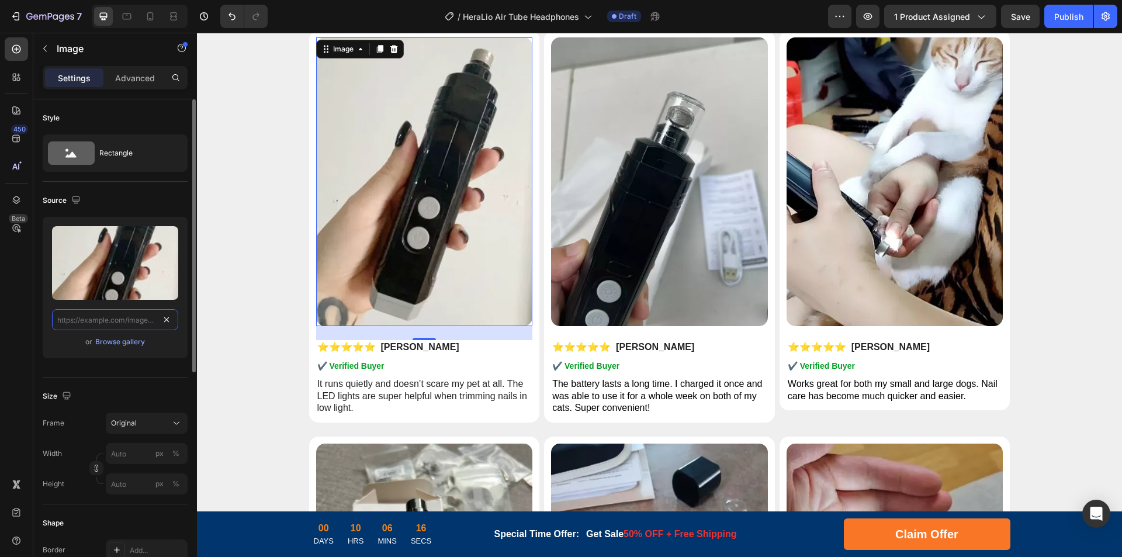
paste input "[URL][DOMAIN_NAME]"
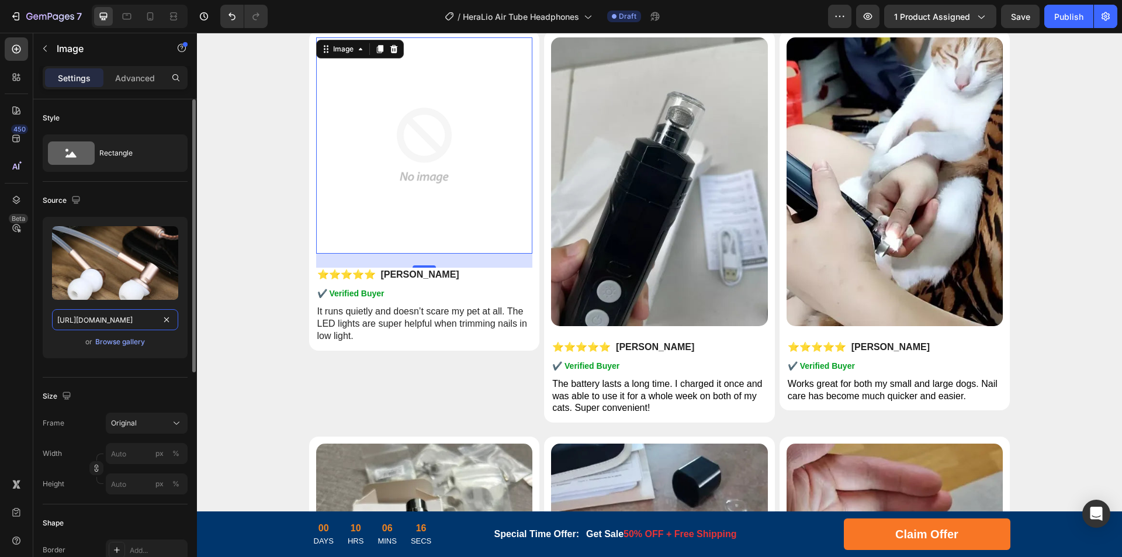
scroll to position [0, 230]
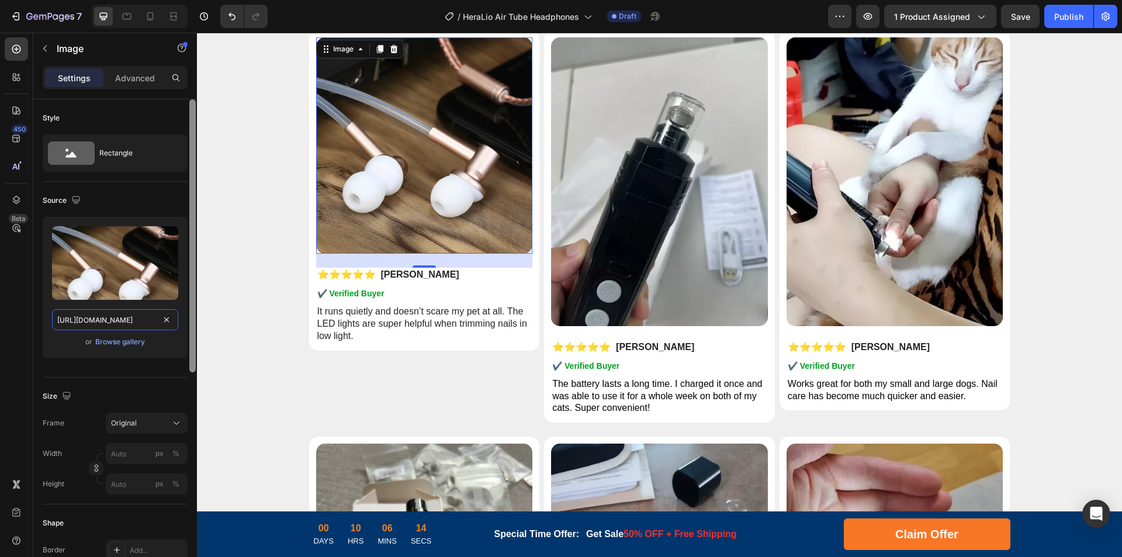
drag, startPoint x: 106, startPoint y: 321, endPoint x: 193, endPoint y: 321, distance: 86.5
click at [192, 321] on div "Style Rectangle Source Upload Image [URL][DOMAIN_NAME] or Browse gallery Size F…" at bounding box center [115, 344] width 164 height 491
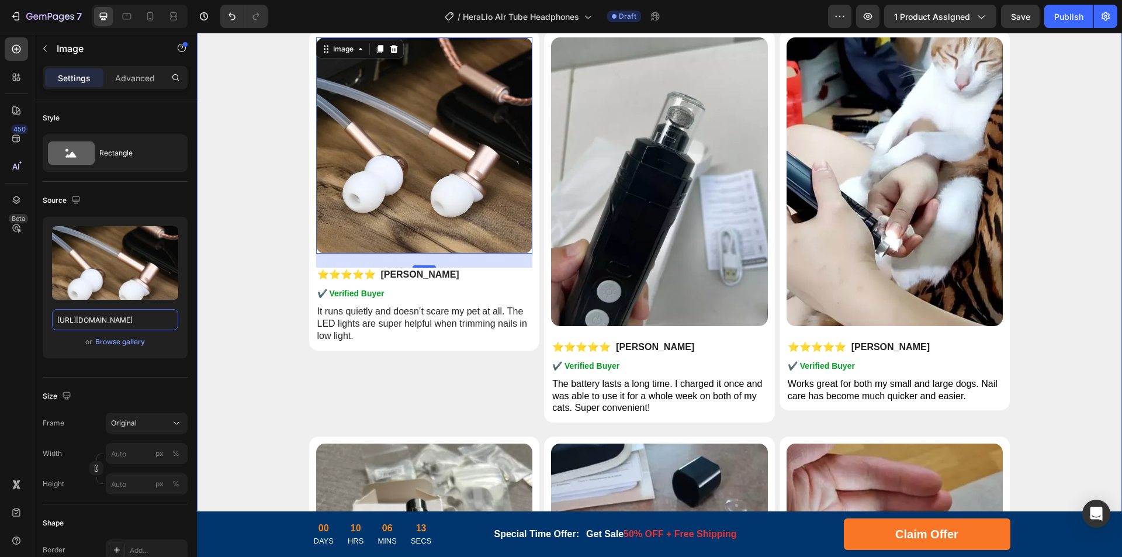
scroll to position [0, 179]
type input "[URL][DOMAIN_NAME]"
click at [597, 193] on img at bounding box center [659, 181] width 217 height 289
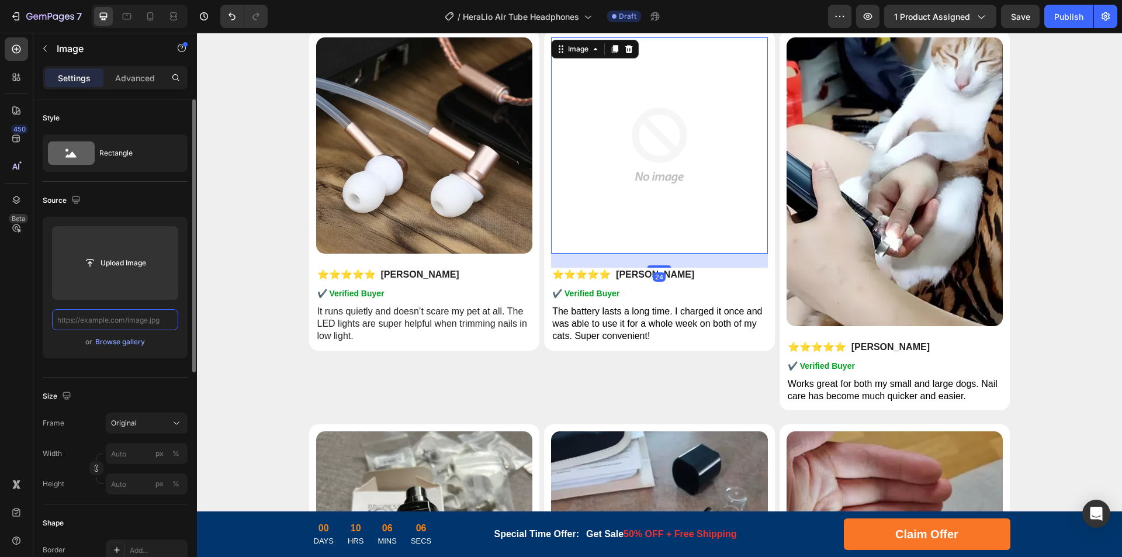
paste input "[URL][DOMAIN_NAME]"
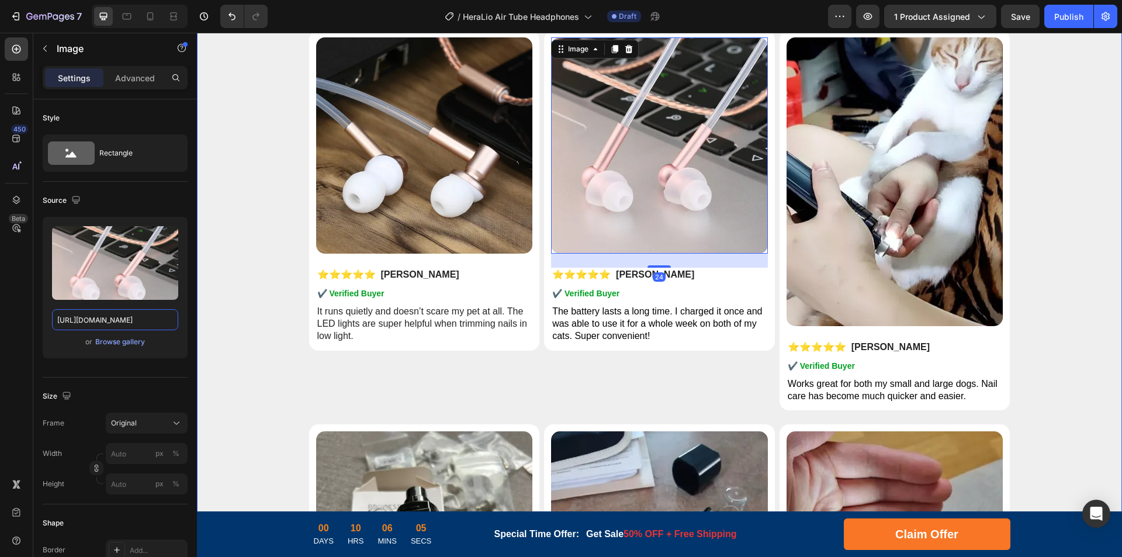
drag, startPoint x: 305, startPoint y: 354, endPoint x: 211, endPoint y: 317, distance: 100.8
type input "[URL][DOMAIN_NAME]"
click at [879, 213] on img at bounding box center [895, 181] width 217 height 289
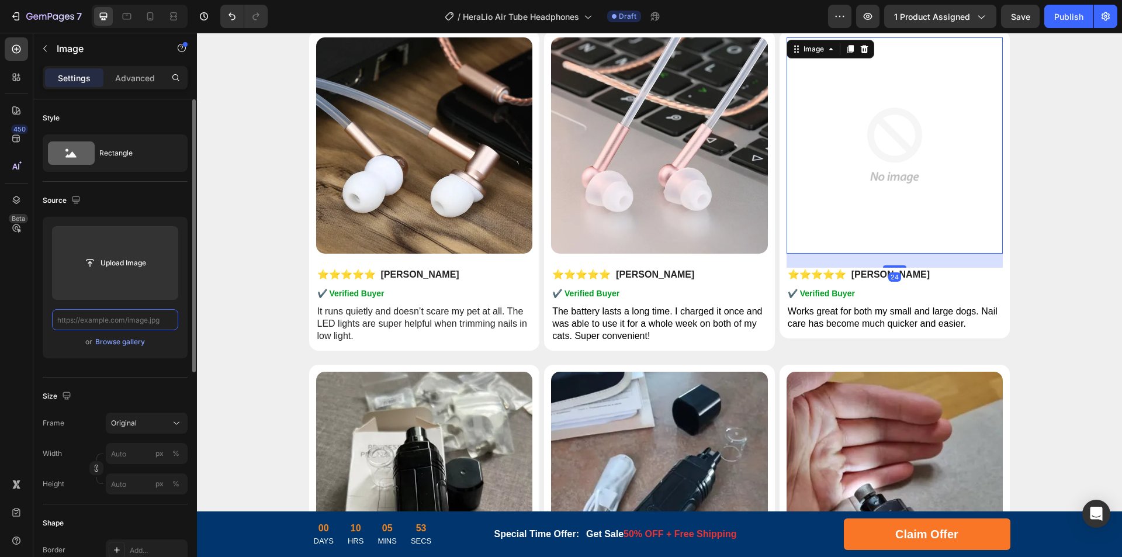
scroll to position [0, 230]
paste input "[URL][DOMAIN_NAME]"
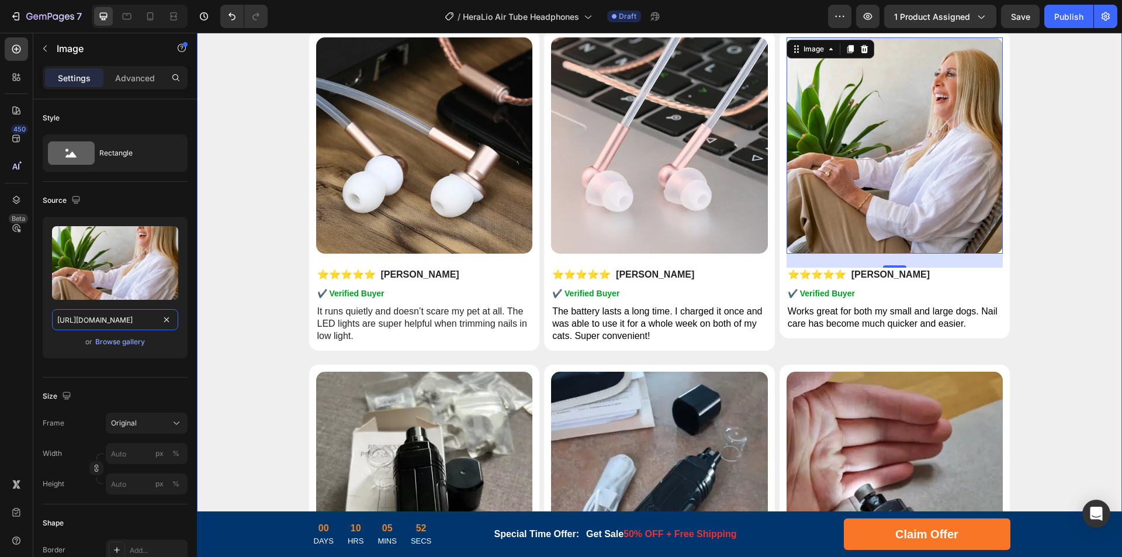
drag, startPoint x: 303, startPoint y: 355, endPoint x: 203, endPoint y: 315, distance: 107.6
type input "[URL][DOMAIN_NAME]"
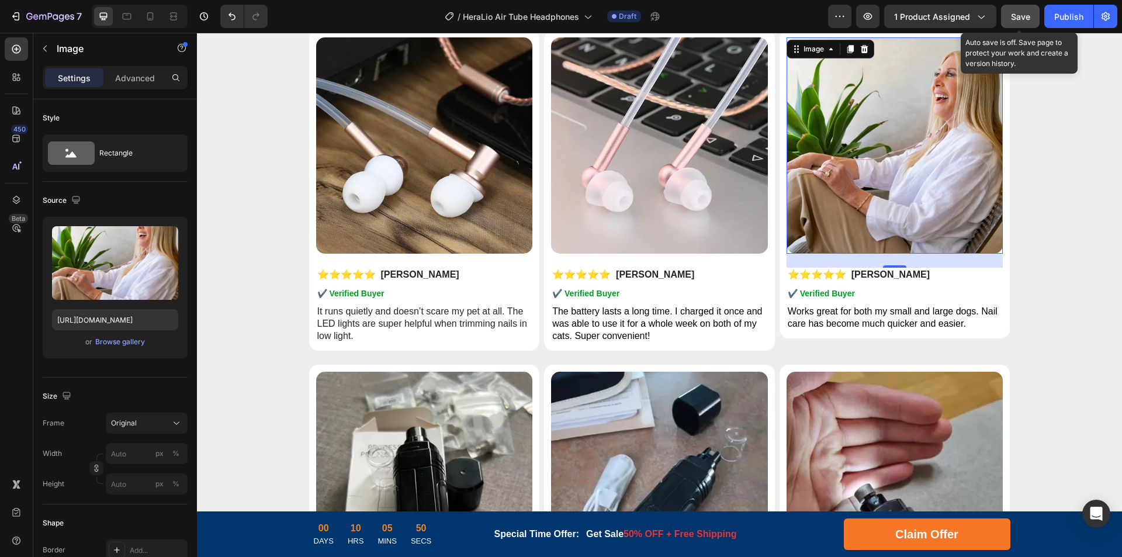
click at [1027, 13] on span "Save" at bounding box center [1020, 17] width 19 height 10
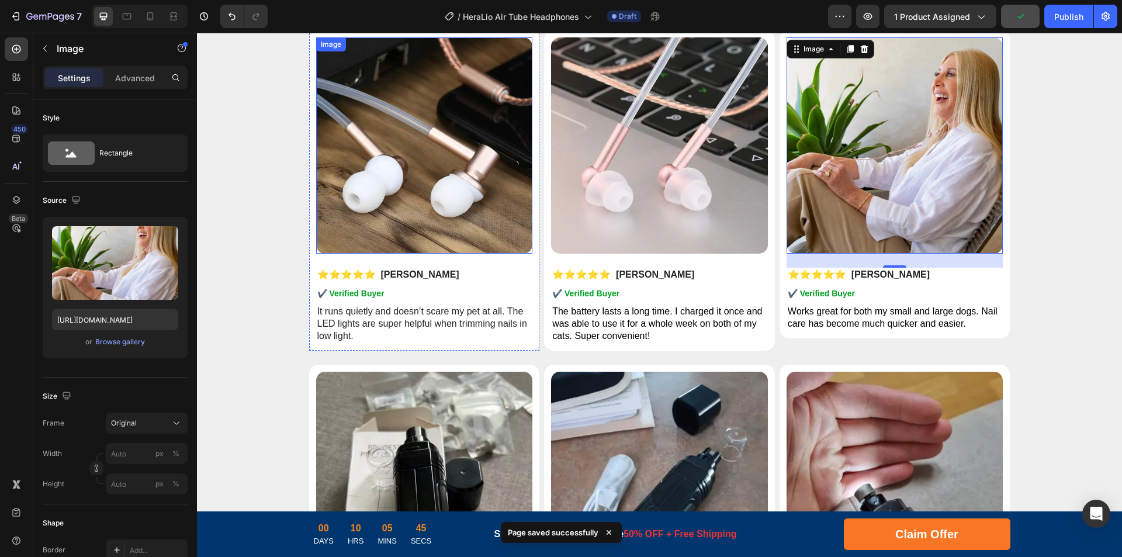
scroll to position [4325, 0]
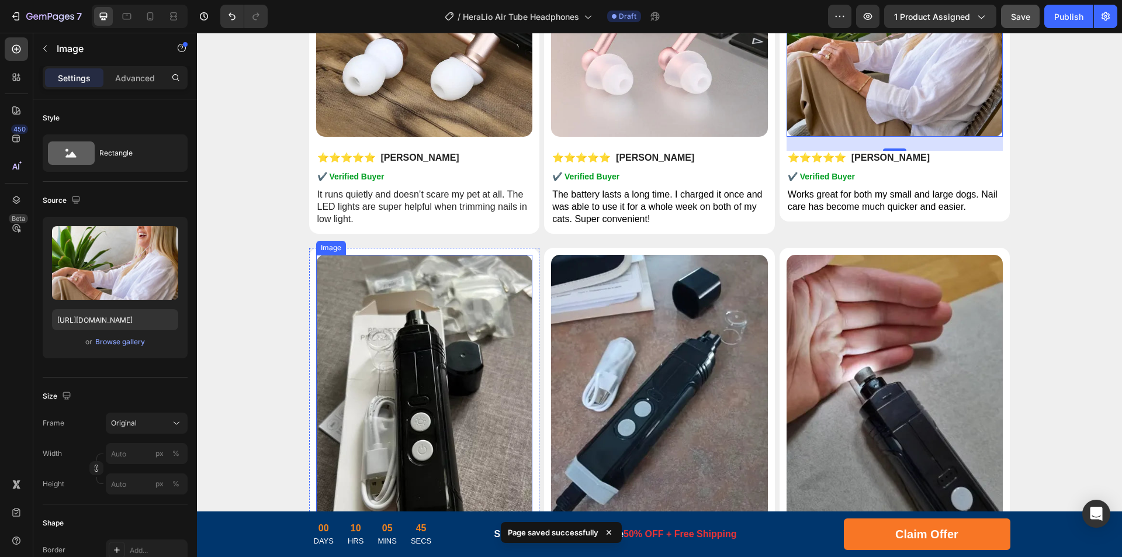
click at [416, 324] on img at bounding box center [424, 399] width 217 height 289
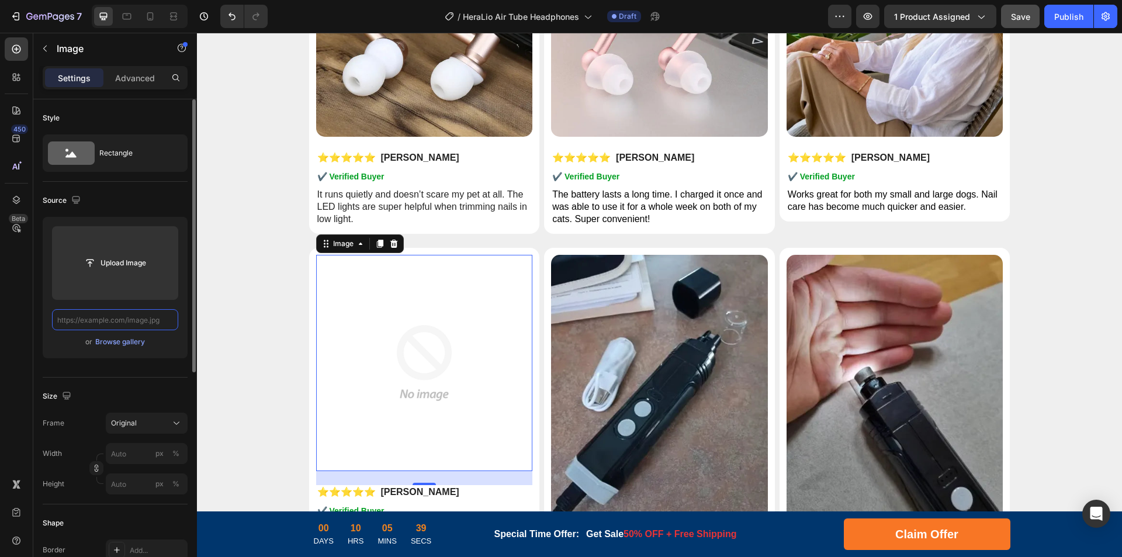
scroll to position [0, 0]
paste input "[URL][DOMAIN_NAME]"
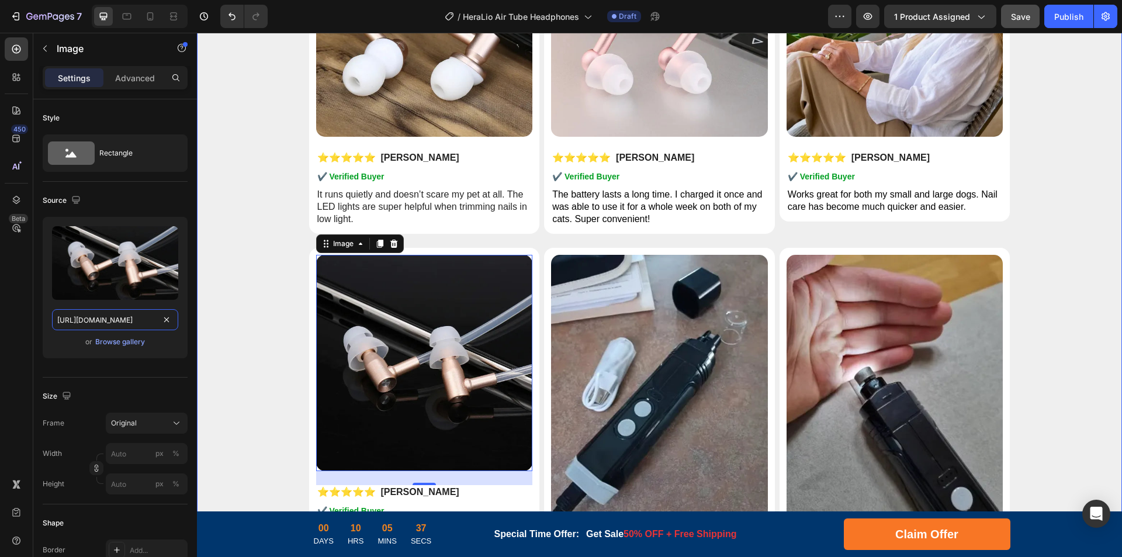
drag, startPoint x: 300, startPoint y: 354, endPoint x: 222, endPoint y: 321, distance: 84.7
type input "[URL][DOMAIN_NAME]"
click at [643, 348] on img at bounding box center [659, 399] width 217 height 289
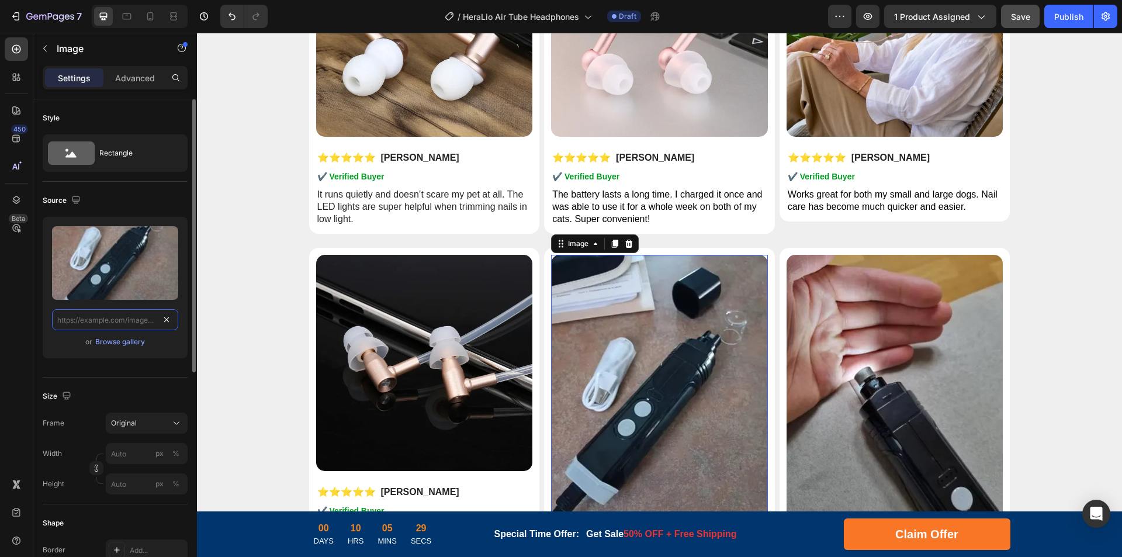
paste input "[URL][DOMAIN_NAME]"
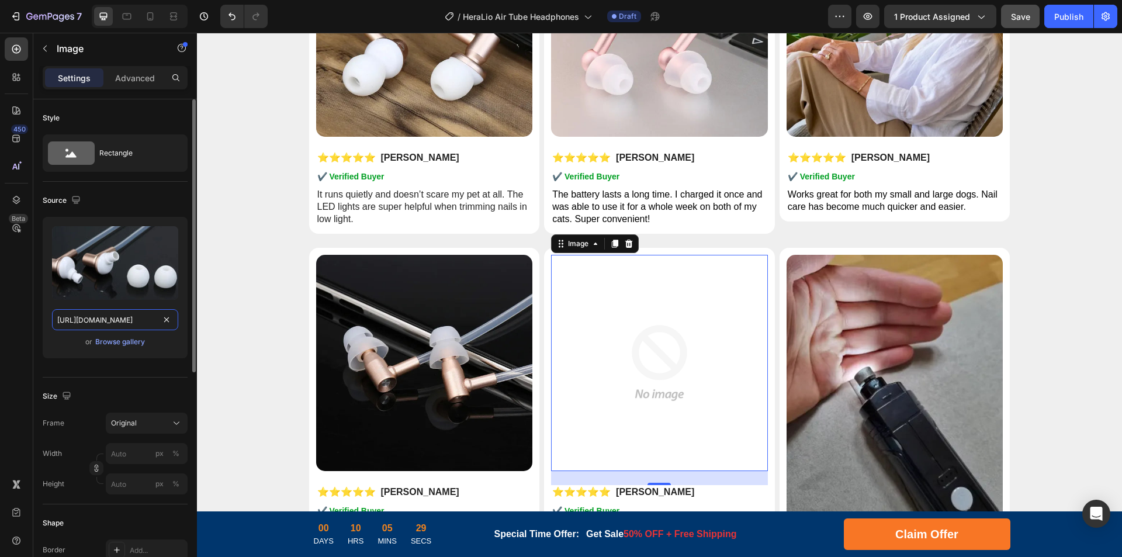
scroll to position [0, 229]
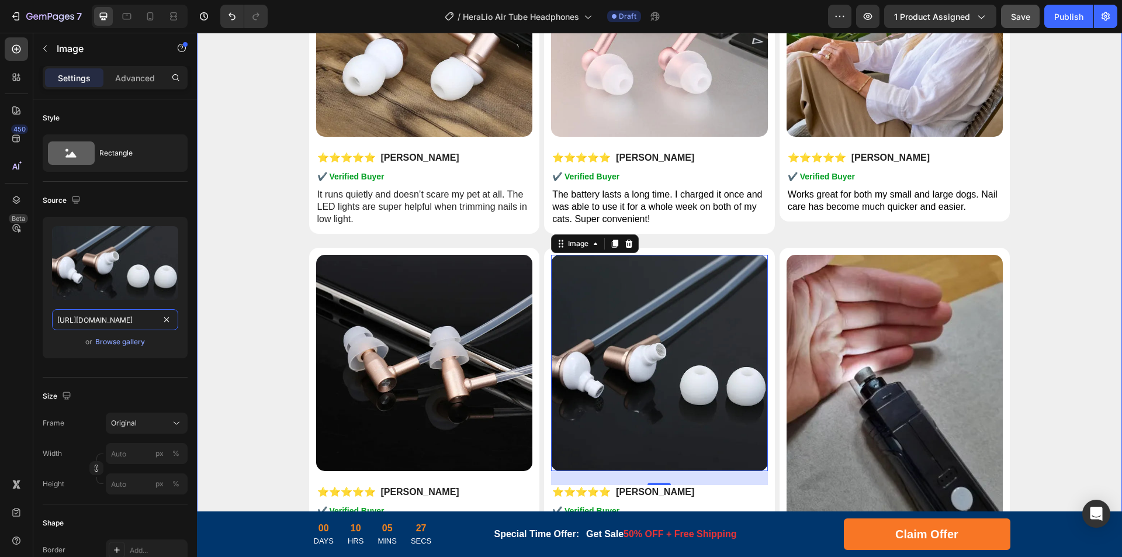
drag, startPoint x: 300, startPoint y: 352, endPoint x: 222, endPoint y: 323, distance: 84.3
type input "[URL][DOMAIN_NAME]"
click at [915, 354] on img at bounding box center [895, 399] width 217 height 289
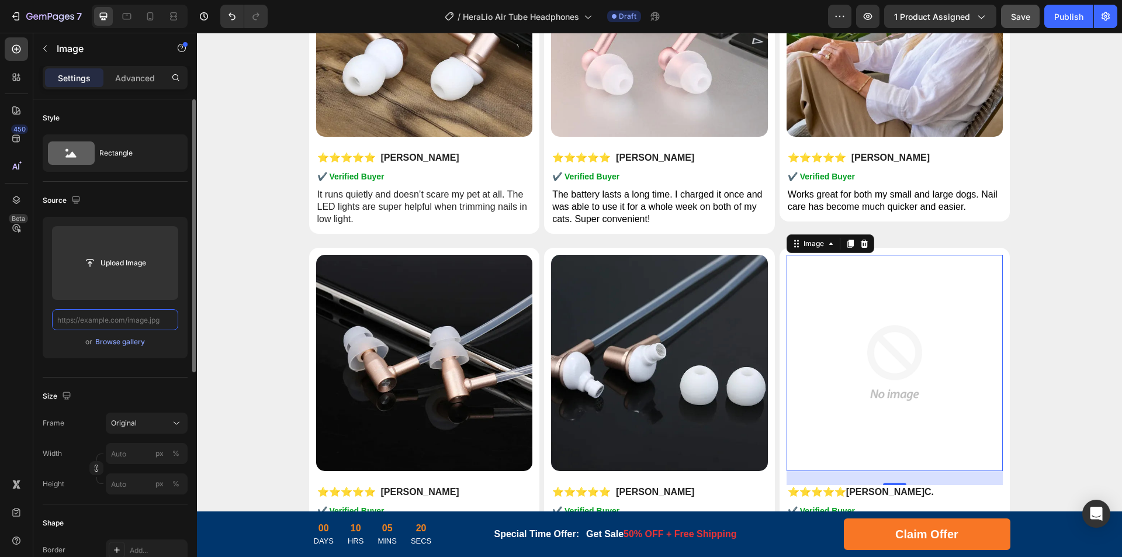
scroll to position [0, 0]
paste input "[URL][DOMAIN_NAME]"
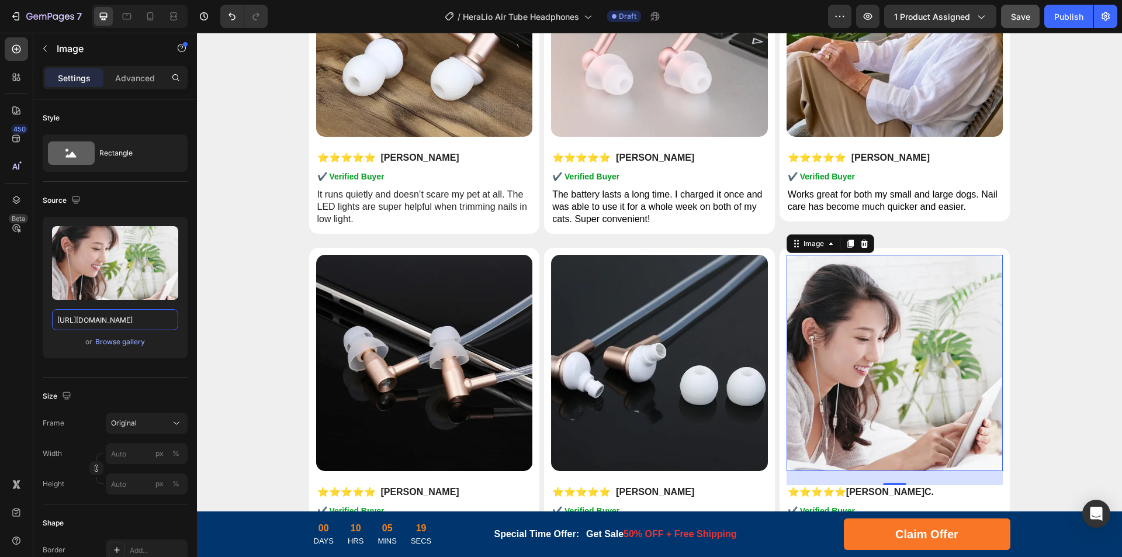
drag, startPoint x: 353, startPoint y: 353, endPoint x: 239, endPoint y: 319, distance: 119.1
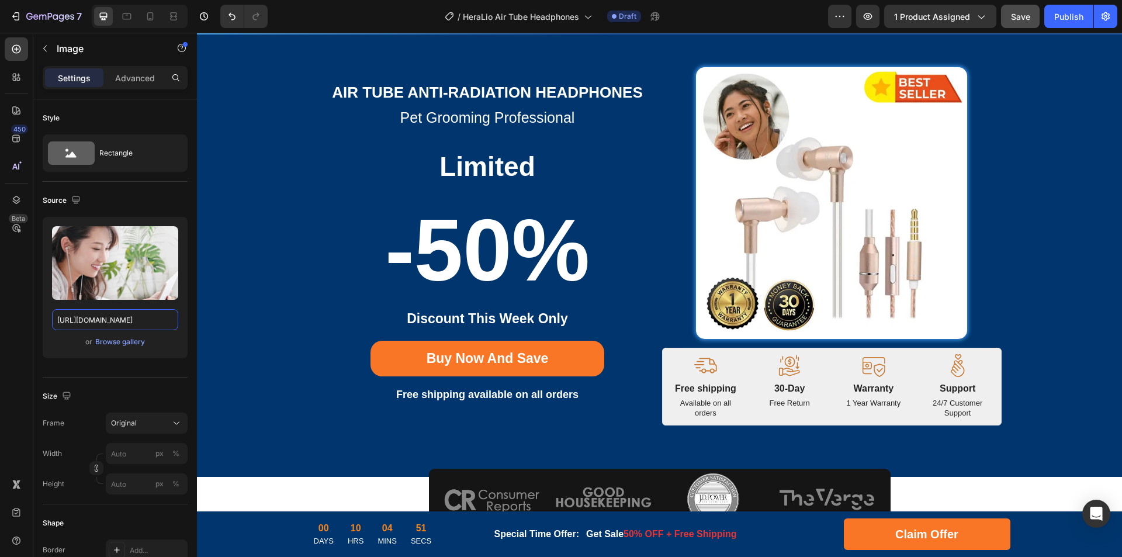
scroll to position [0, 0]
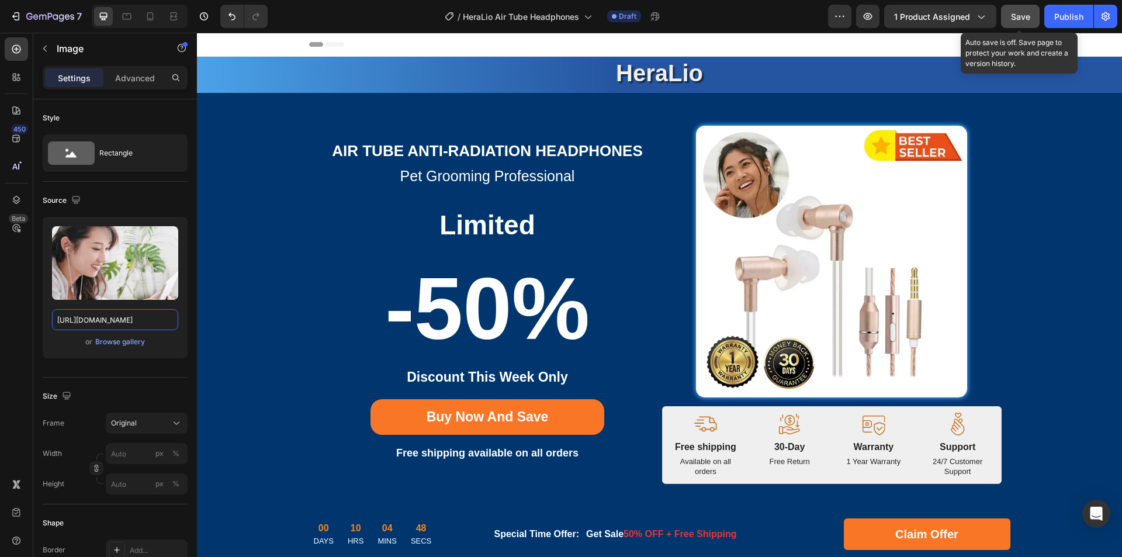
type input "[URL][DOMAIN_NAME]"
click at [1022, 15] on span "Save" at bounding box center [1020, 17] width 19 height 10
